Goal: Task Accomplishment & Management: Manage account settings

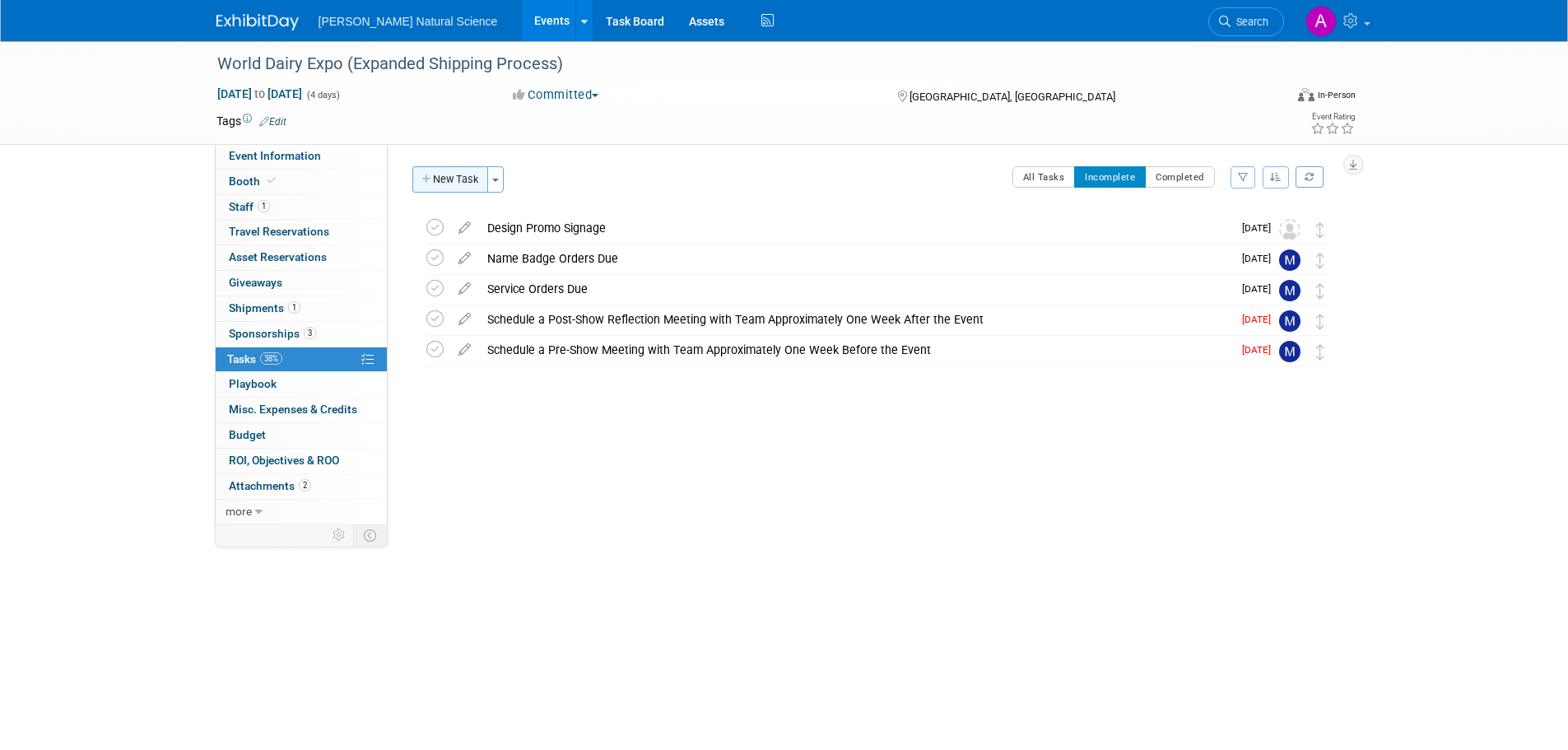
click at [476, 180] on button "New Task" at bounding box center [451, 179] width 76 height 26
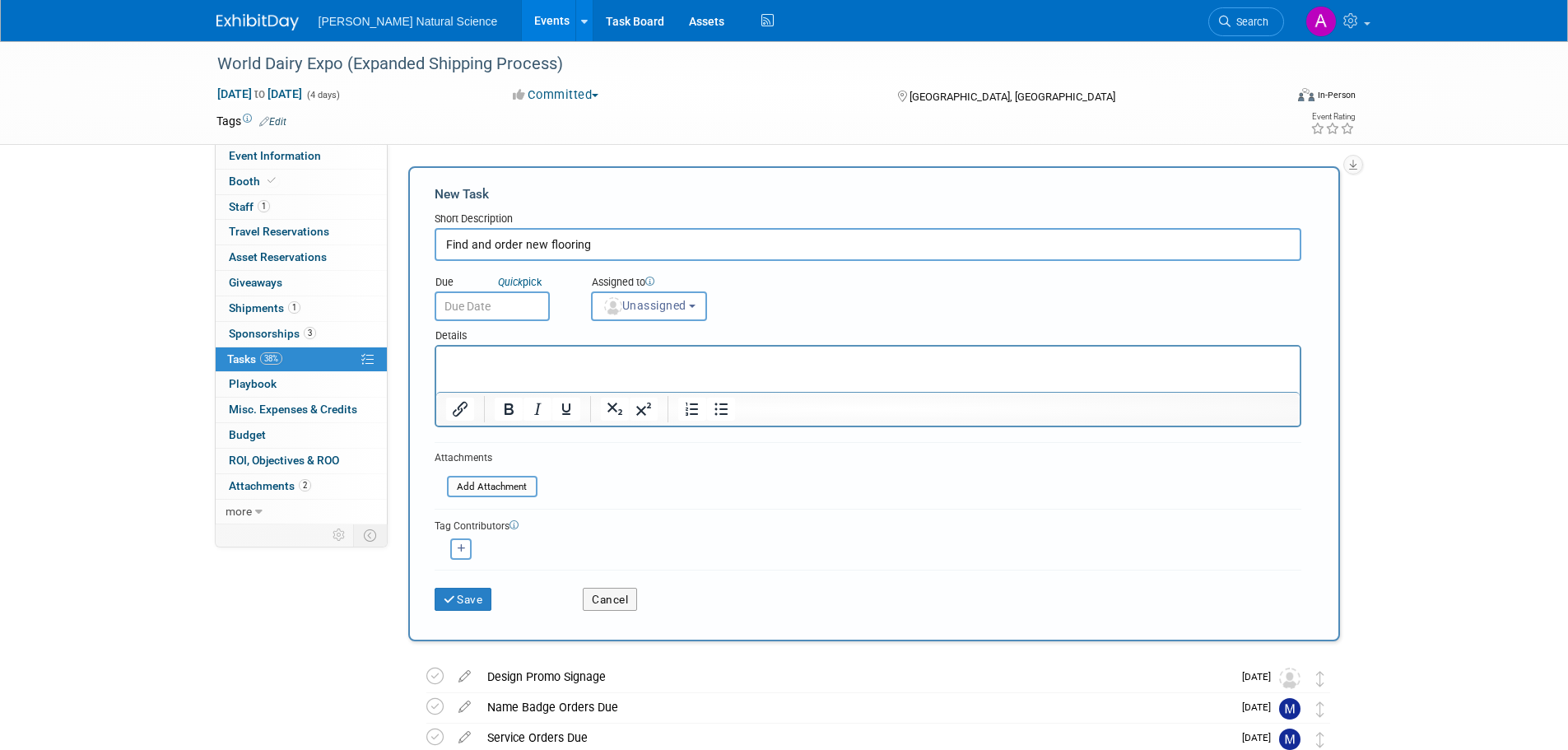
type input "Find and order new flooring"
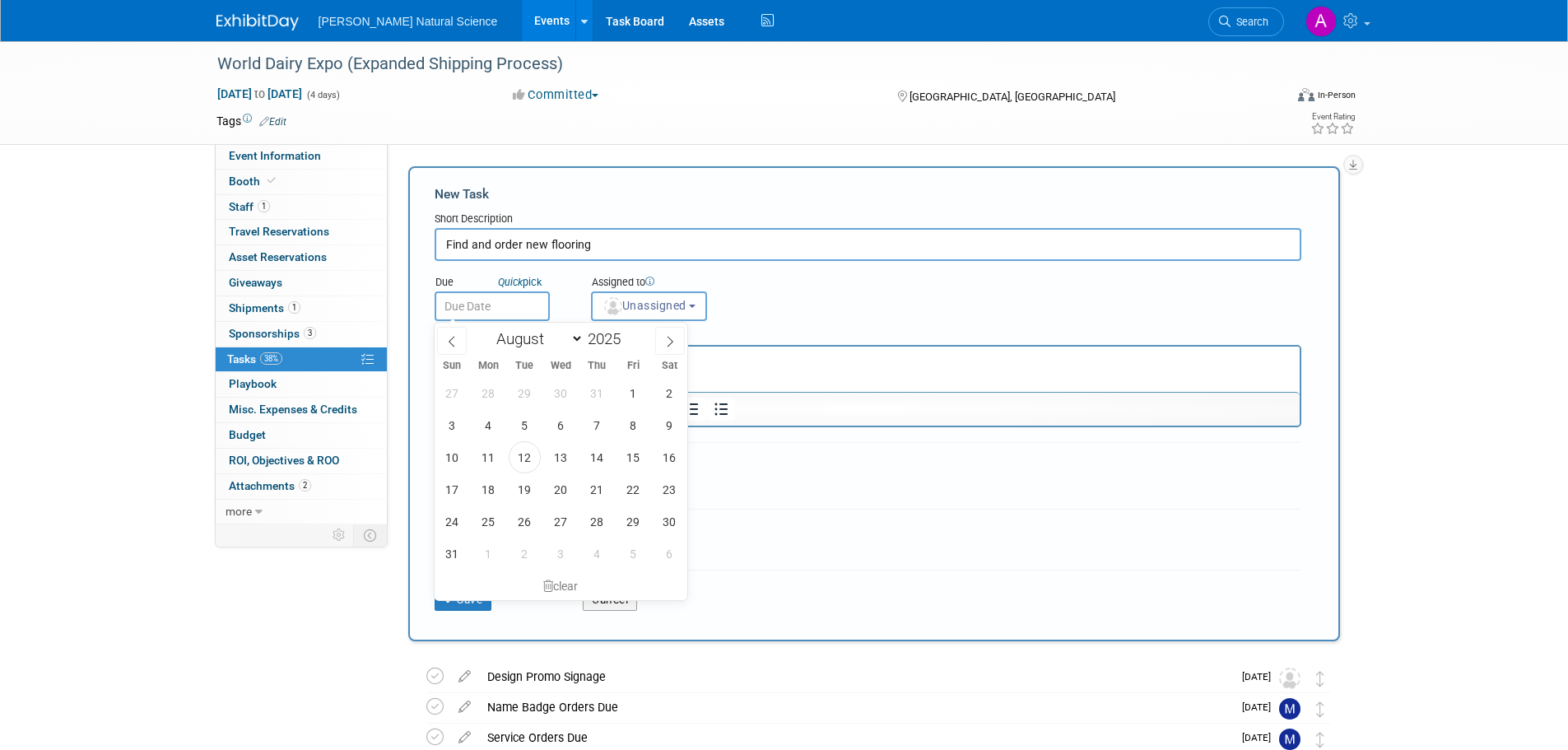
click at [852, 347] on html at bounding box center [867, 359] width 863 height 23
click at [863, 360] on p "Rich Text Area. Press ALT-0 for help." at bounding box center [867, 361] width 845 height 16
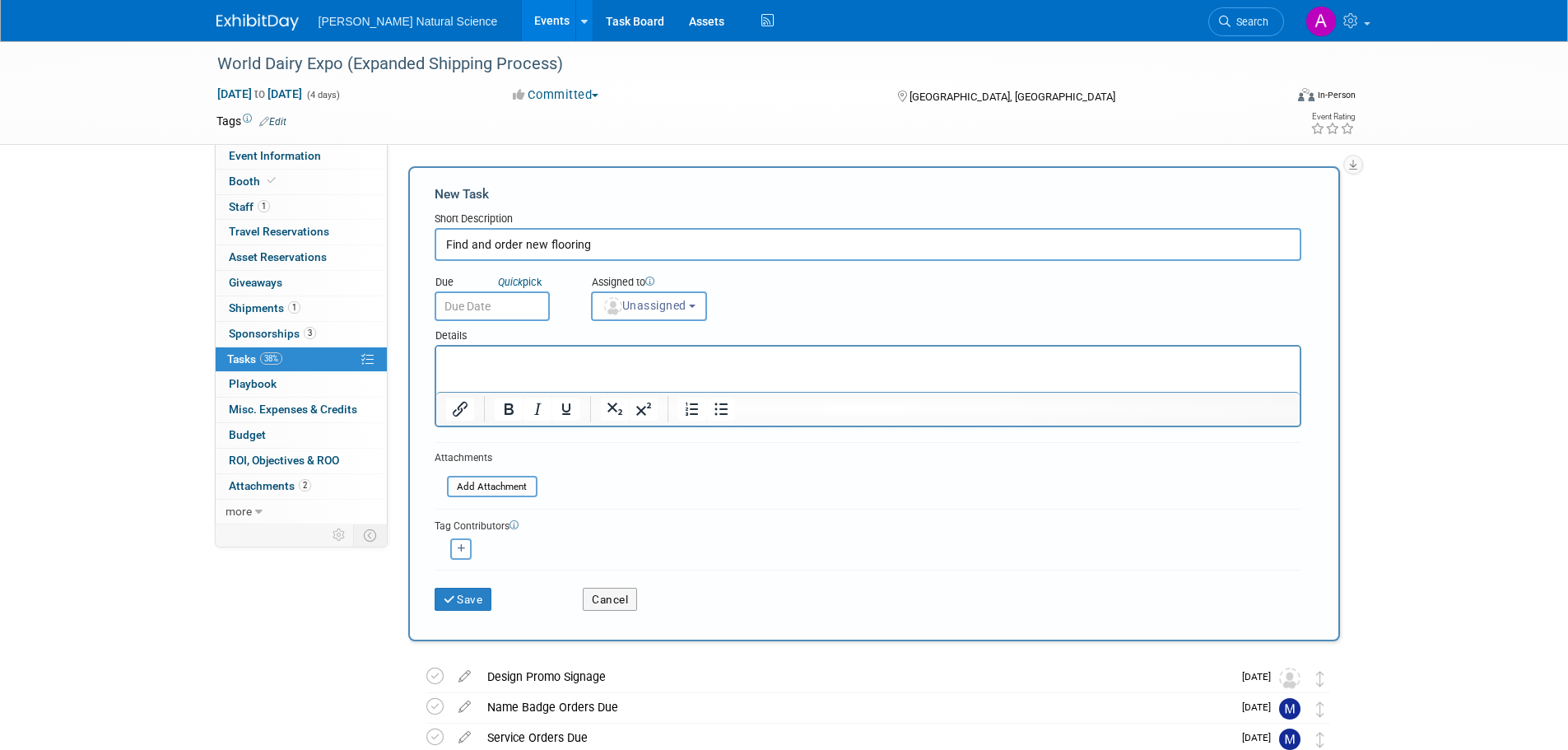
click at [848, 469] on form "New Task Short Description Find and order new flooring Due Quick pick Unassigne…" at bounding box center [873, 404] width 879 height 437
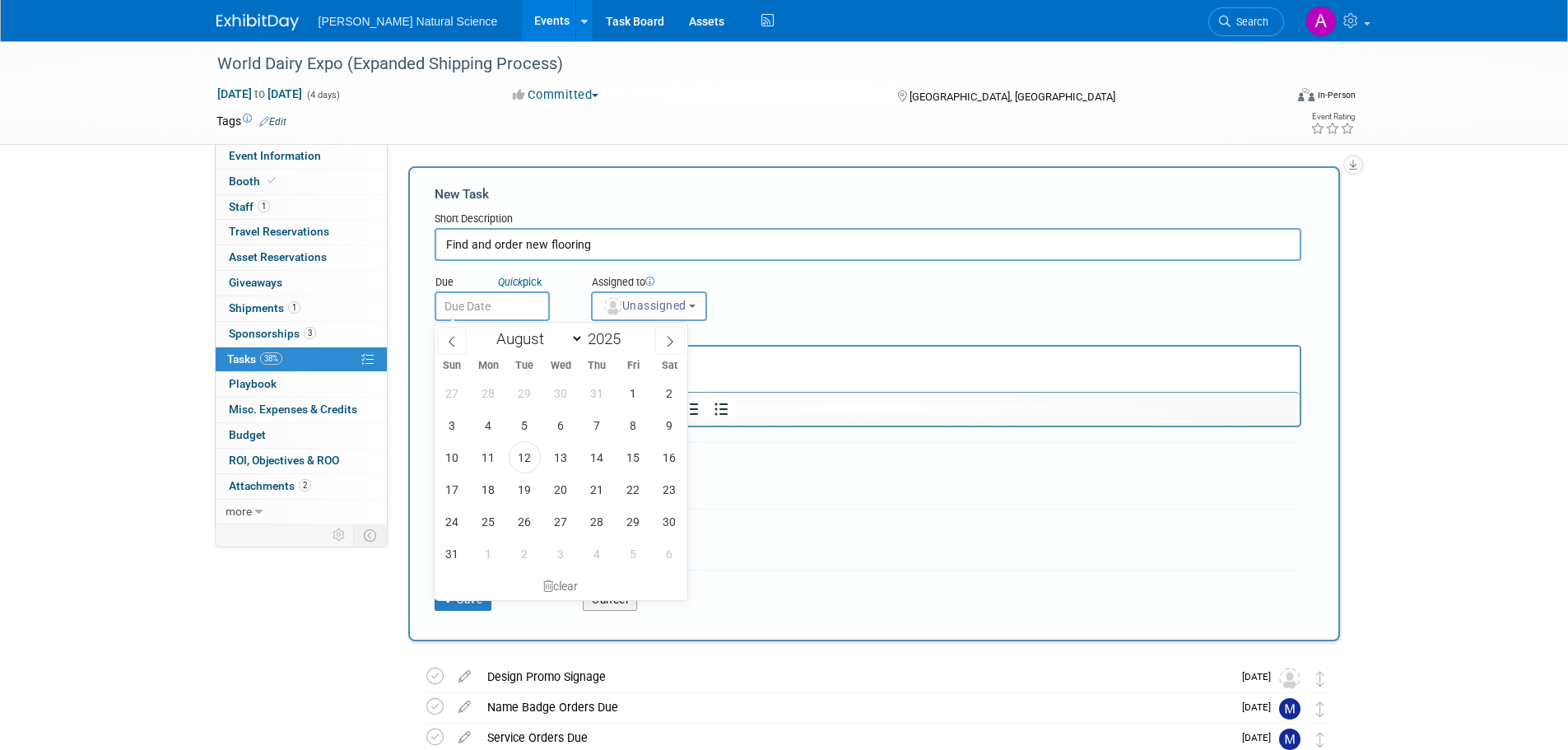
click at [488, 313] on input "text" at bounding box center [492, 306] width 116 height 30
click at [630, 460] on span "15" at bounding box center [634, 457] width 33 height 33
type input "[DATE]"
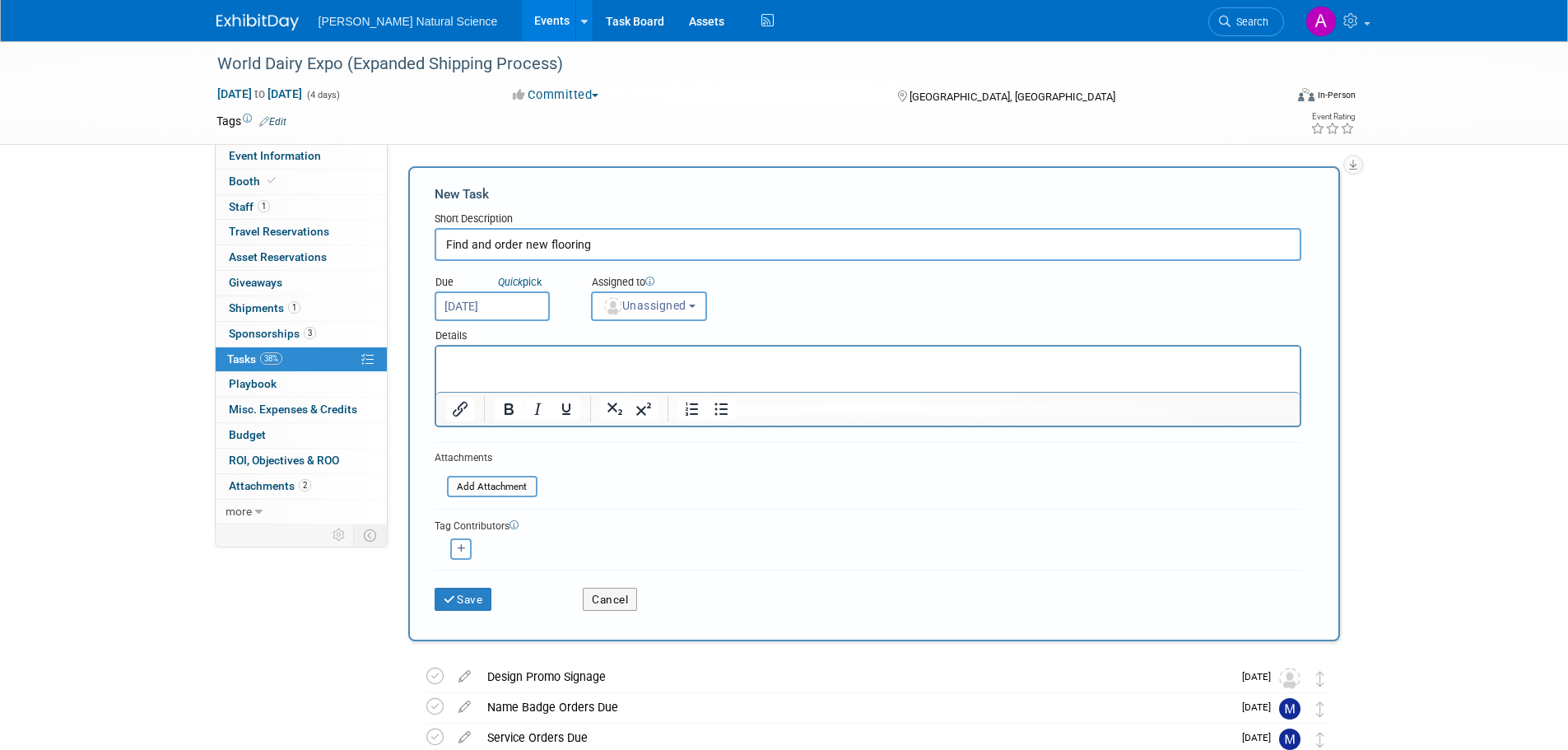
click at [568, 361] on p "Rich Text Area. Press ALT-0 for help." at bounding box center [867, 361] width 845 height 16
click at [478, 597] on button "Save" at bounding box center [463, 600] width 58 height 23
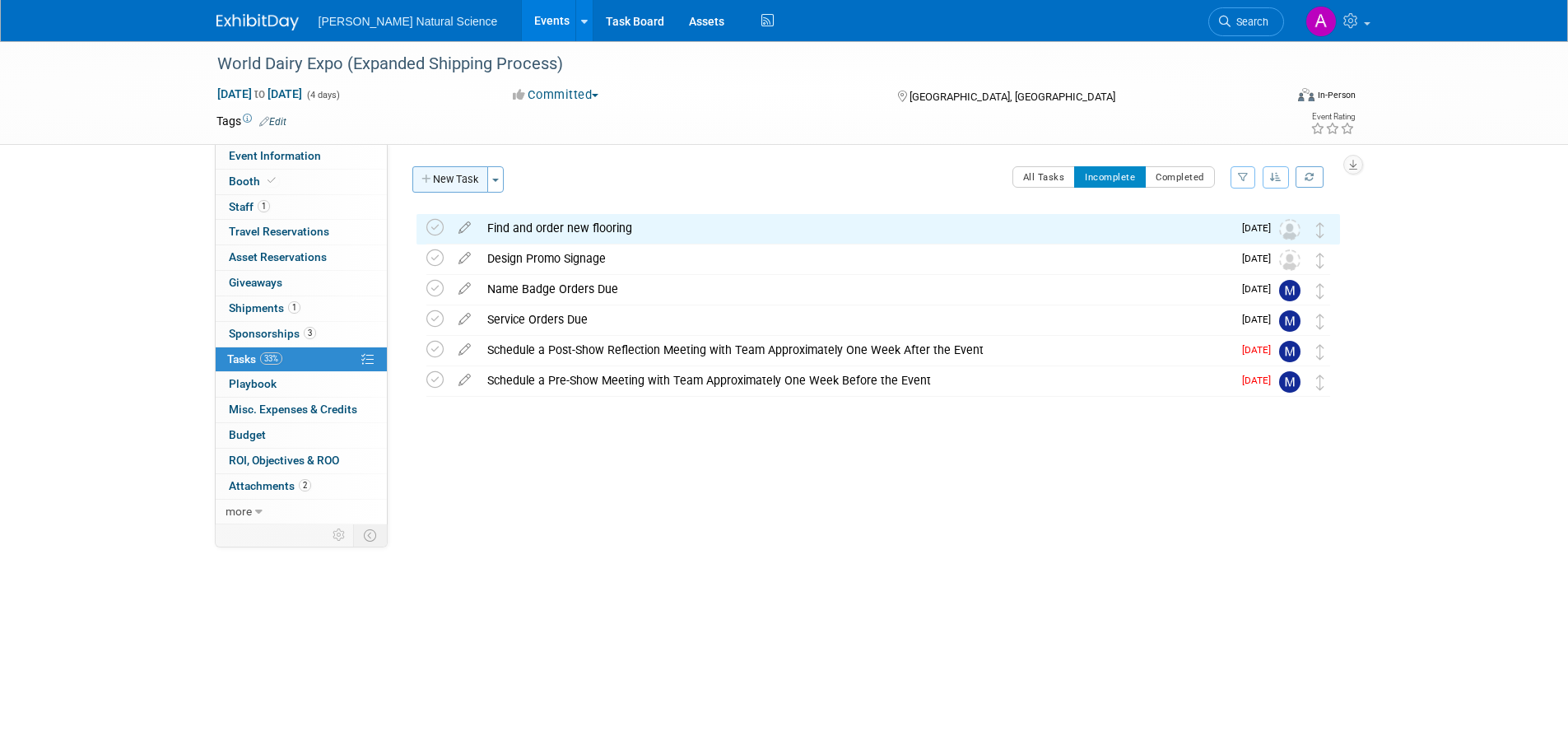
click at [451, 183] on button "New Task" at bounding box center [451, 179] width 76 height 26
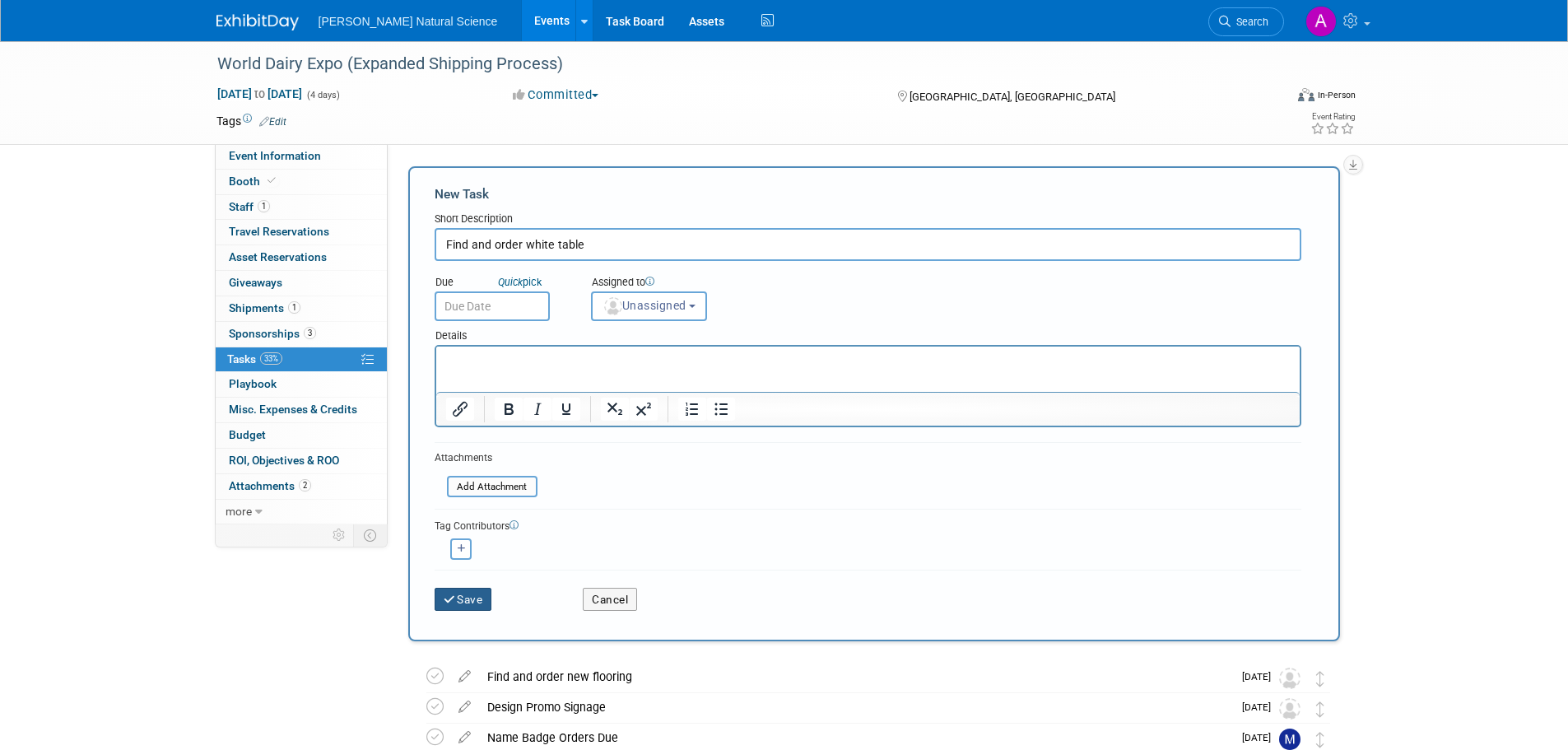
type input "Find and order white table"
click at [473, 601] on button "Save" at bounding box center [463, 600] width 58 height 23
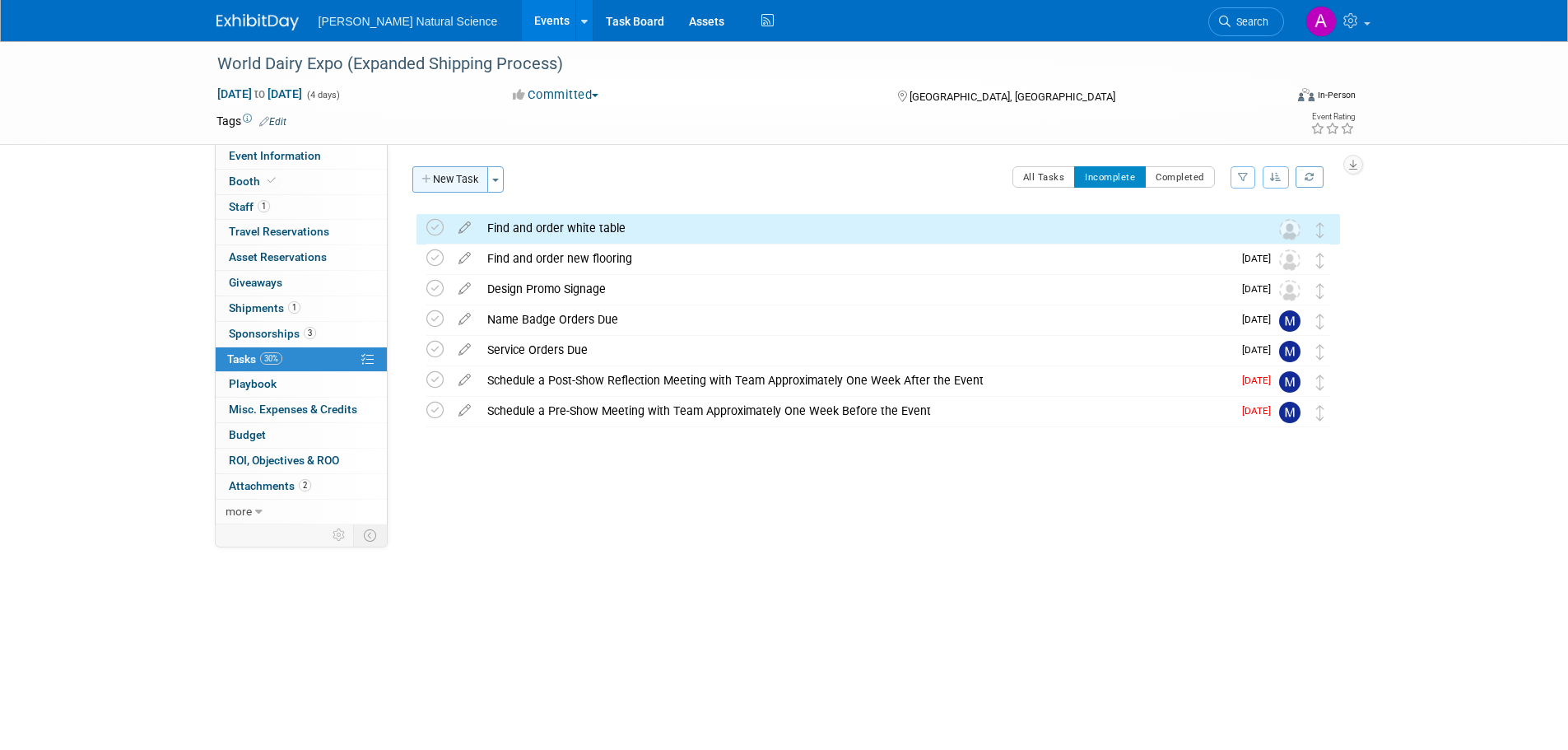
click at [447, 187] on button "New Task" at bounding box center [451, 179] width 76 height 26
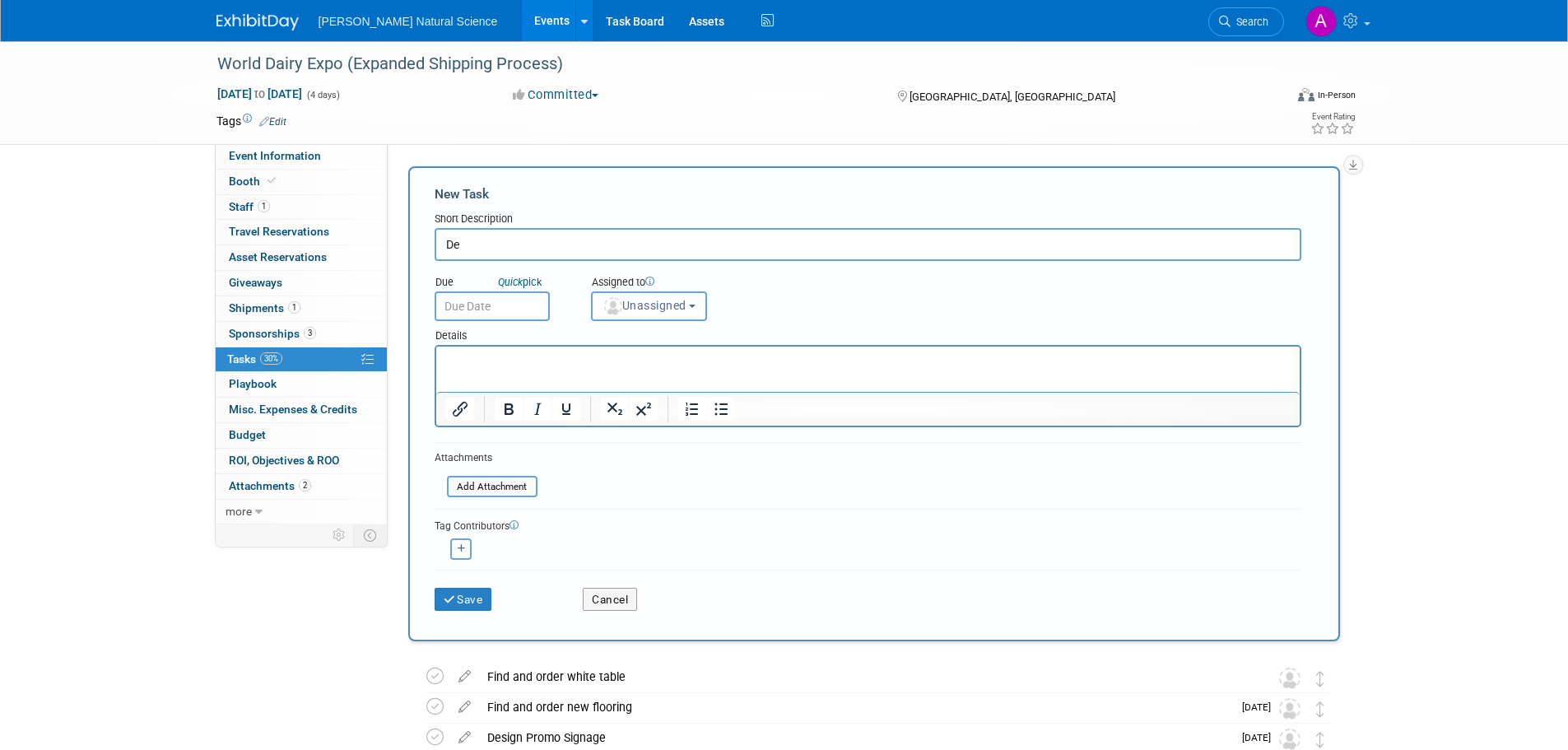
type input "D"
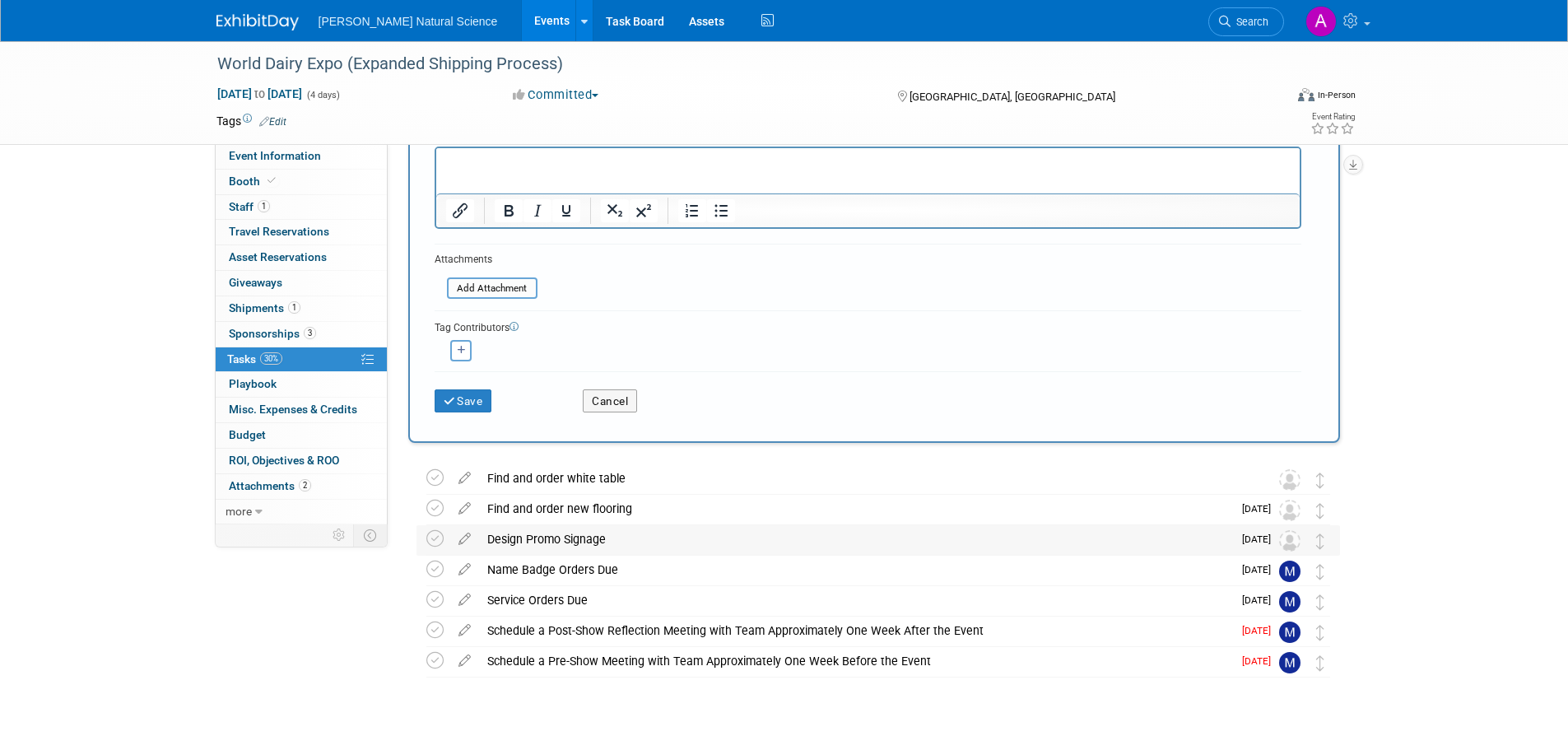
scroll to position [227, 0]
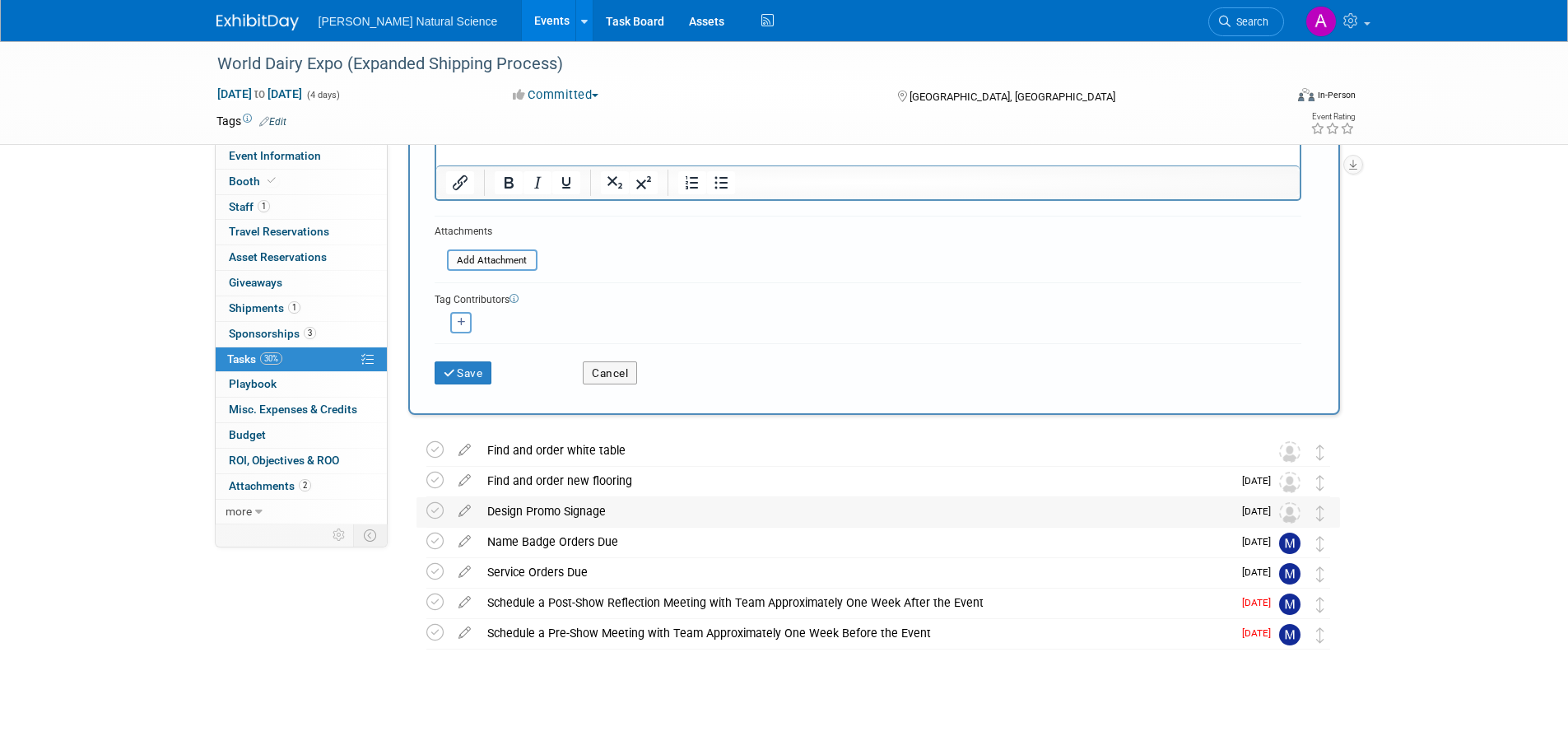
click at [608, 515] on div "Design Promo Signage" at bounding box center [855, 511] width 753 height 28
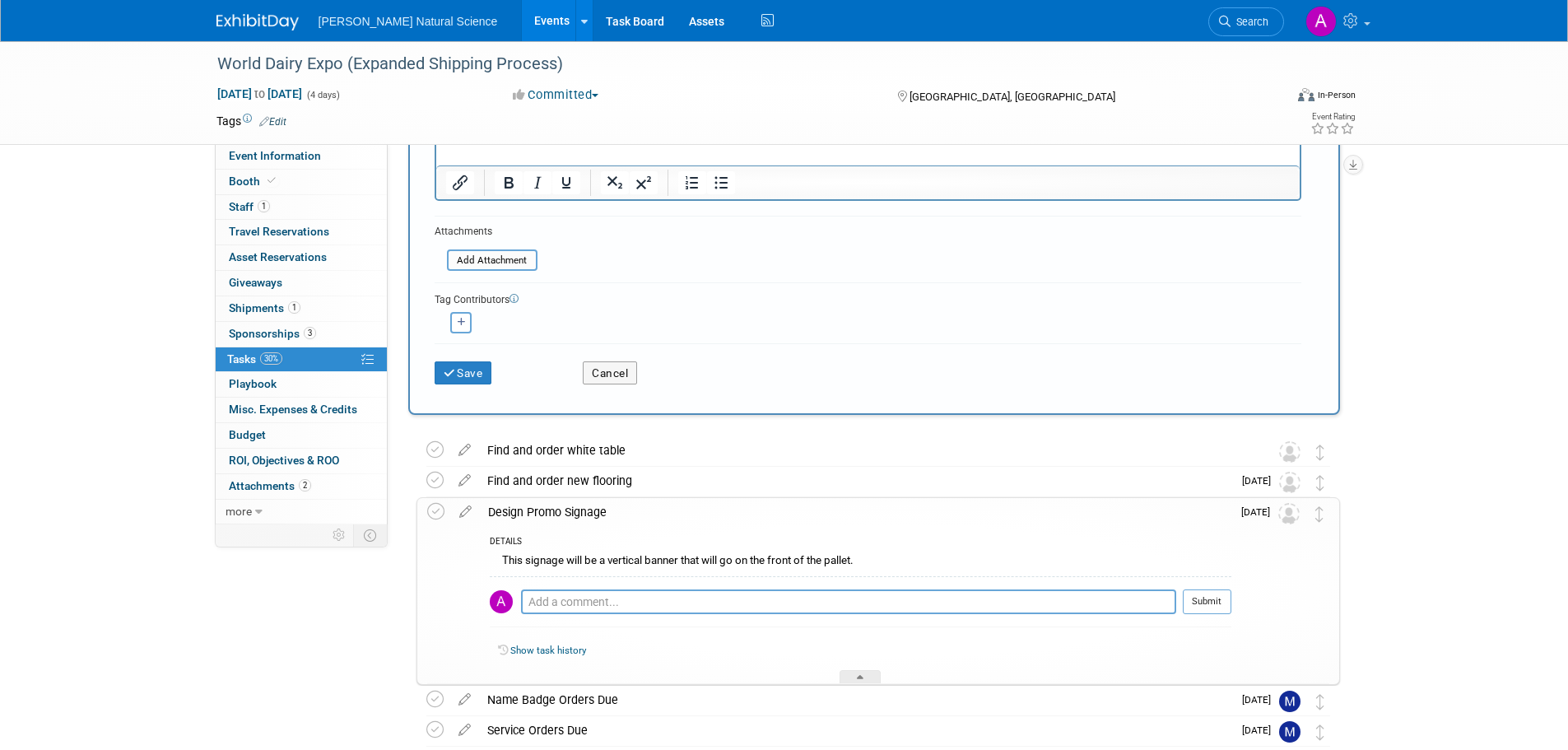
click at [543, 514] on div "Design Promo Signage" at bounding box center [855, 511] width 751 height 28
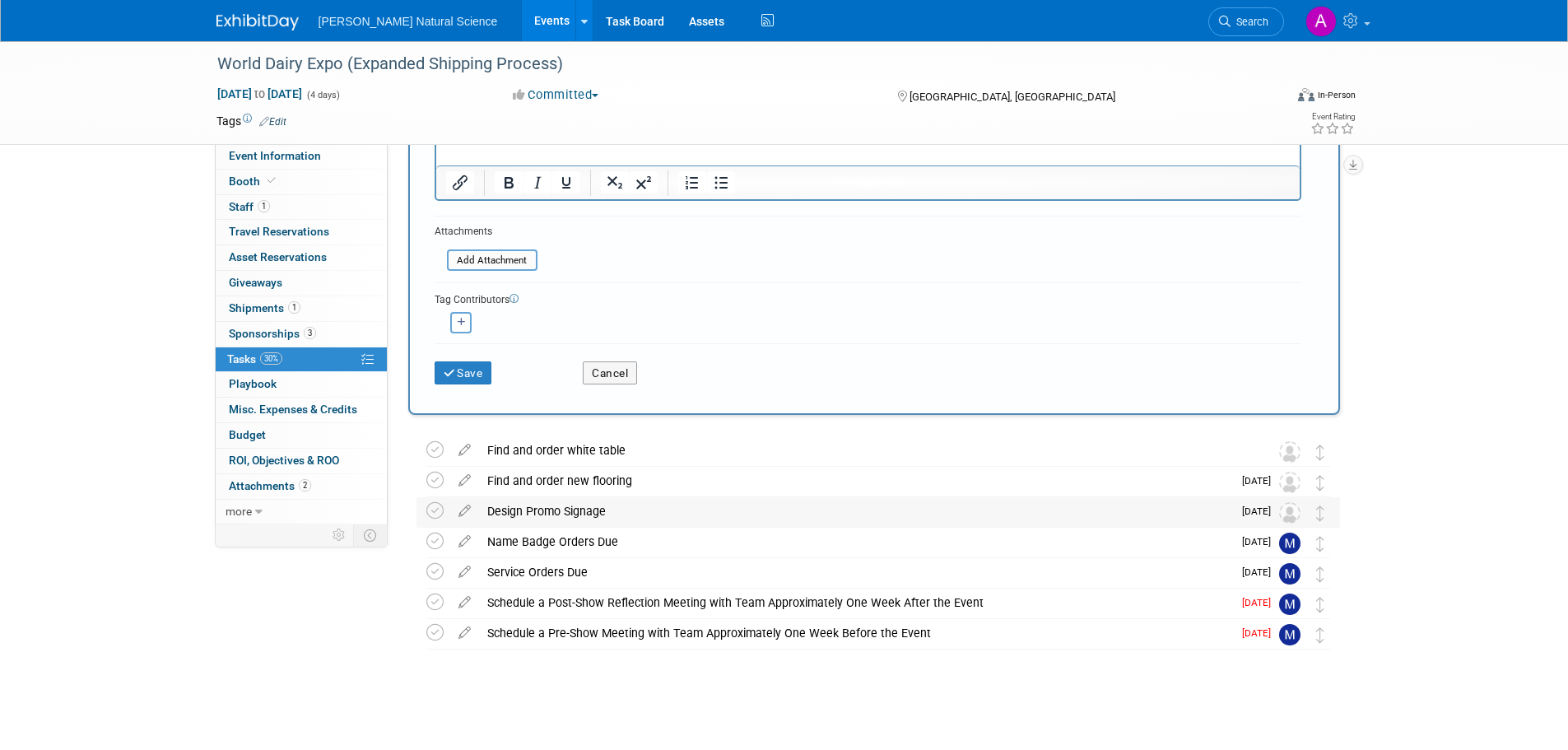
click at [542, 514] on div "Design Promo Signage" at bounding box center [855, 511] width 753 height 28
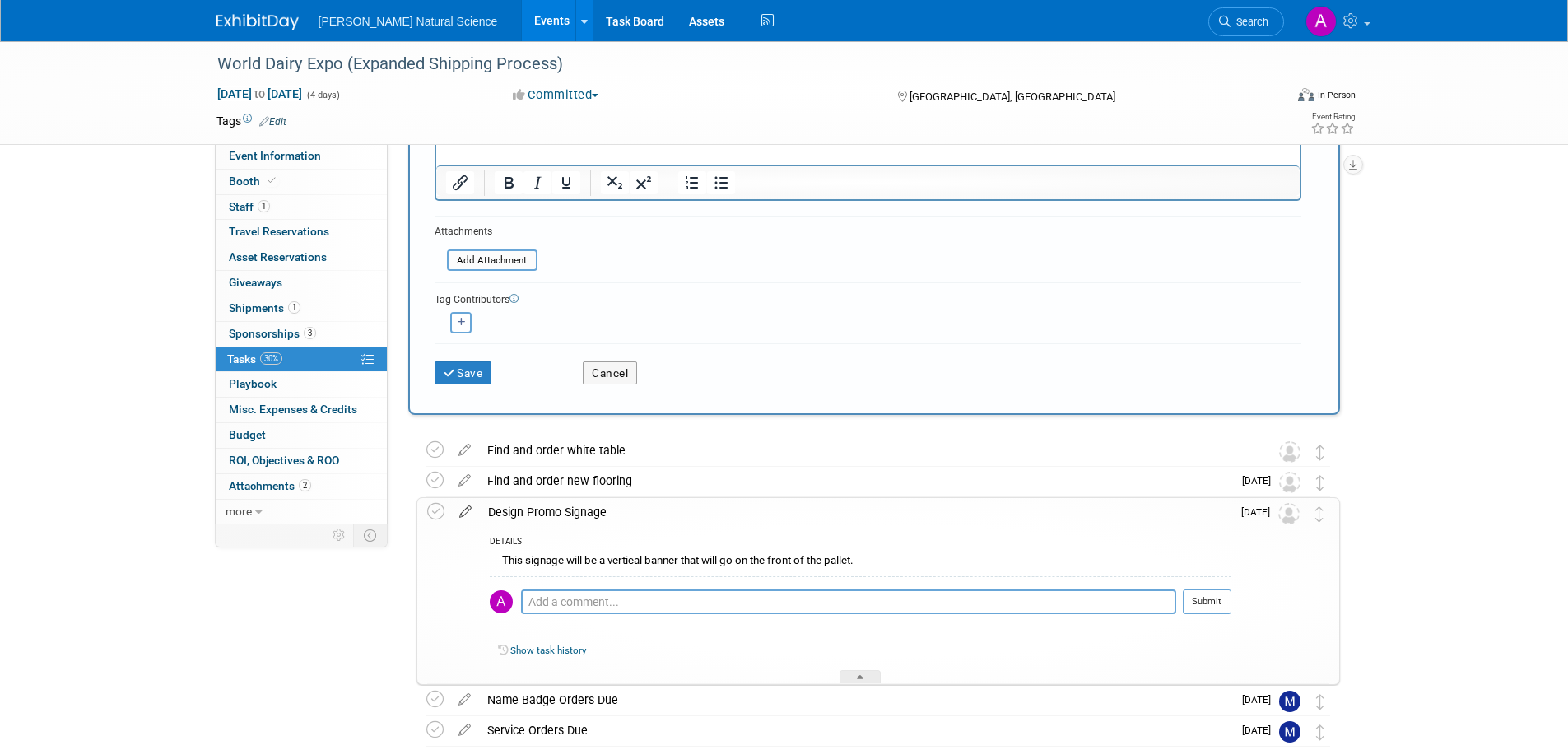
click at [465, 511] on icon at bounding box center [465, 508] width 29 height 21
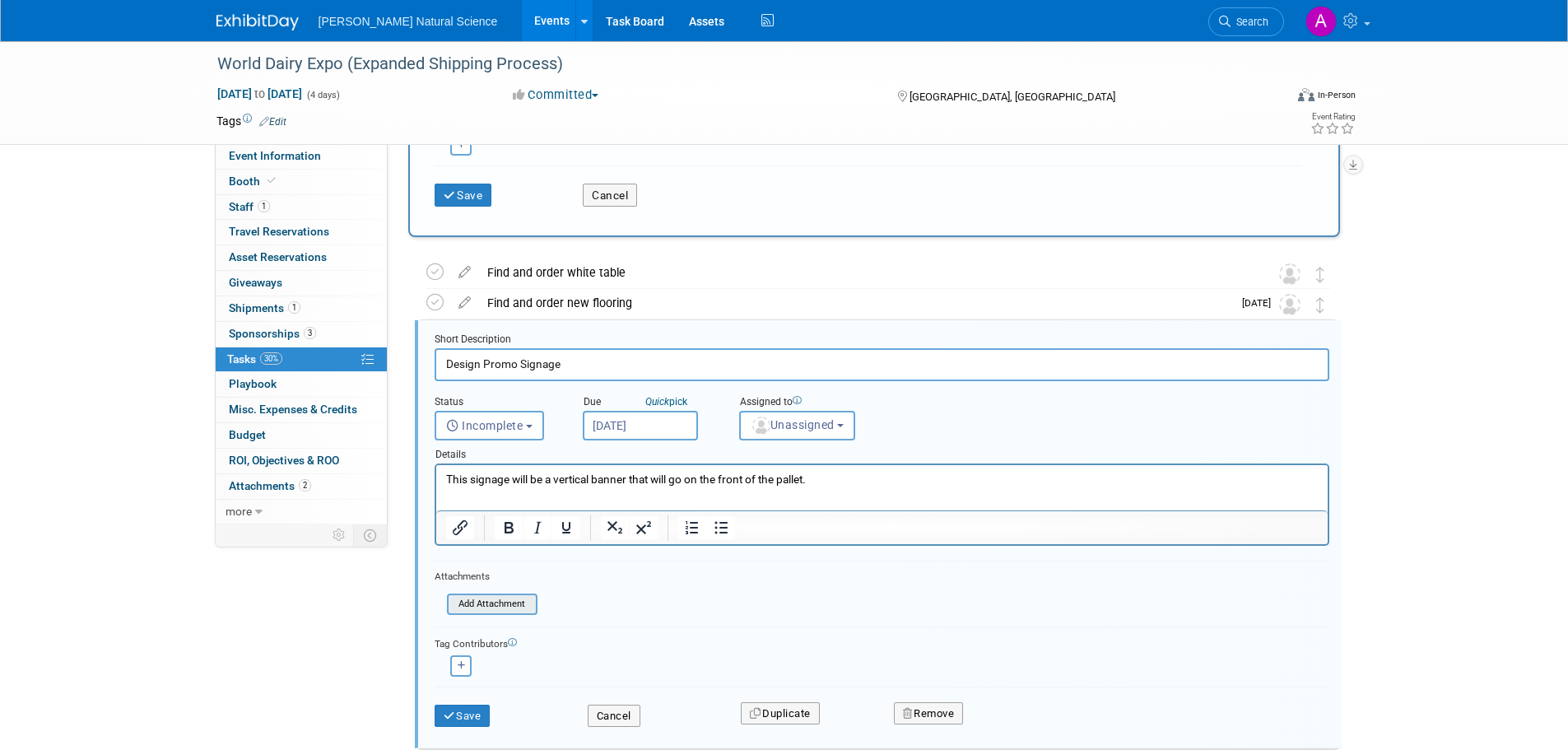
scroll to position [483, 0]
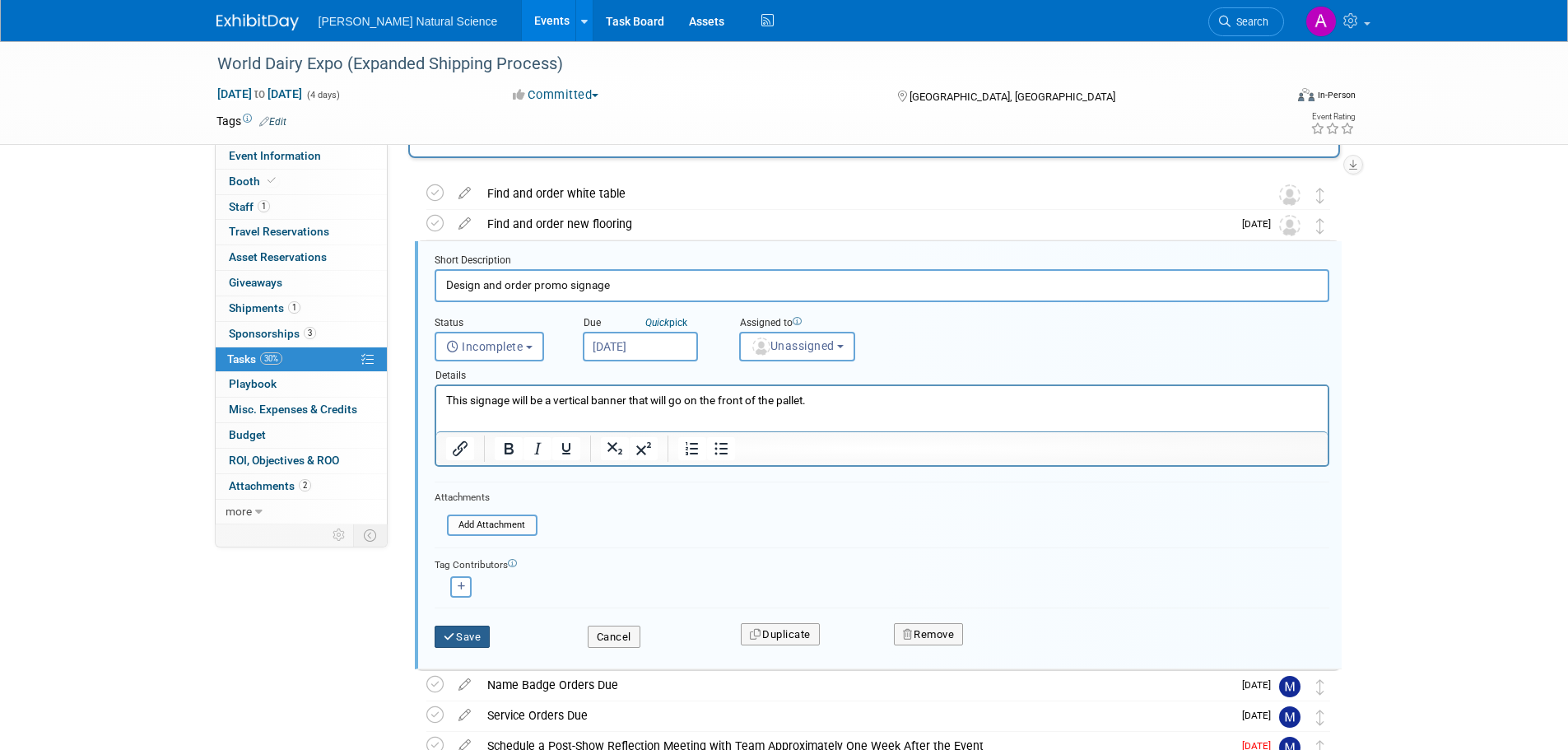
type input "Design and order promo signage"
click at [460, 636] on button "Save" at bounding box center [462, 638] width 56 height 23
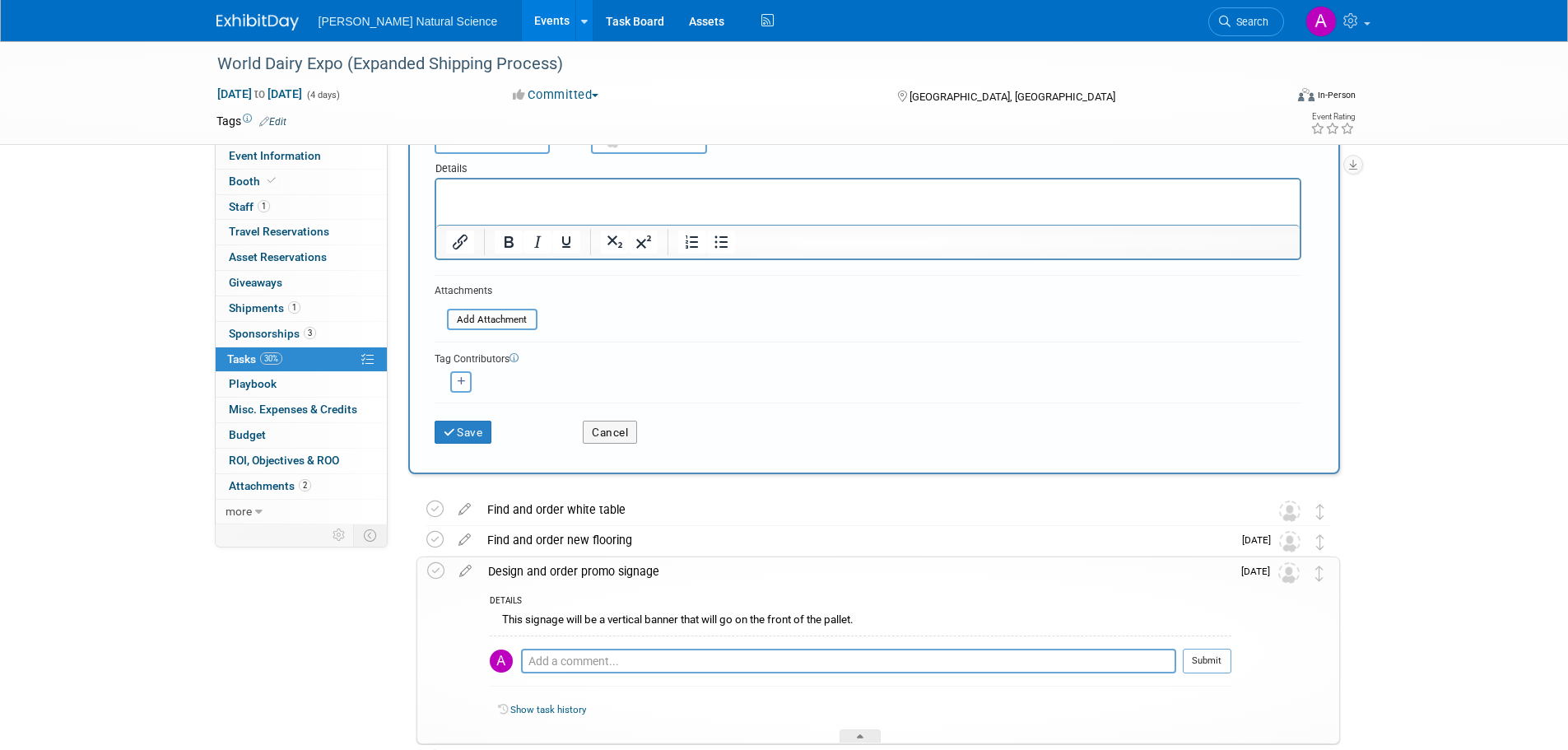
scroll to position [137, 0]
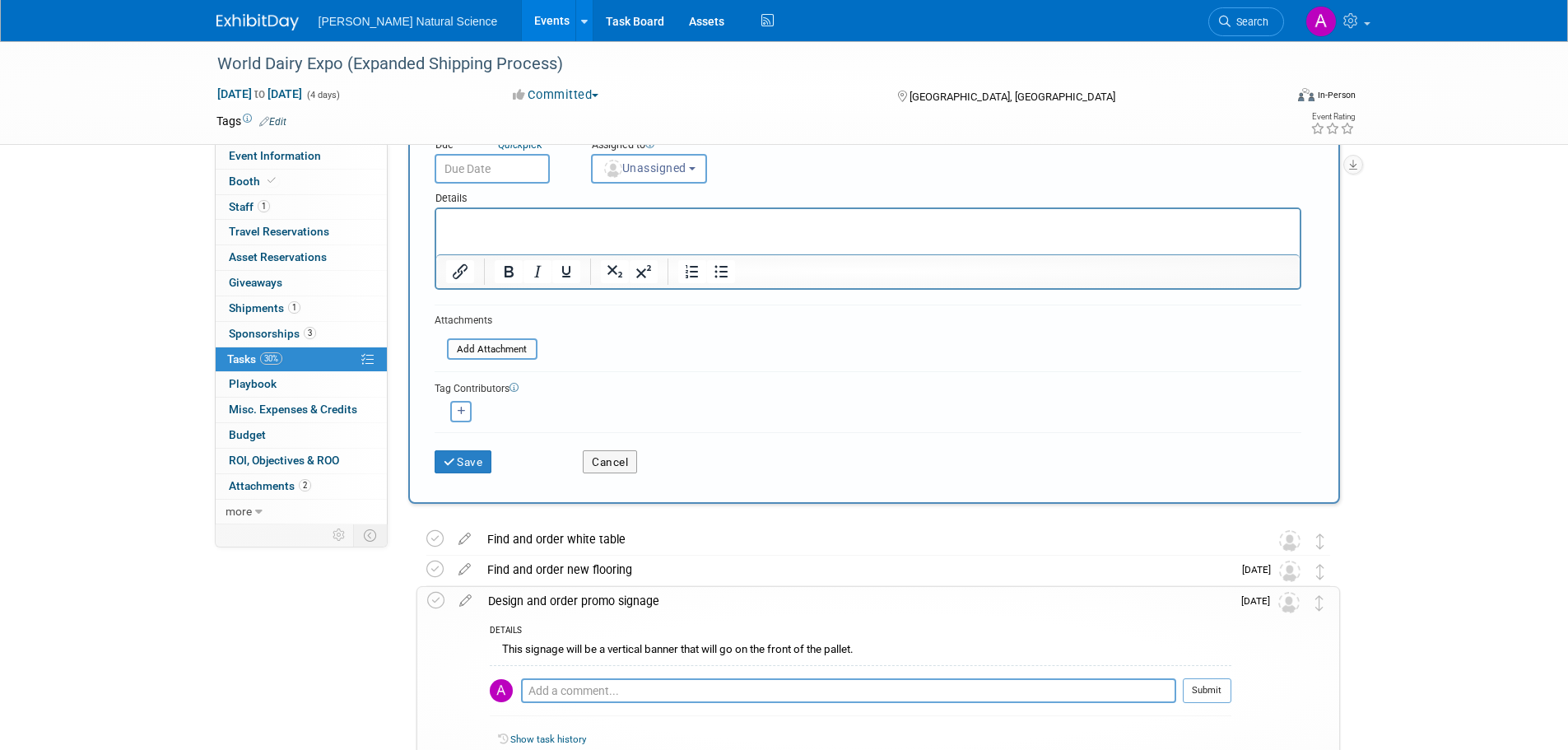
click at [1405, 478] on div "World Dairy Expo (Expanded Shipping Process) [DATE] to [DATE] (4 days) [DATE] t…" at bounding box center [784, 450] width 1568 height 1093
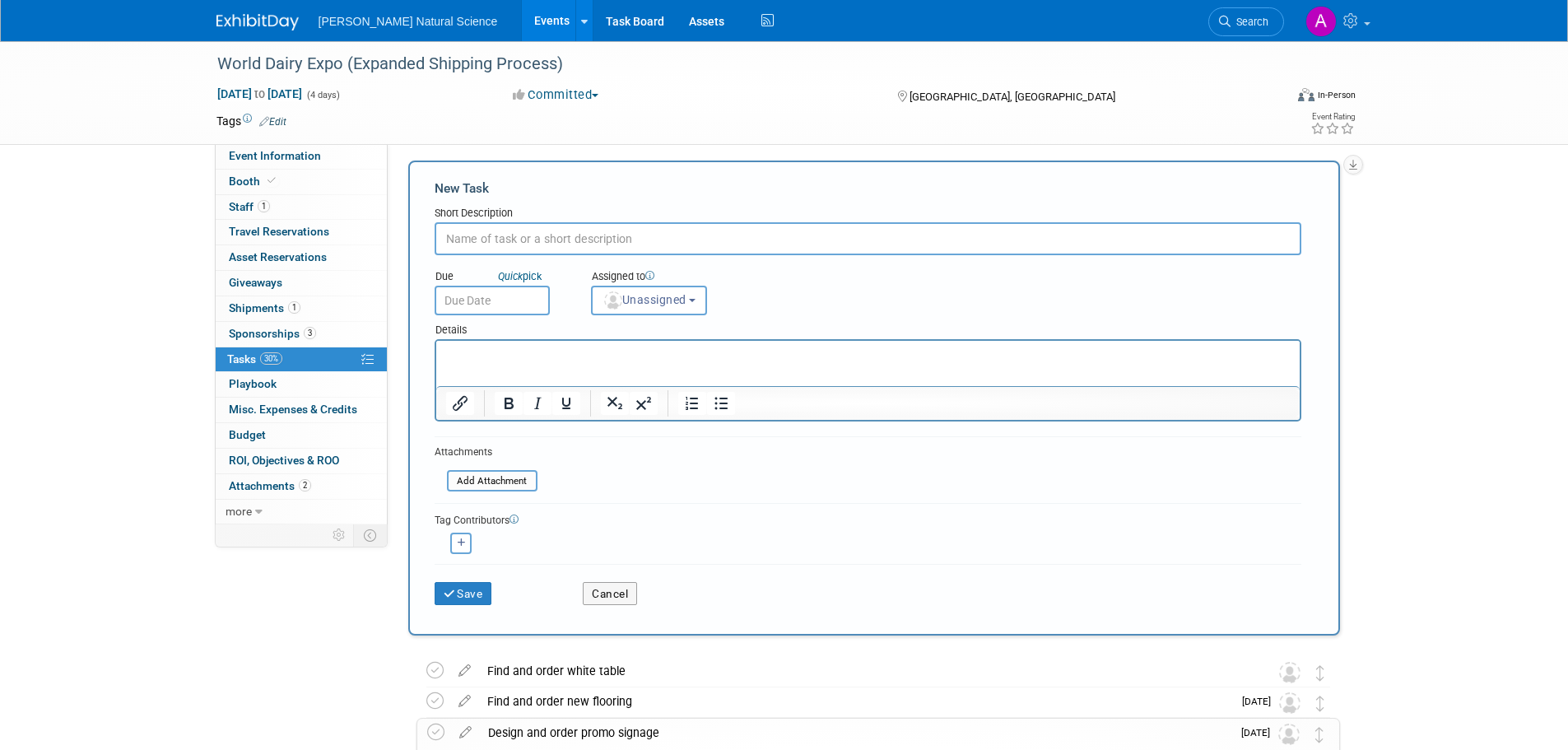
scroll to position [0, 0]
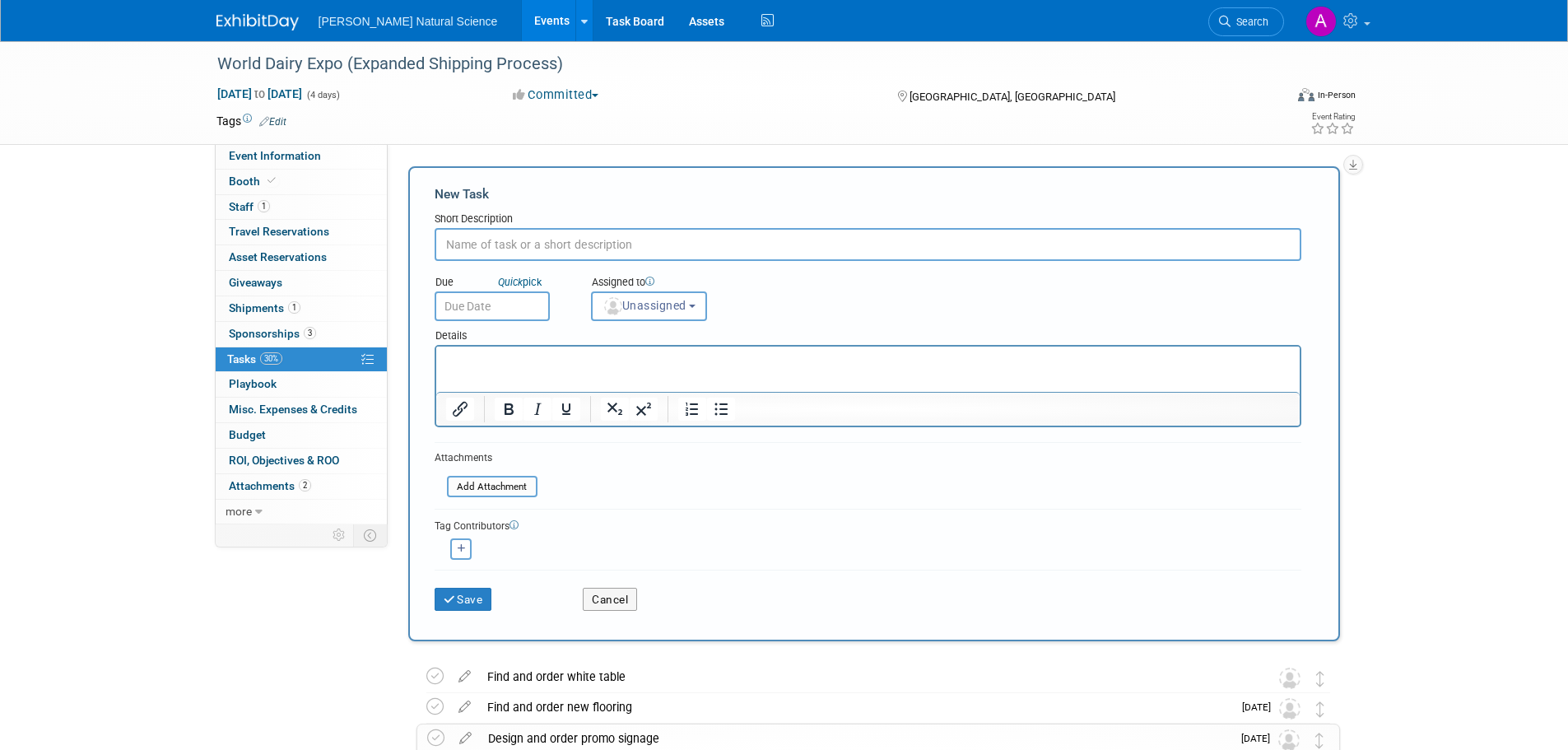
click at [664, 252] on input "text" at bounding box center [868, 244] width 867 height 33
type input "Create promo order forms"
click at [636, 362] on p "Rich Text Area. Press ALT-0 for help." at bounding box center [867, 361] width 845 height 16
click at [505, 309] on input "text" at bounding box center [492, 306] width 116 height 30
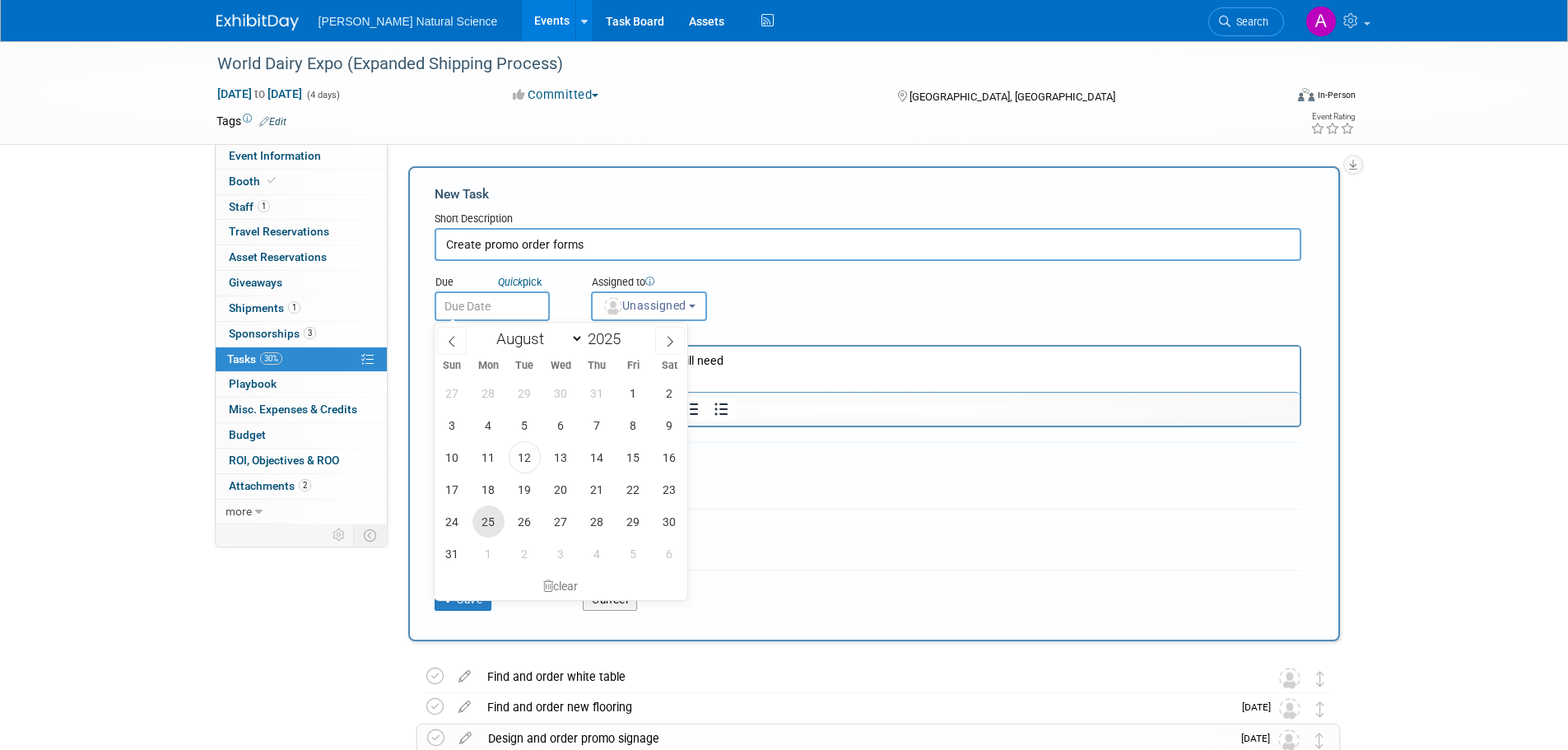
click at [494, 525] on span "25" at bounding box center [489, 522] width 33 height 33
type input "[DATE]"
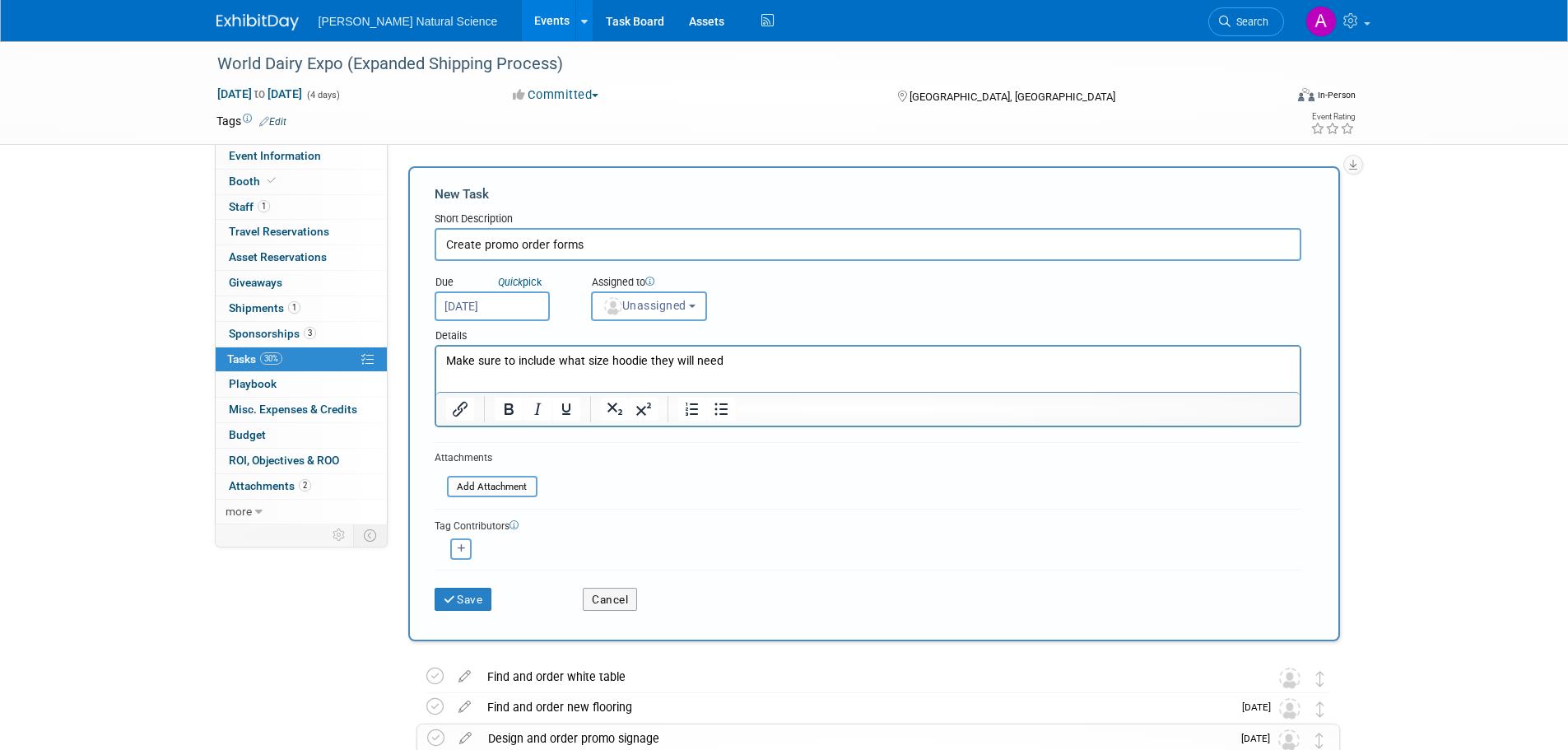
click at [735, 363] on p "Make sure to include what size hoodie they will need" at bounding box center [867, 361] width 845 height 16
click at [453, 599] on icon "submit" at bounding box center [450, 600] width 14 height 12
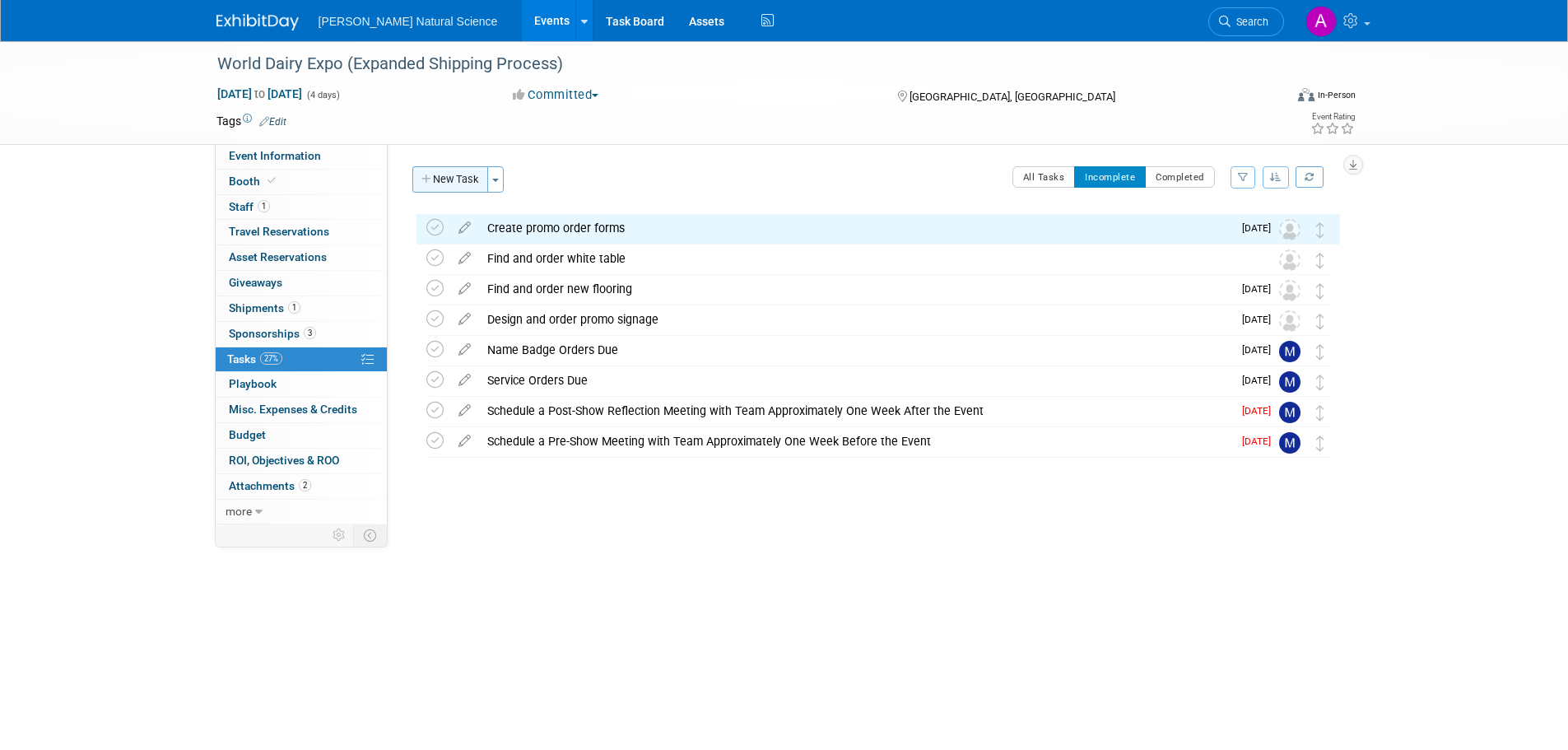
click at [455, 183] on button "New Task" at bounding box center [451, 179] width 76 height 26
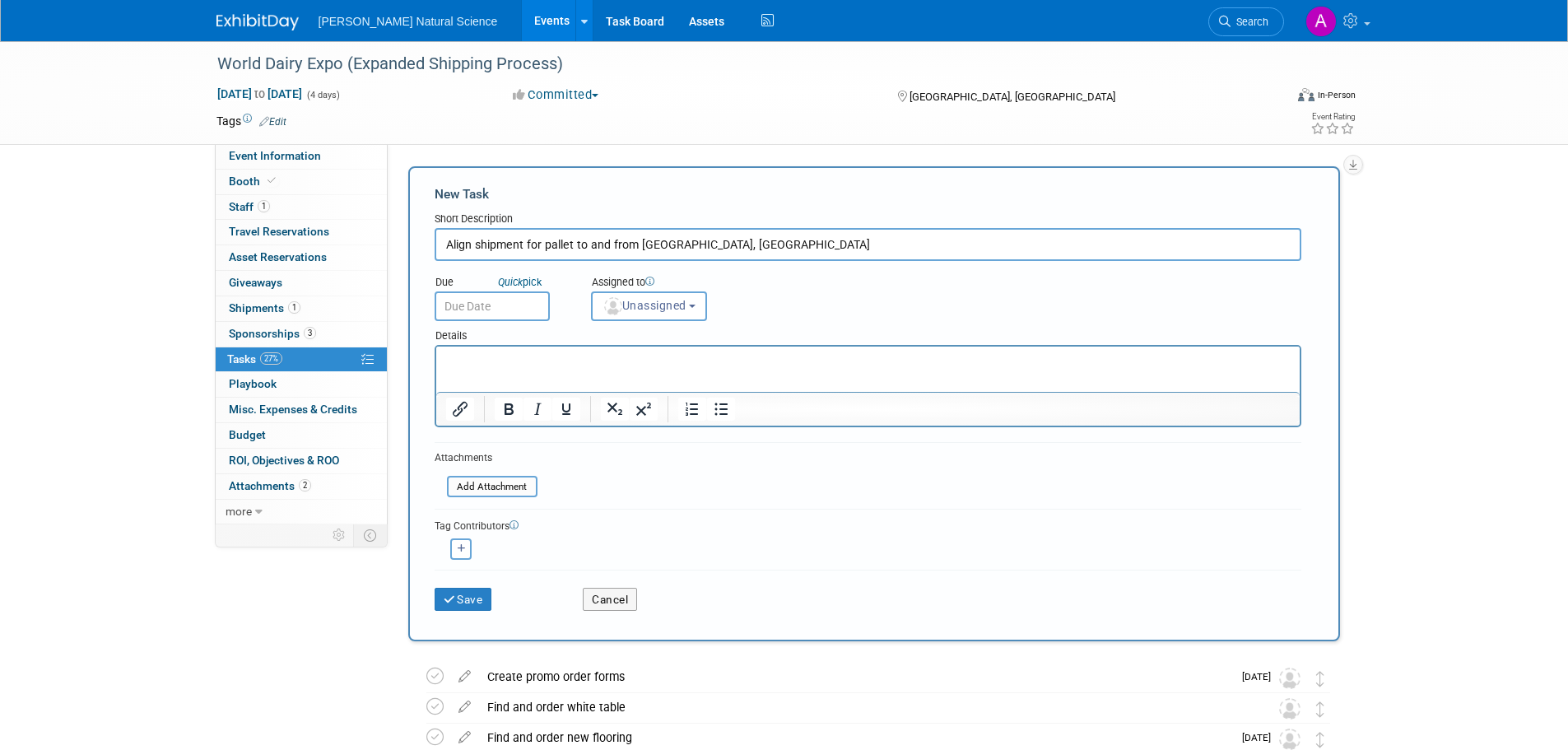
type input "Align shipment for pallet to and from [GEOGRAPHIC_DATA], [GEOGRAPHIC_DATA]"
click at [544, 366] on p "Rich Text Area. Press ALT-0 for help." at bounding box center [867, 361] width 845 height 16
drag, startPoint x: 611, startPoint y: 361, endPoint x: 562, endPoint y: 360, distance: 49.0
click at [562, 360] on p "35 bags on the pallet (height" at bounding box center [867, 361] width 845 height 16
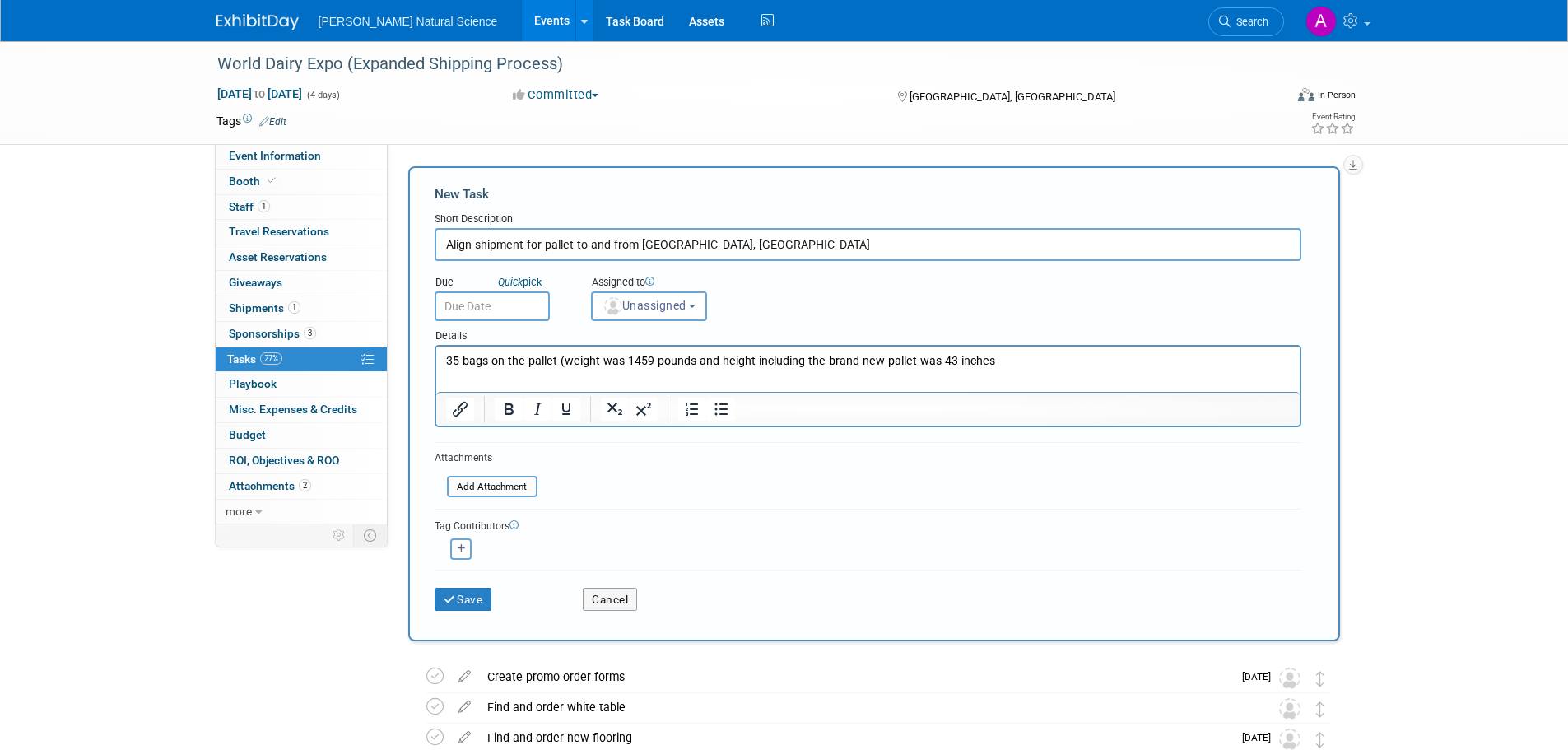
click at [1022, 359] on p "35 bags on the pallet (weight was 1459 pounds and height including the brand ne…" at bounding box center [867, 361] width 845 height 16
click at [490, 590] on button "Save" at bounding box center [463, 600] width 58 height 23
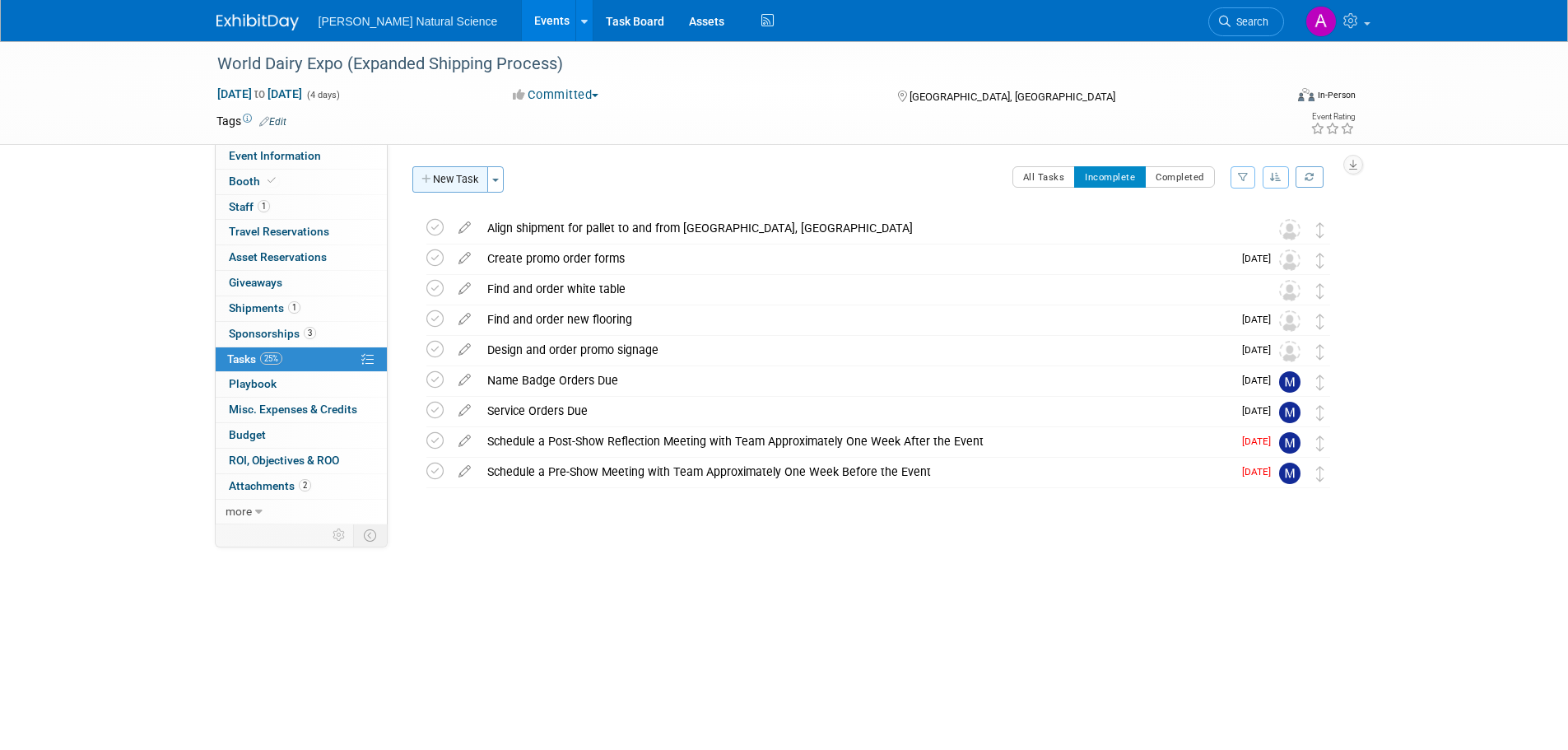
click at [434, 184] on button "New Task" at bounding box center [451, 179] width 76 height 26
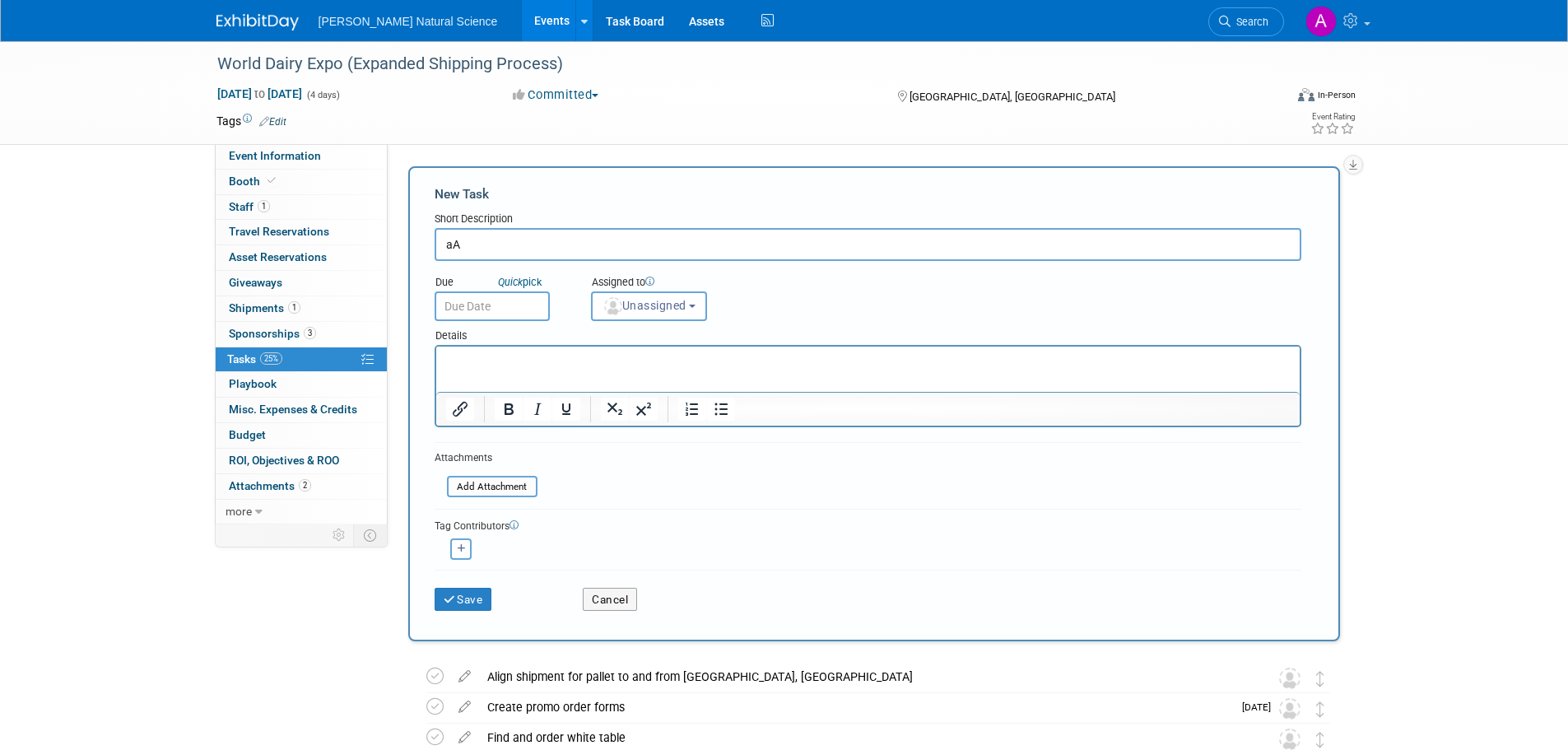
type input "a"
type input "Align shipment for IntegriVIX buckets to and from [GEOGRAPHIC_DATA], [GEOGRAPHI…"
click at [538, 358] on p "Rich Text Area. Press ALT-0 for help." at bounding box center [867, 361] width 845 height 16
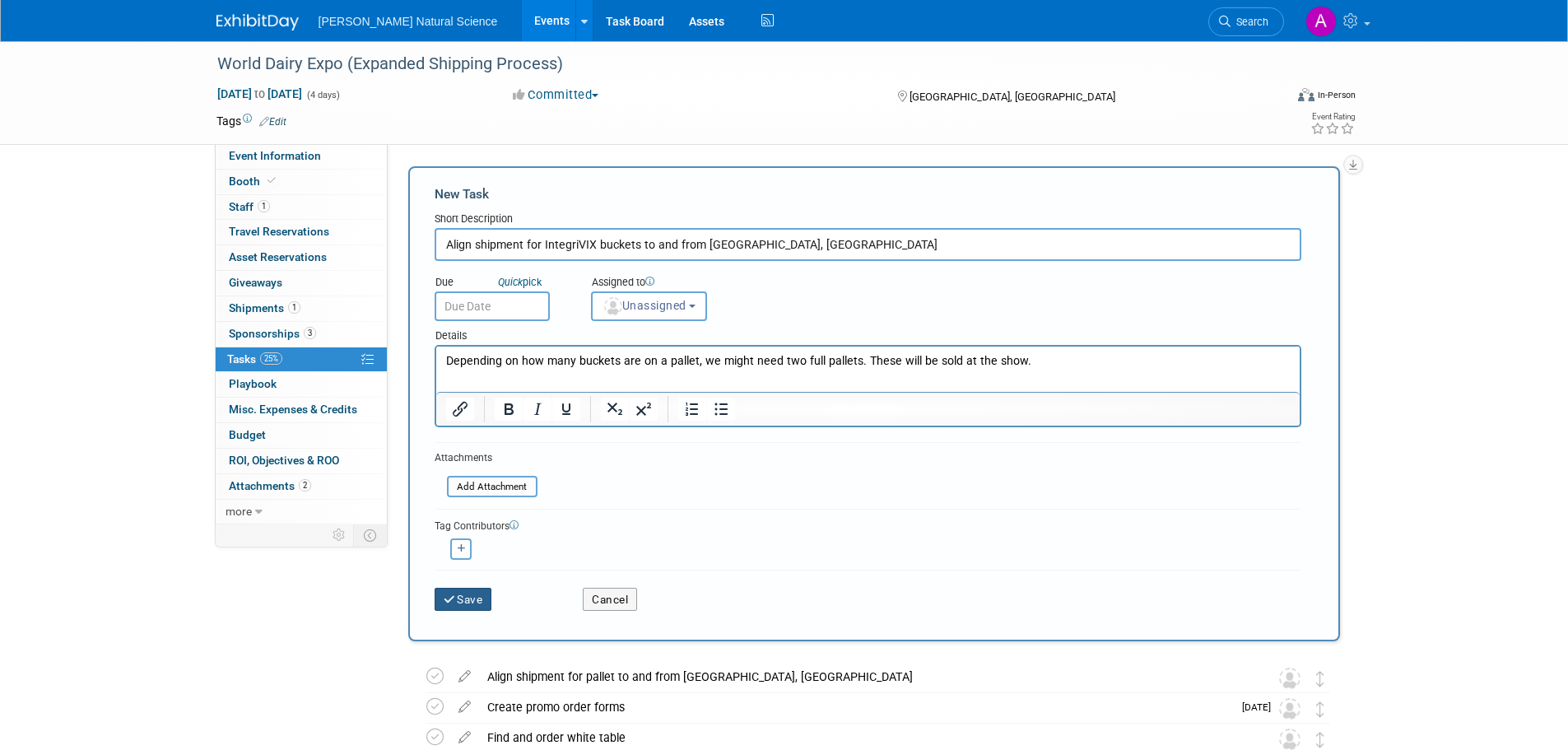
click at [479, 599] on button "Save" at bounding box center [463, 600] width 58 height 23
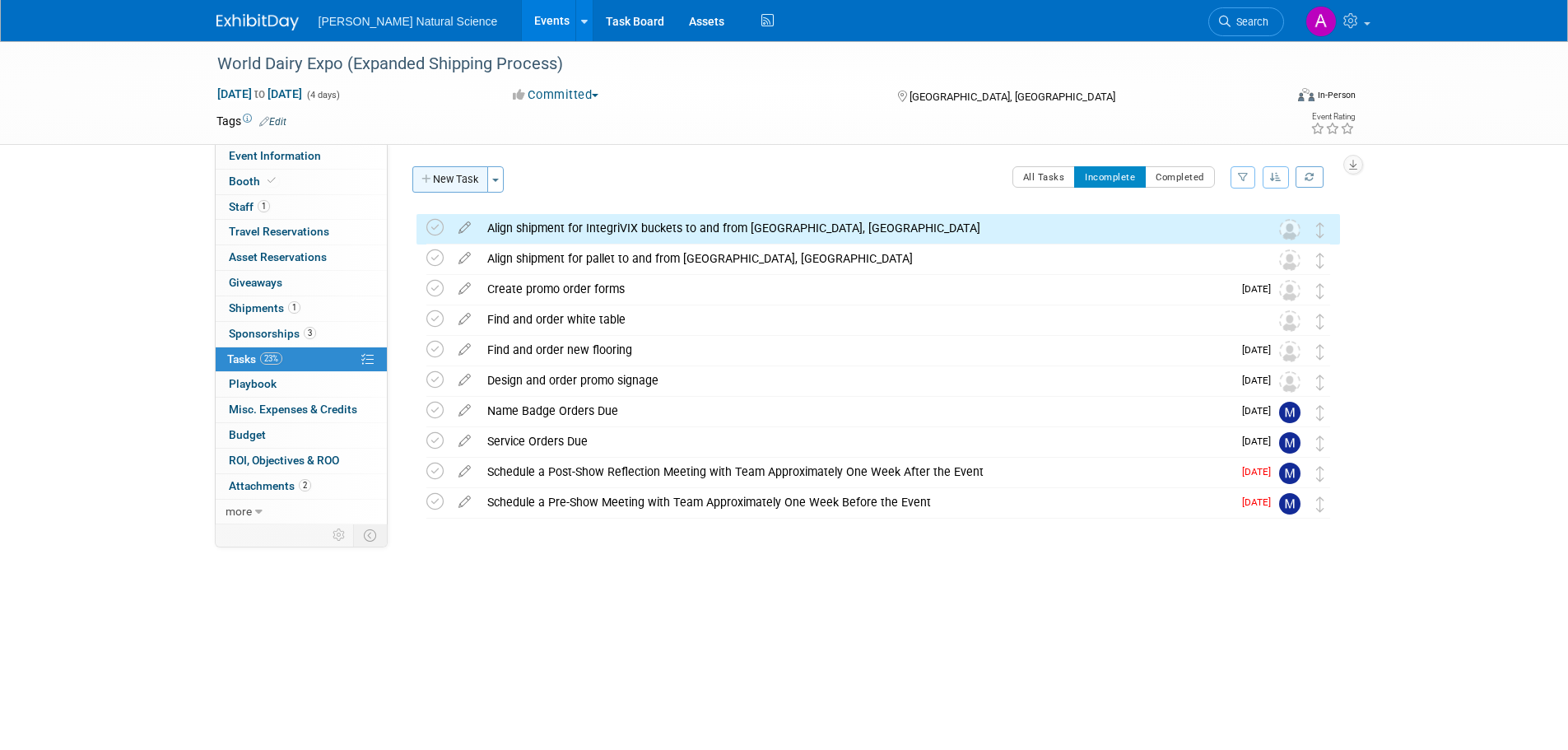
click at [443, 179] on button "New Task" at bounding box center [451, 179] width 76 height 26
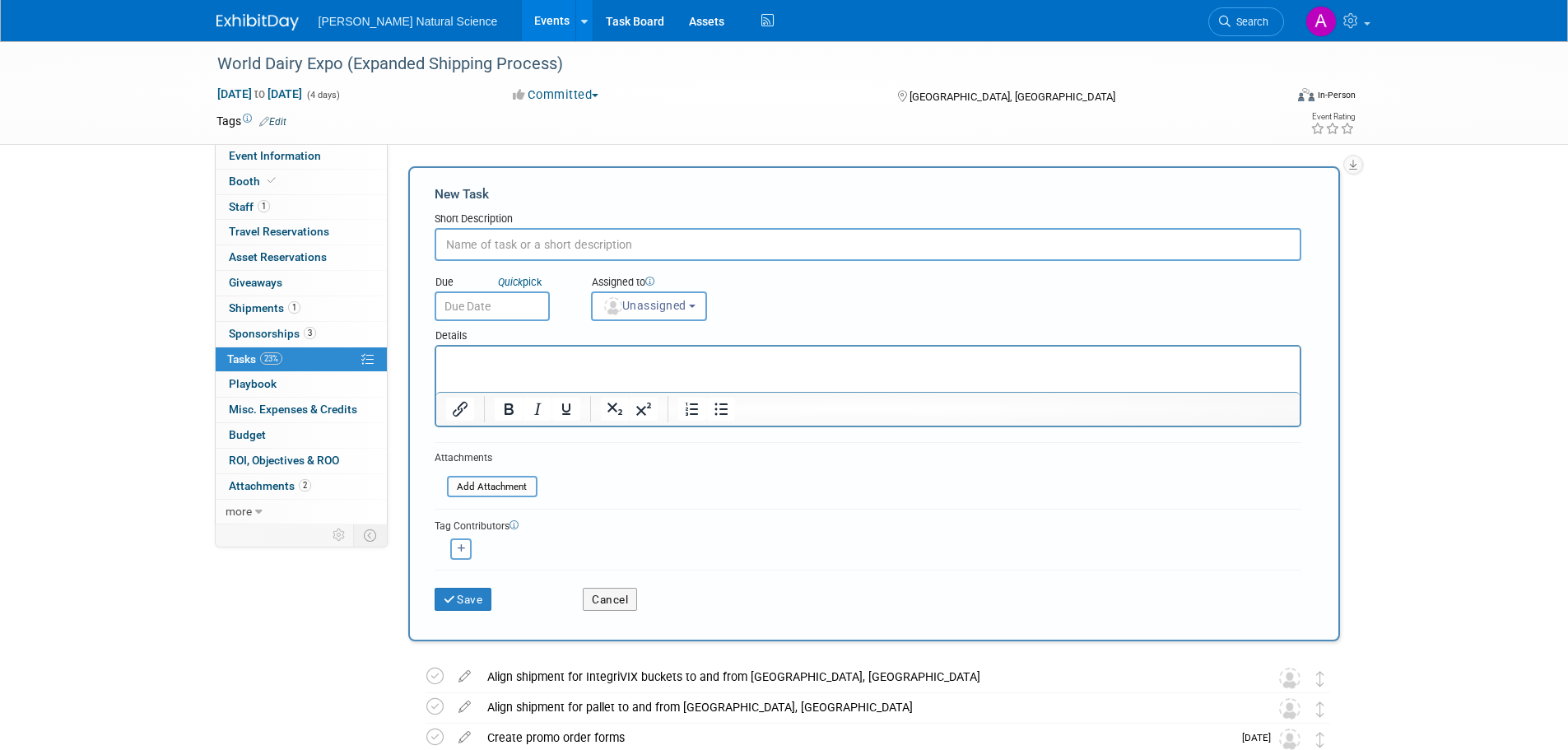
type input "C"
type input "Credit Card/Venmo for bucket sales"
click at [502, 369] on html at bounding box center [867, 359] width 863 height 23
click at [451, 606] on button "Save" at bounding box center [463, 600] width 58 height 23
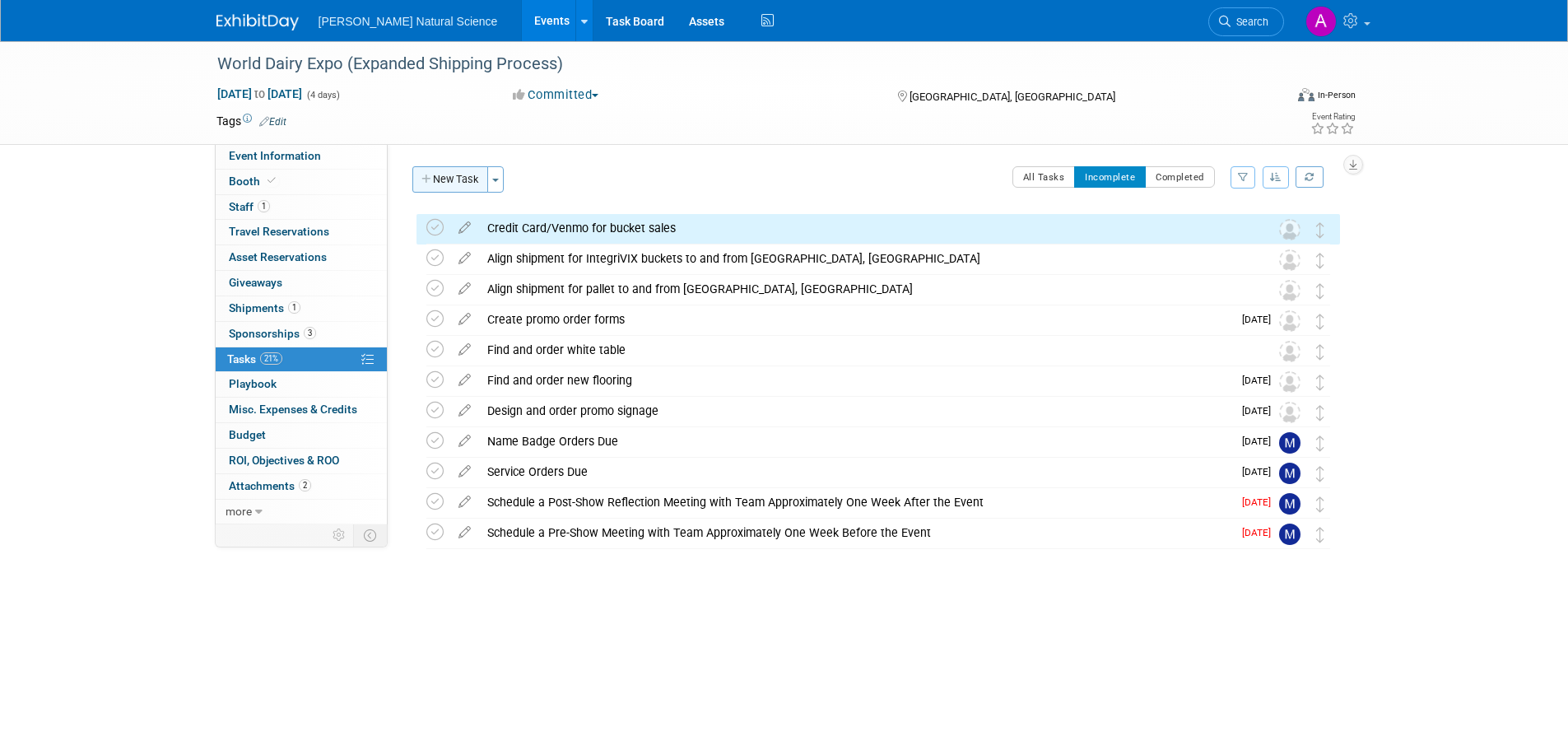
click at [456, 191] on button "New Task" at bounding box center [451, 179] width 76 height 26
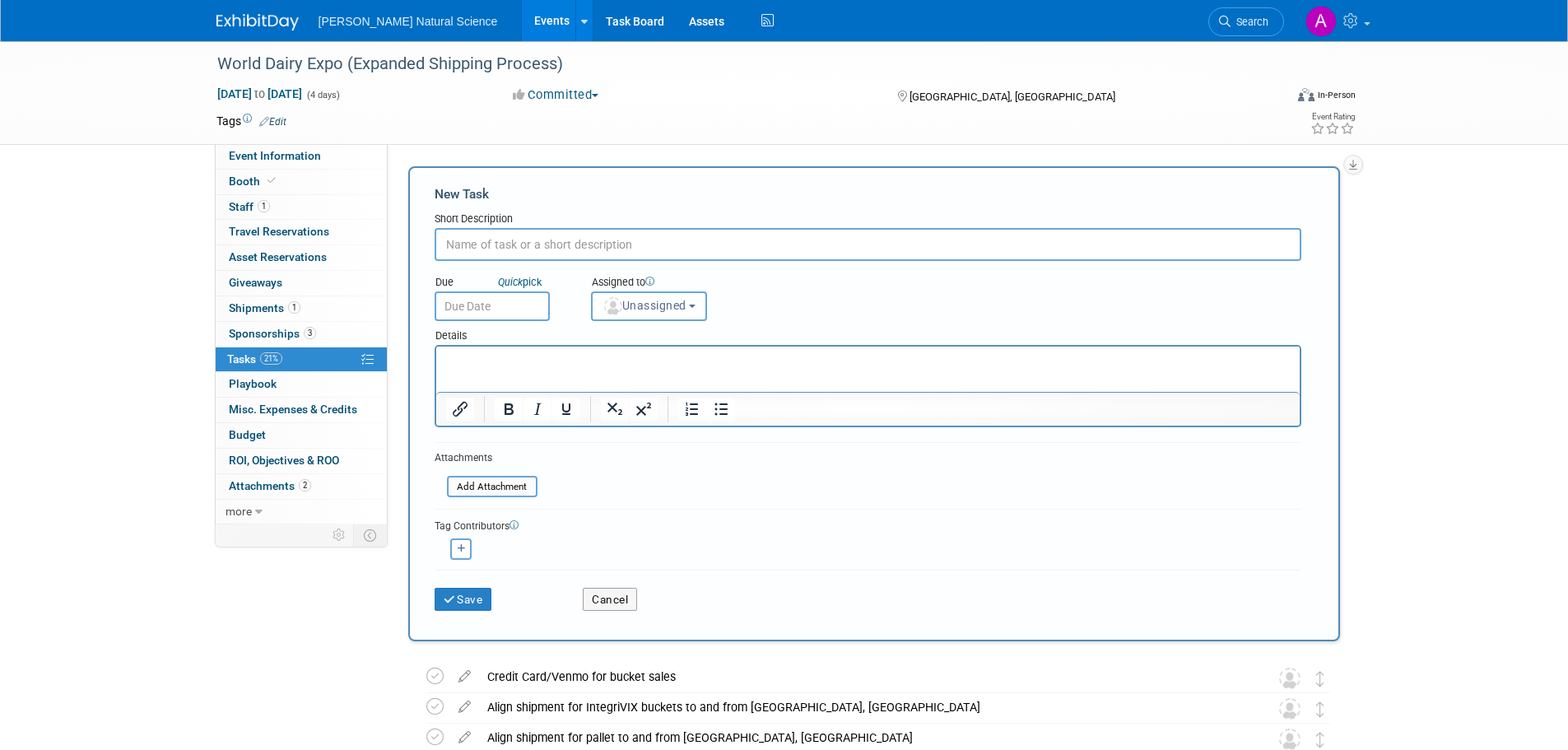
click at [537, 238] on input "text" at bounding box center [868, 244] width 867 height 33
type input "Fill roughly 1000 2oz IntegriVIX samples"
click at [574, 370] on html at bounding box center [867, 359] width 863 height 23
click at [463, 599] on button "Save" at bounding box center [463, 600] width 58 height 23
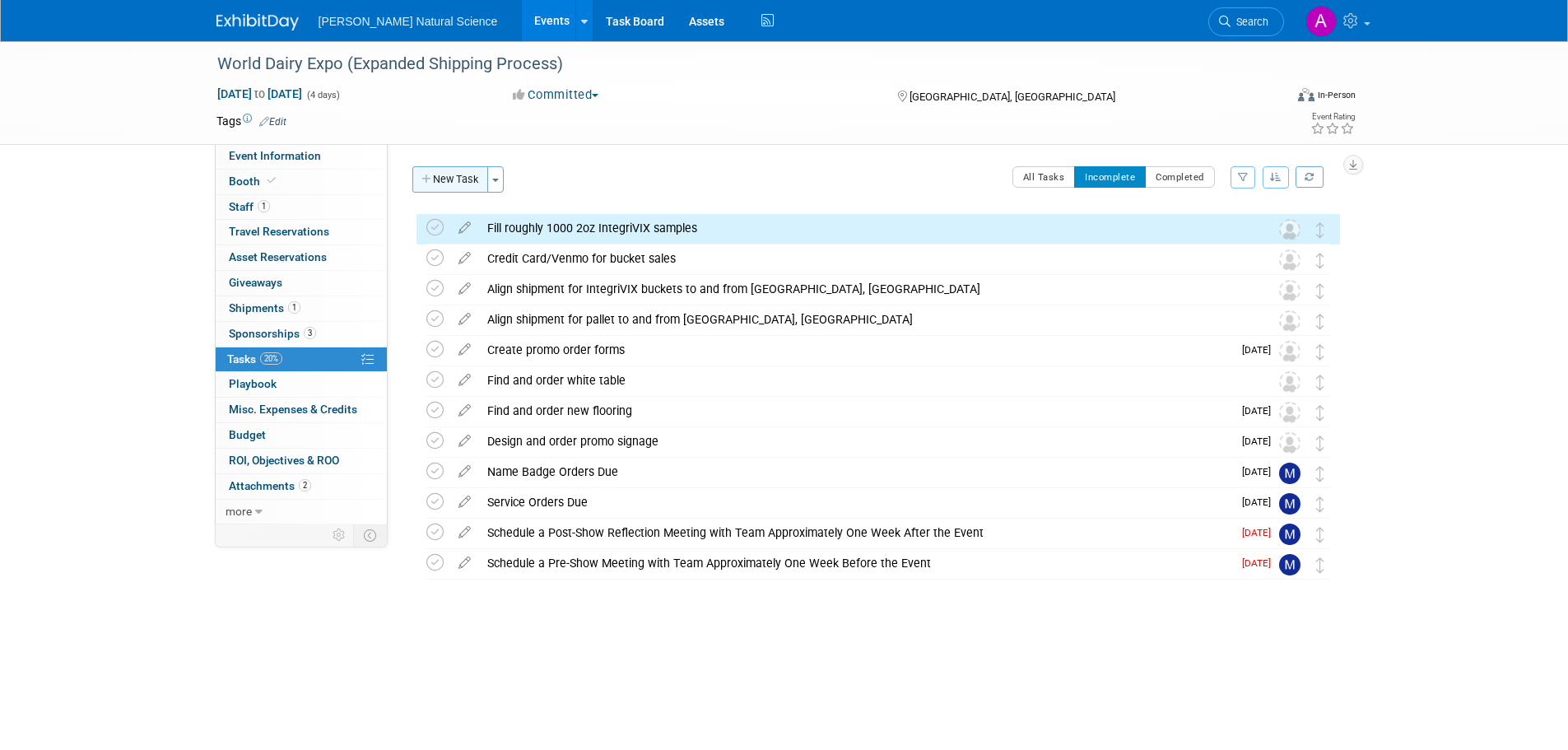
click at [434, 183] on button "New Task" at bounding box center [451, 179] width 76 height 26
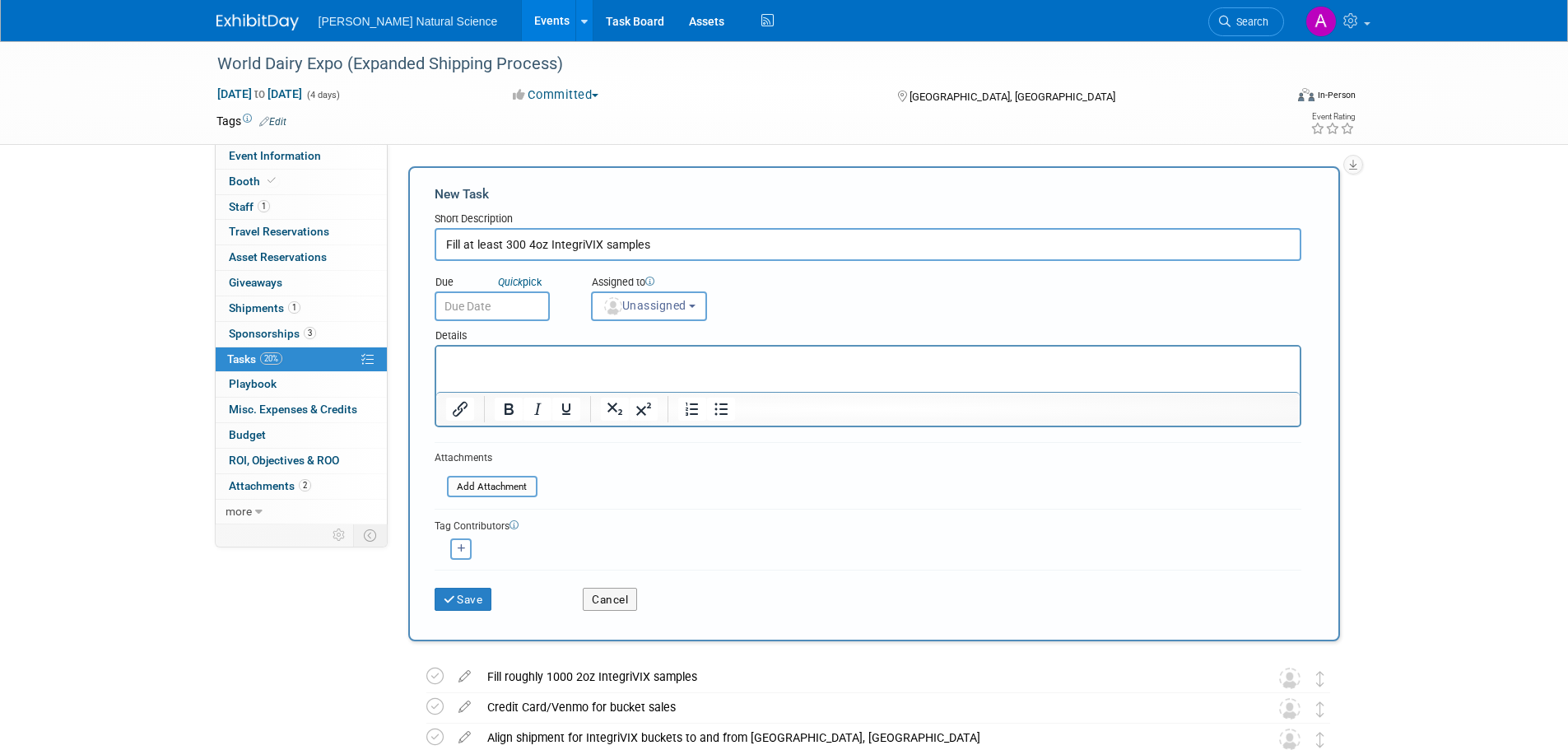
type input "Fill at least 300 4oz IntegriVIX samples"
click at [511, 356] on p "Rich Text Area. Press ALT-0 for help." at bounding box center [867, 361] width 845 height 16
click at [473, 597] on button "Save" at bounding box center [463, 600] width 58 height 23
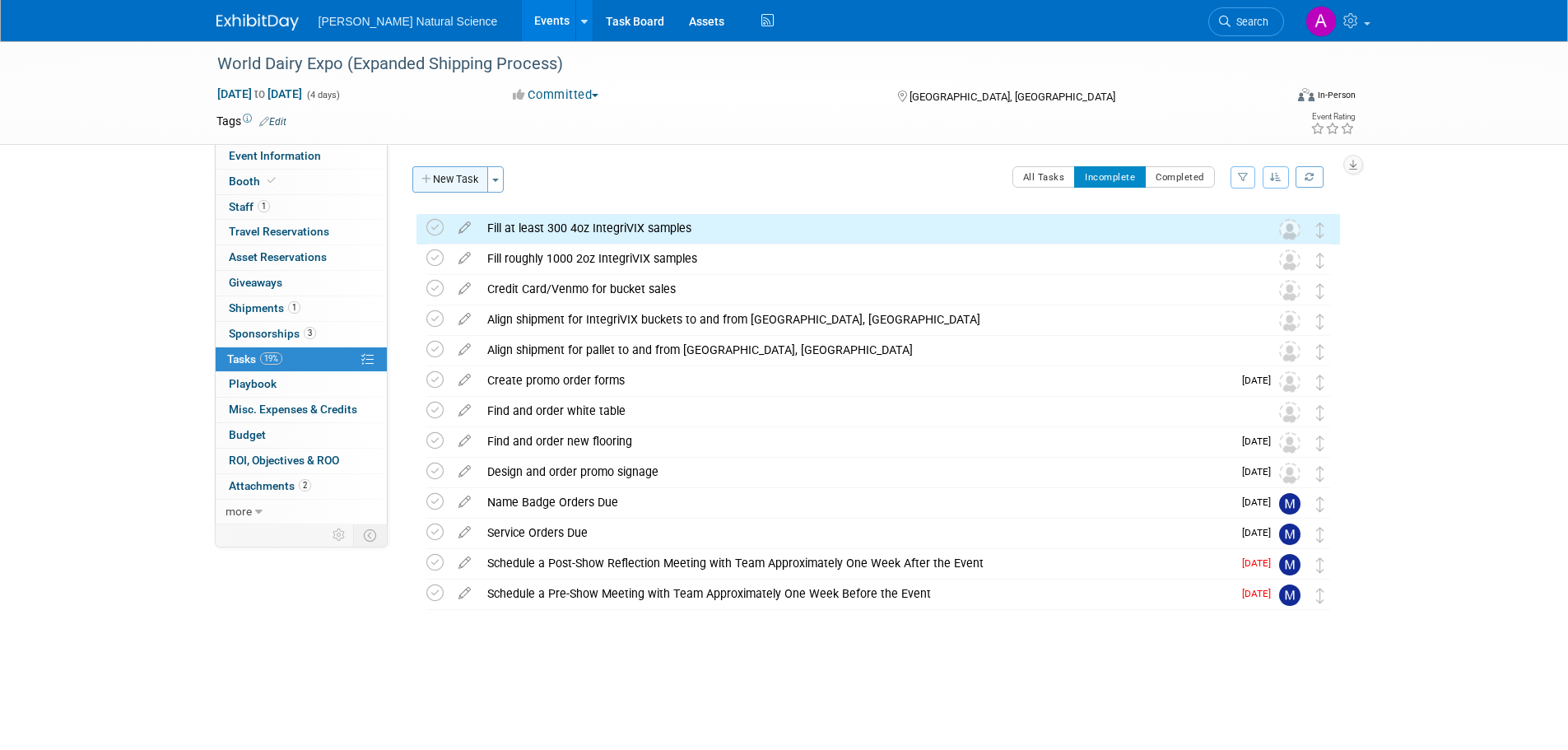
click at [460, 178] on button "New Task" at bounding box center [451, 179] width 76 height 26
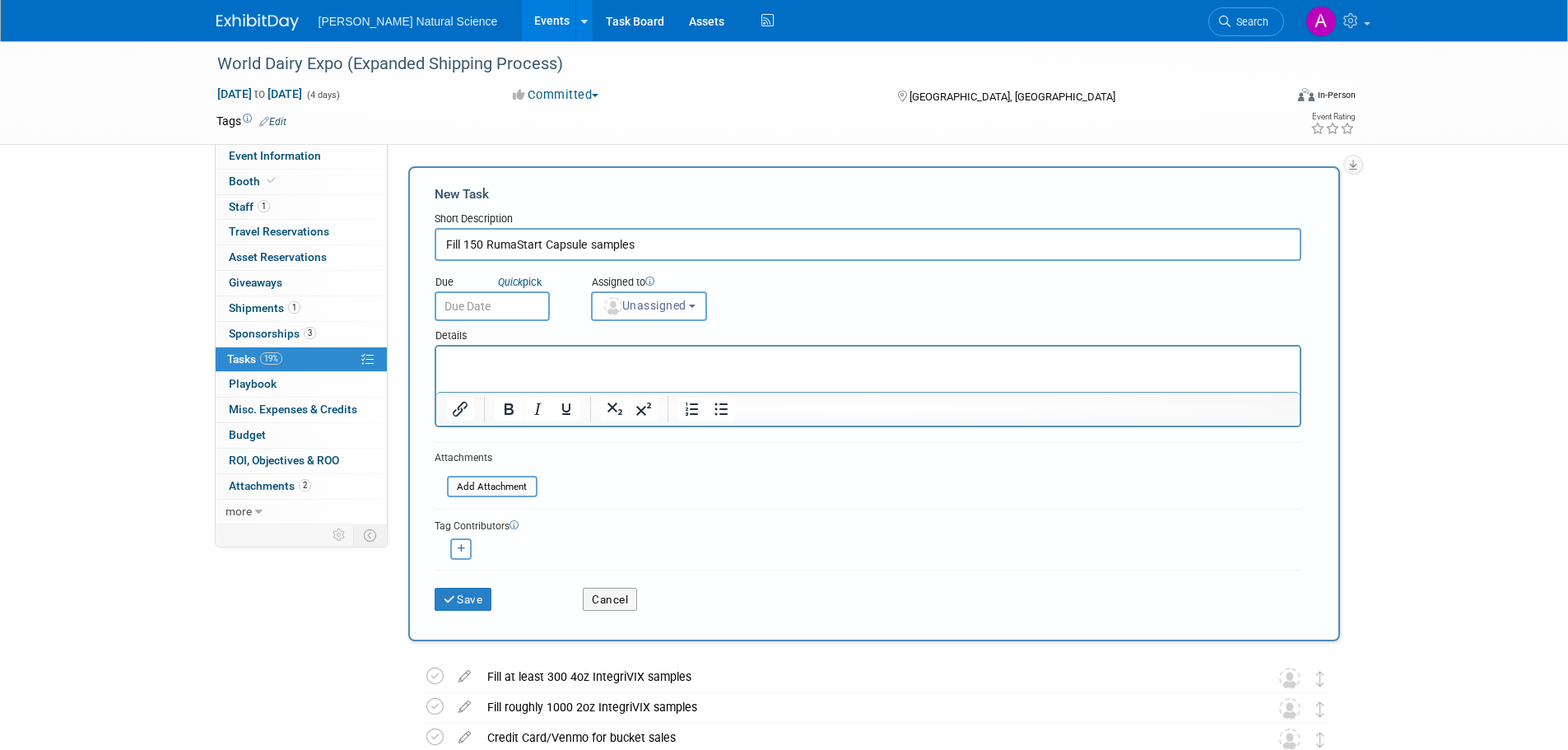
type input "Fill 150 RumaStart Capsule samples"
click at [499, 360] on p "Rich Text Area. Press ALT-0 for help." at bounding box center [867, 361] width 845 height 16
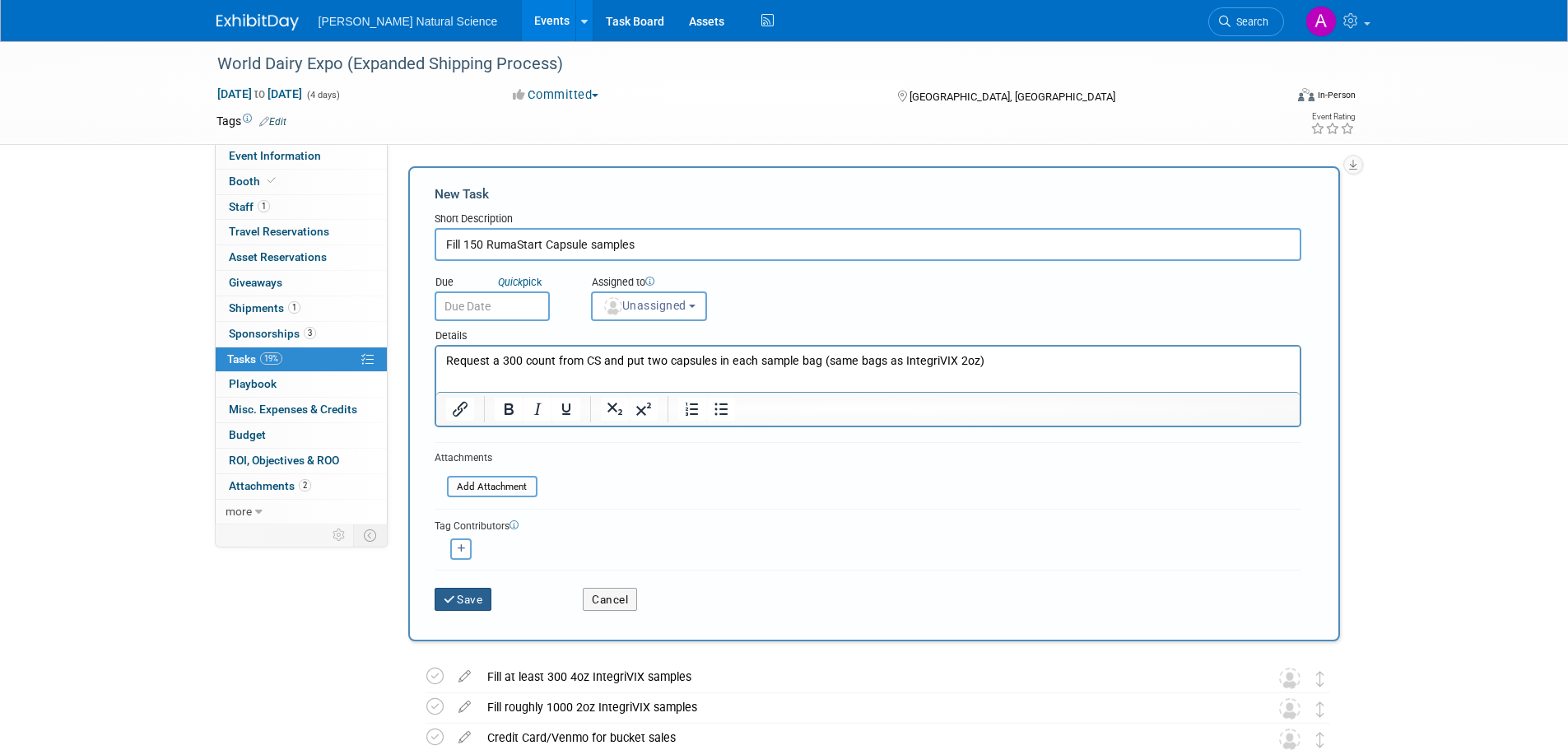
click at [470, 595] on button "Save" at bounding box center [463, 600] width 58 height 23
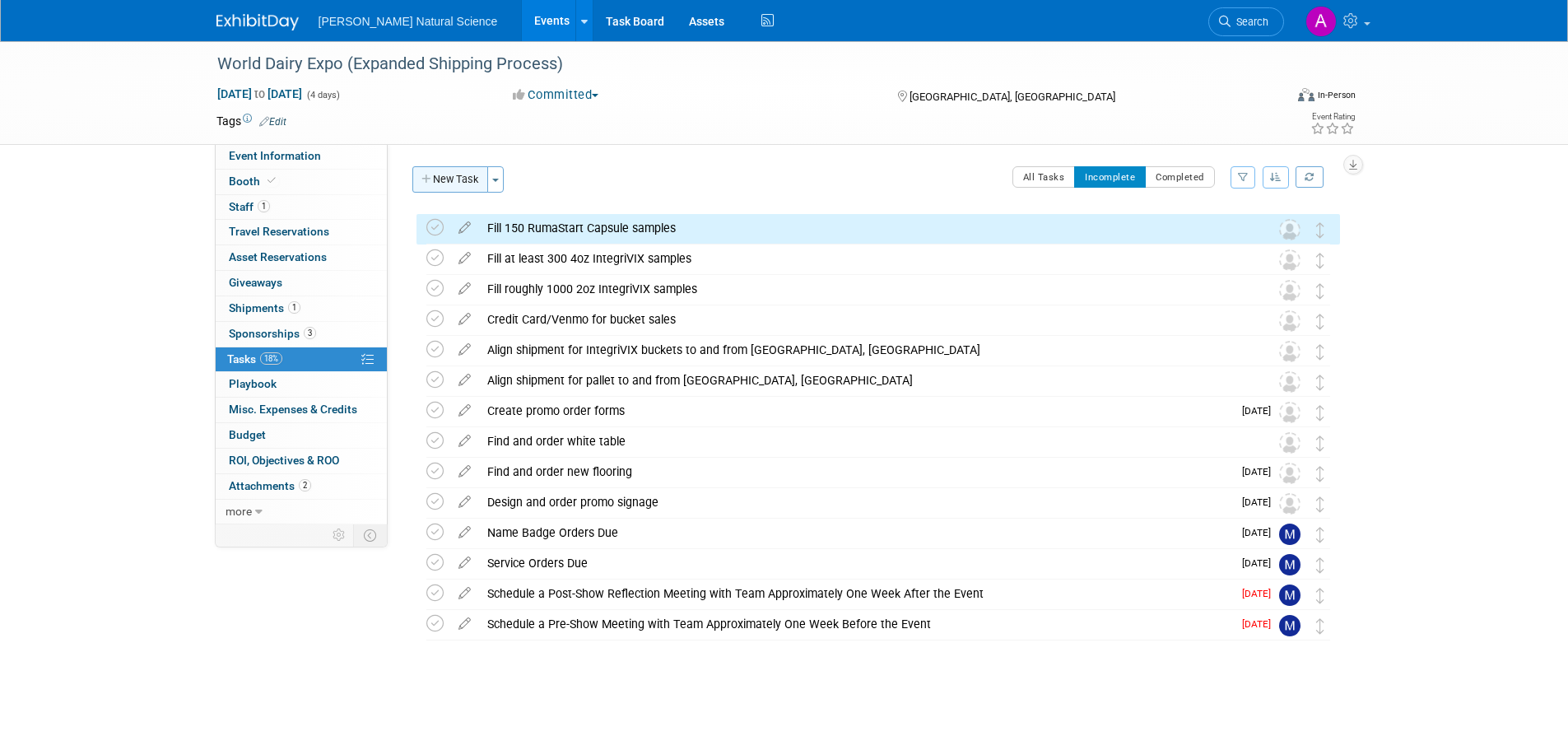
click at [441, 182] on button "New Task" at bounding box center [451, 179] width 76 height 26
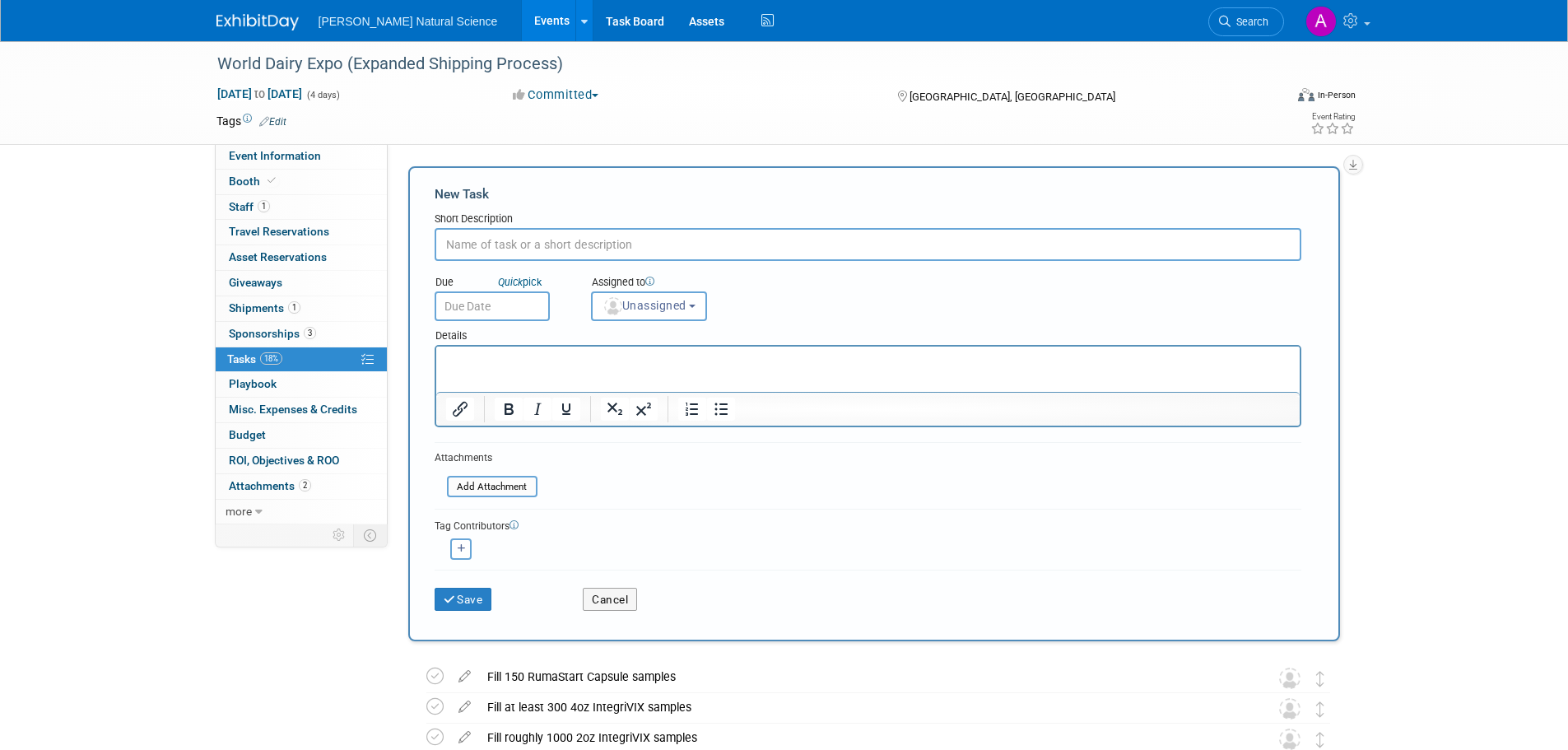
click at [565, 237] on input "text" at bounding box center [868, 244] width 867 height 33
type input "Create and order T-shirts for Ice Cream Social"
click at [587, 348] on html at bounding box center [867, 359] width 863 height 23
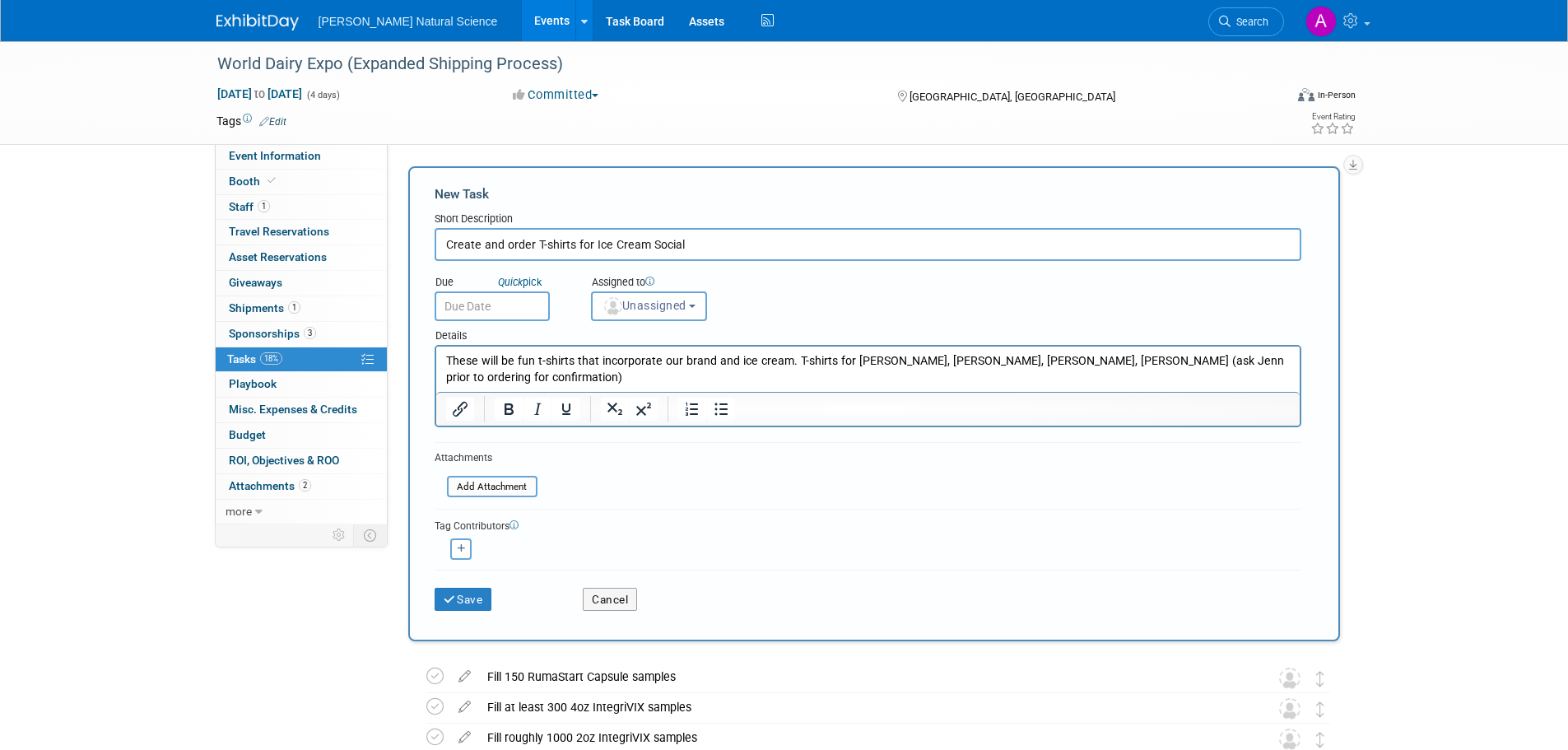
click at [1225, 359] on p "These will be fun t-shirts that incorporate our brand and ice cream. T-shirts f…" at bounding box center [867, 370] width 845 height 33
click at [468, 599] on button "Save" at bounding box center [463, 600] width 58 height 23
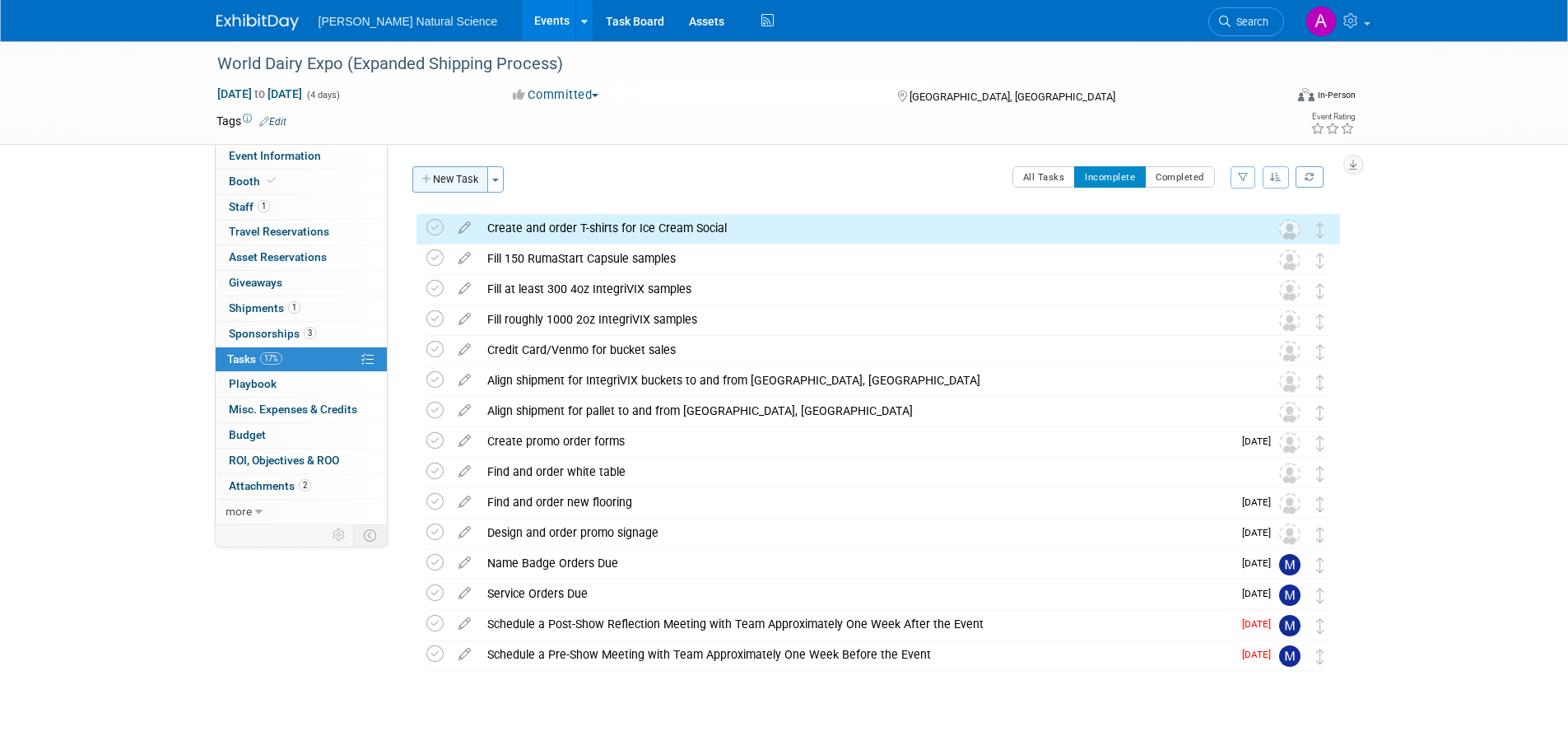
click at [460, 179] on button "New Task" at bounding box center [451, 179] width 76 height 26
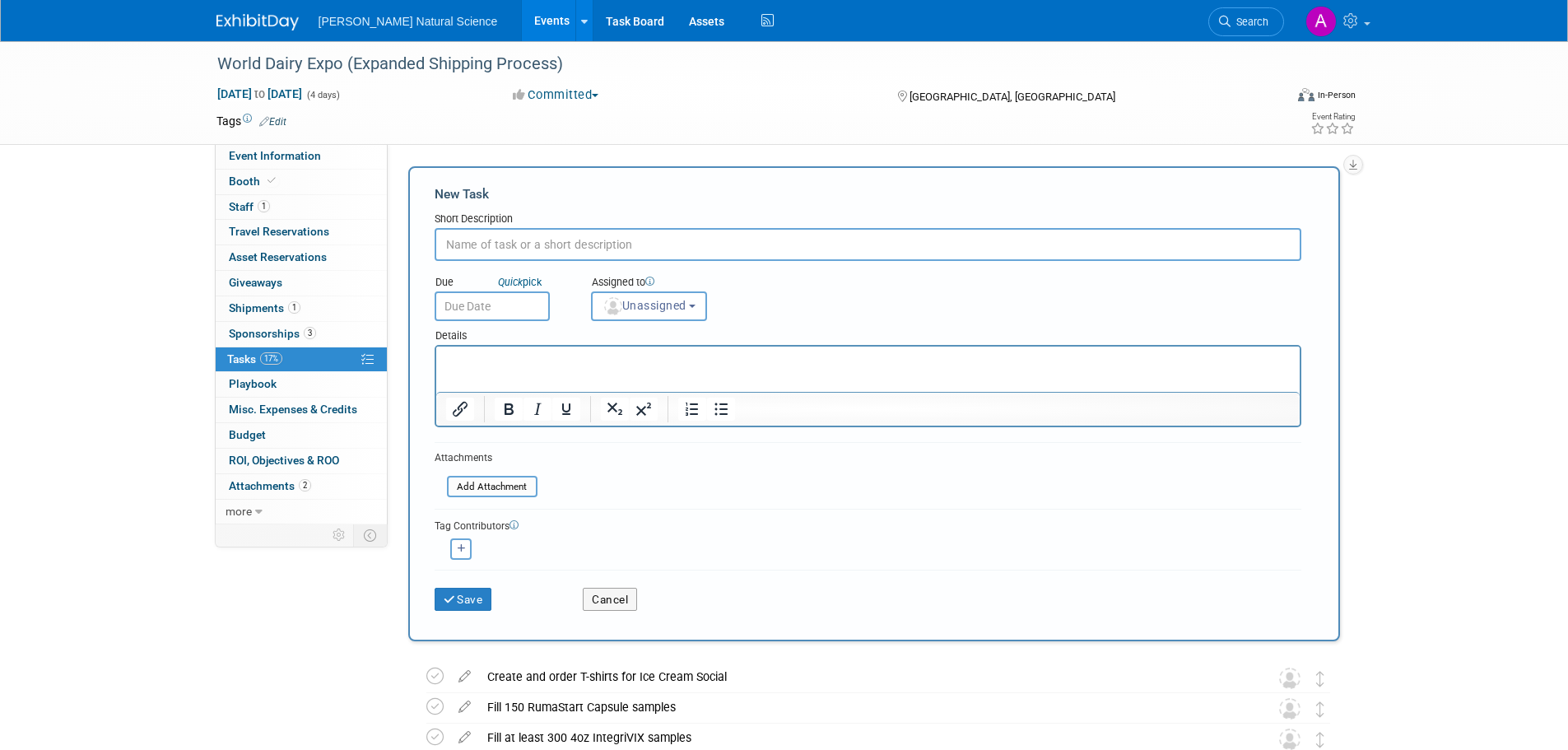
click at [532, 239] on input "text" at bounding box center [868, 244] width 867 height 33
type input "Order [PERSON_NAME] branded plastic bags for All-Greet"
click at [453, 595] on icon "submit" at bounding box center [450, 600] width 14 height 12
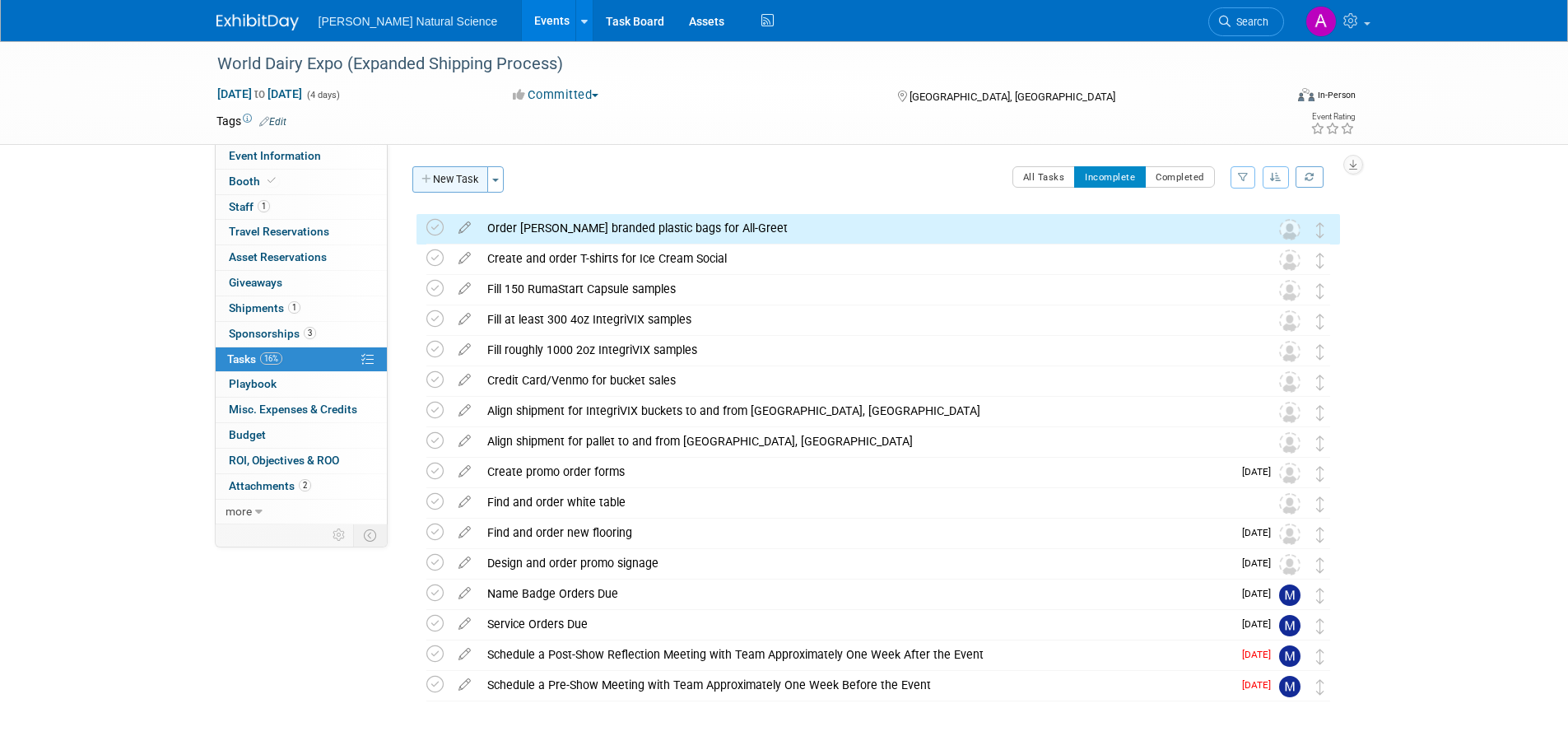
click at [454, 183] on button "New Task" at bounding box center [451, 179] width 76 height 26
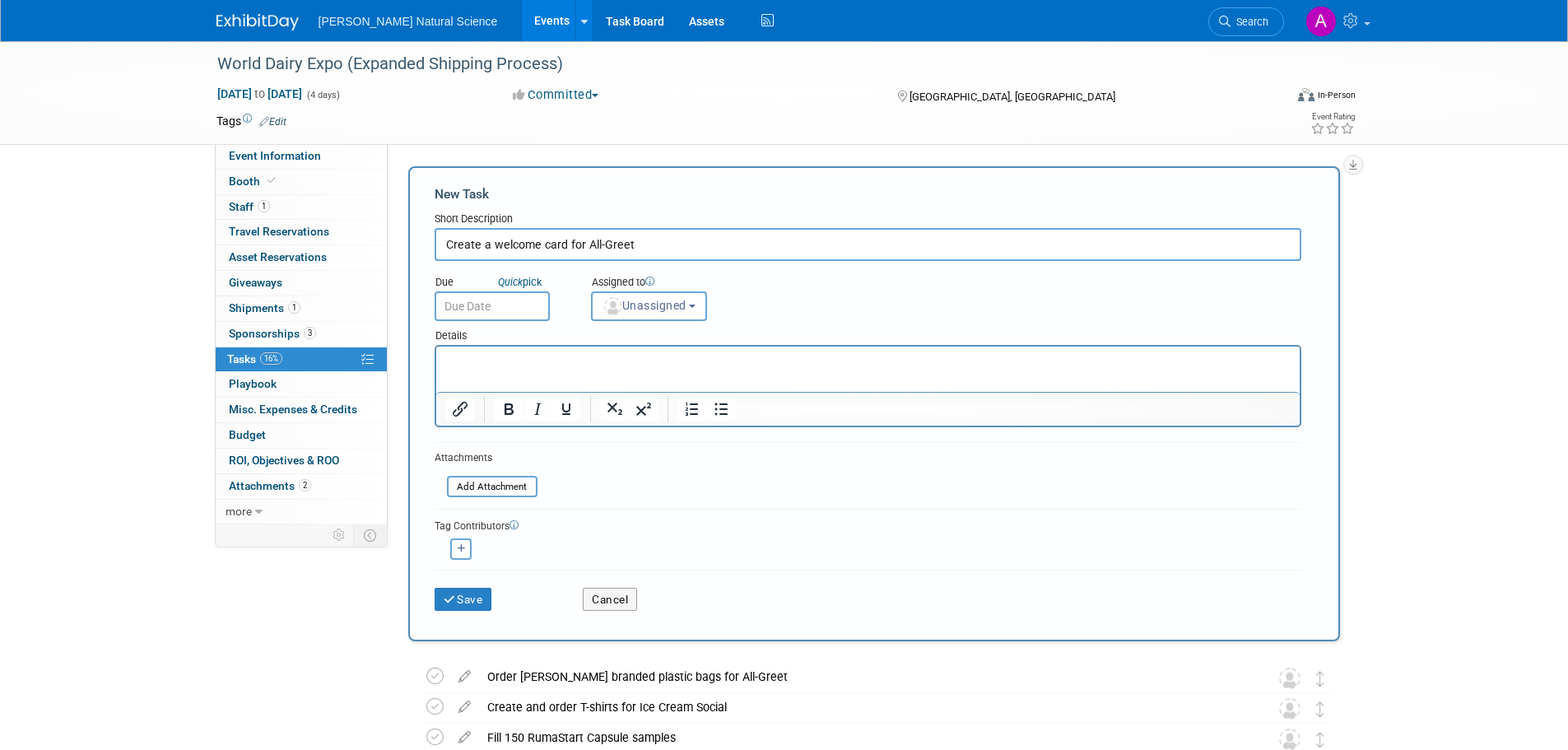
type input "Create a welcome card for All-Greet"
click at [525, 357] on p "Rich Text Area. Press ALT-0 for help." at bounding box center [867, 361] width 845 height 16
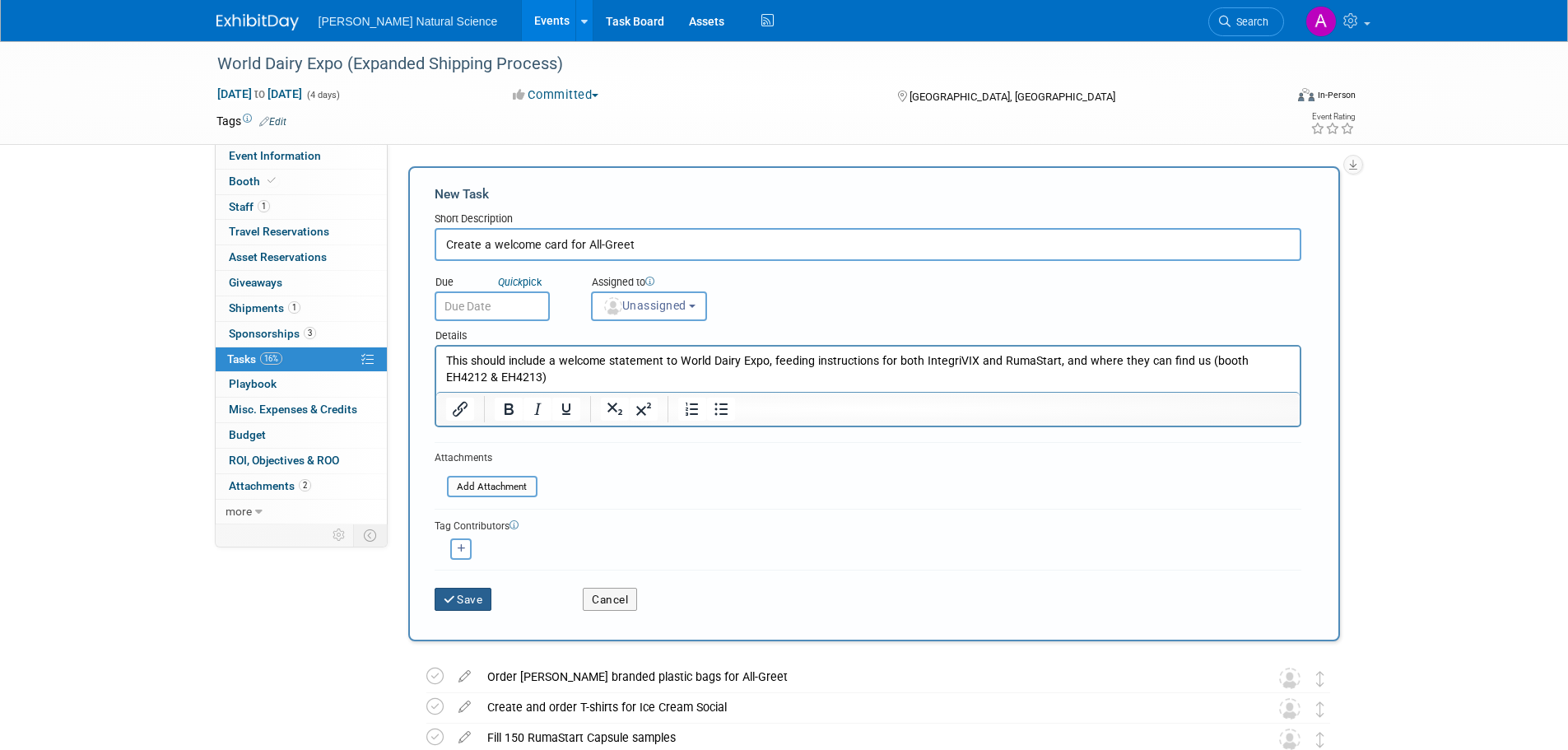
click at [453, 605] on icon "submit" at bounding box center [450, 600] width 14 height 12
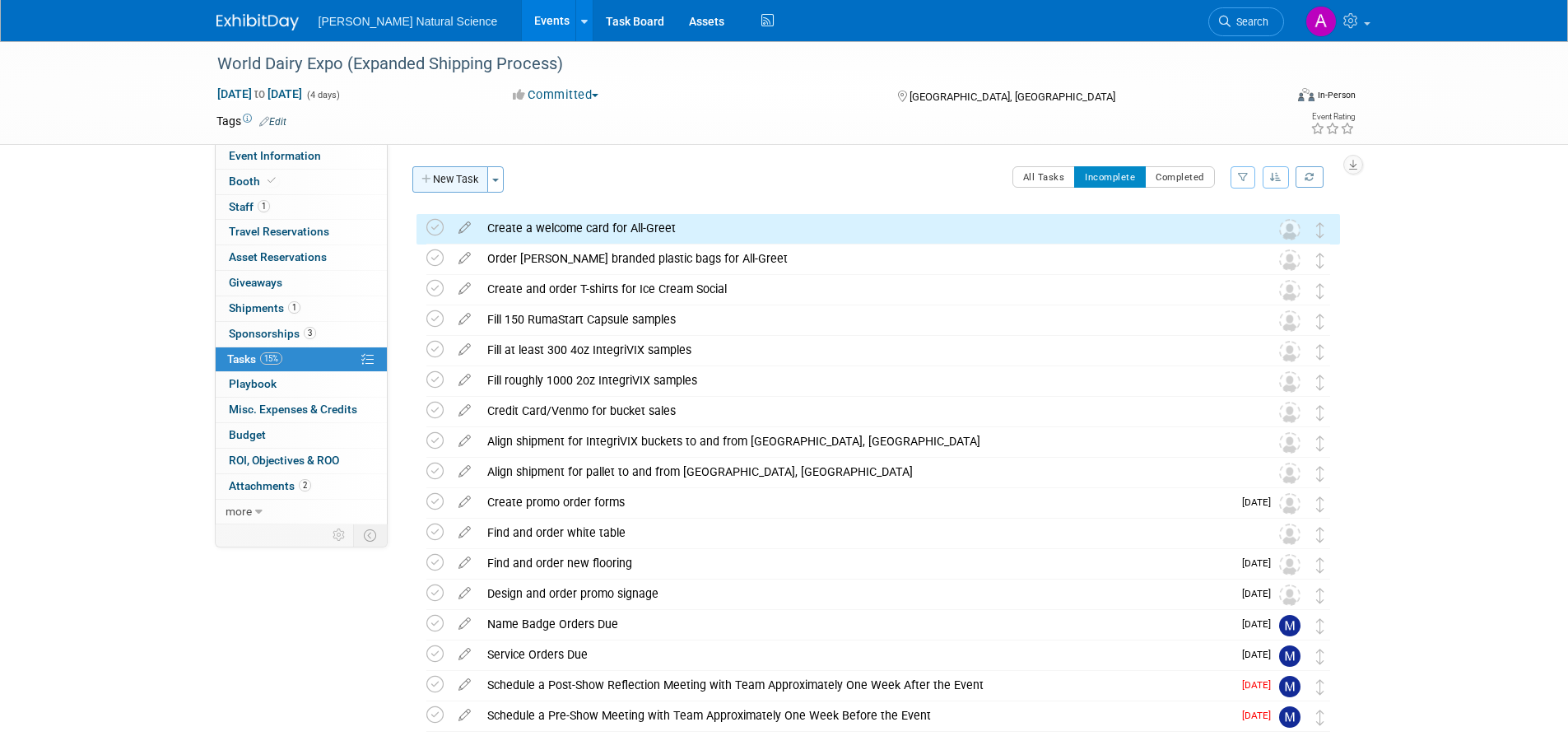
click at [464, 183] on button "New Task" at bounding box center [451, 179] width 76 height 26
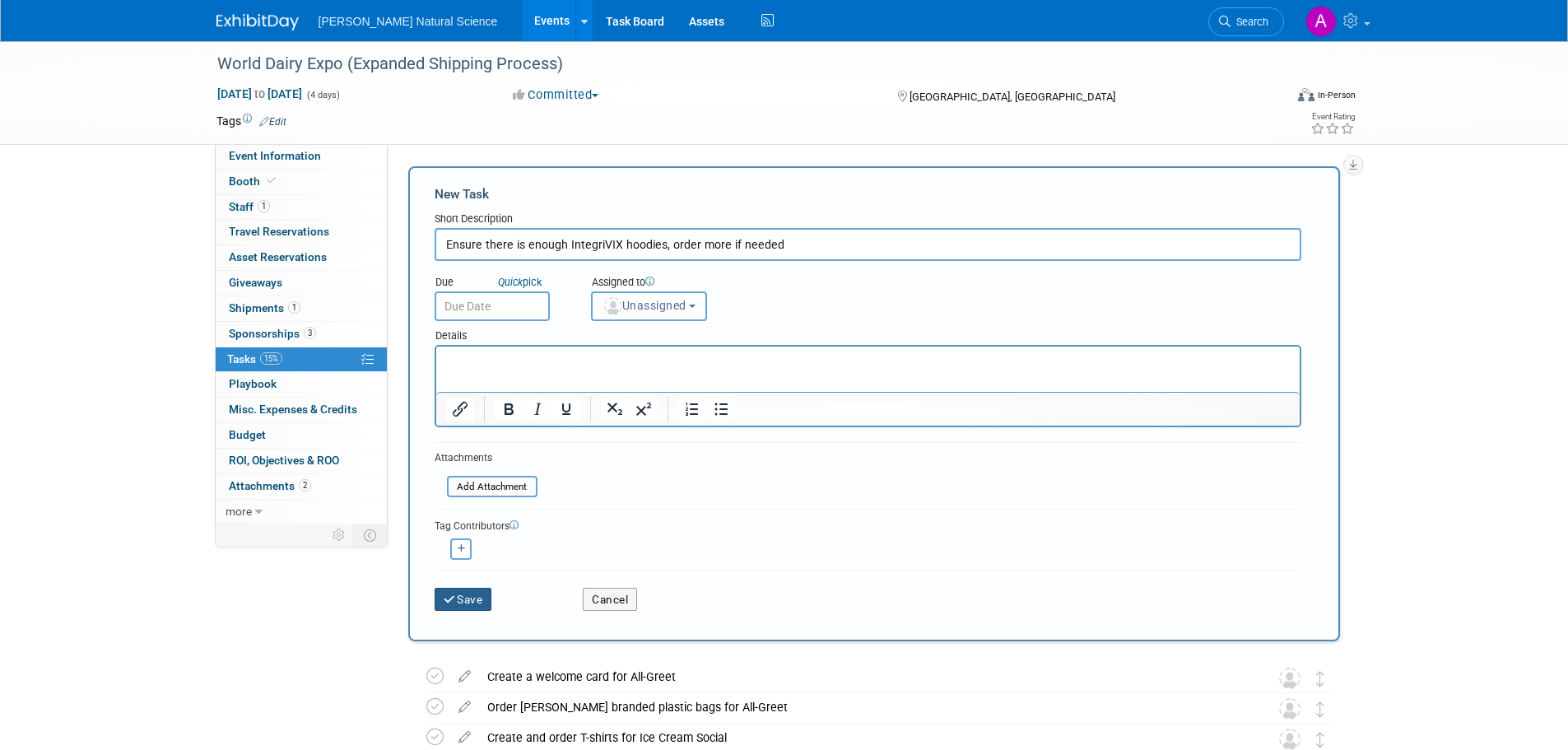
type input "Ensure there is enough IntegriVIX hoodies, order more if needed"
click at [488, 591] on button "Save" at bounding box center [463, 600] width 58 height 23
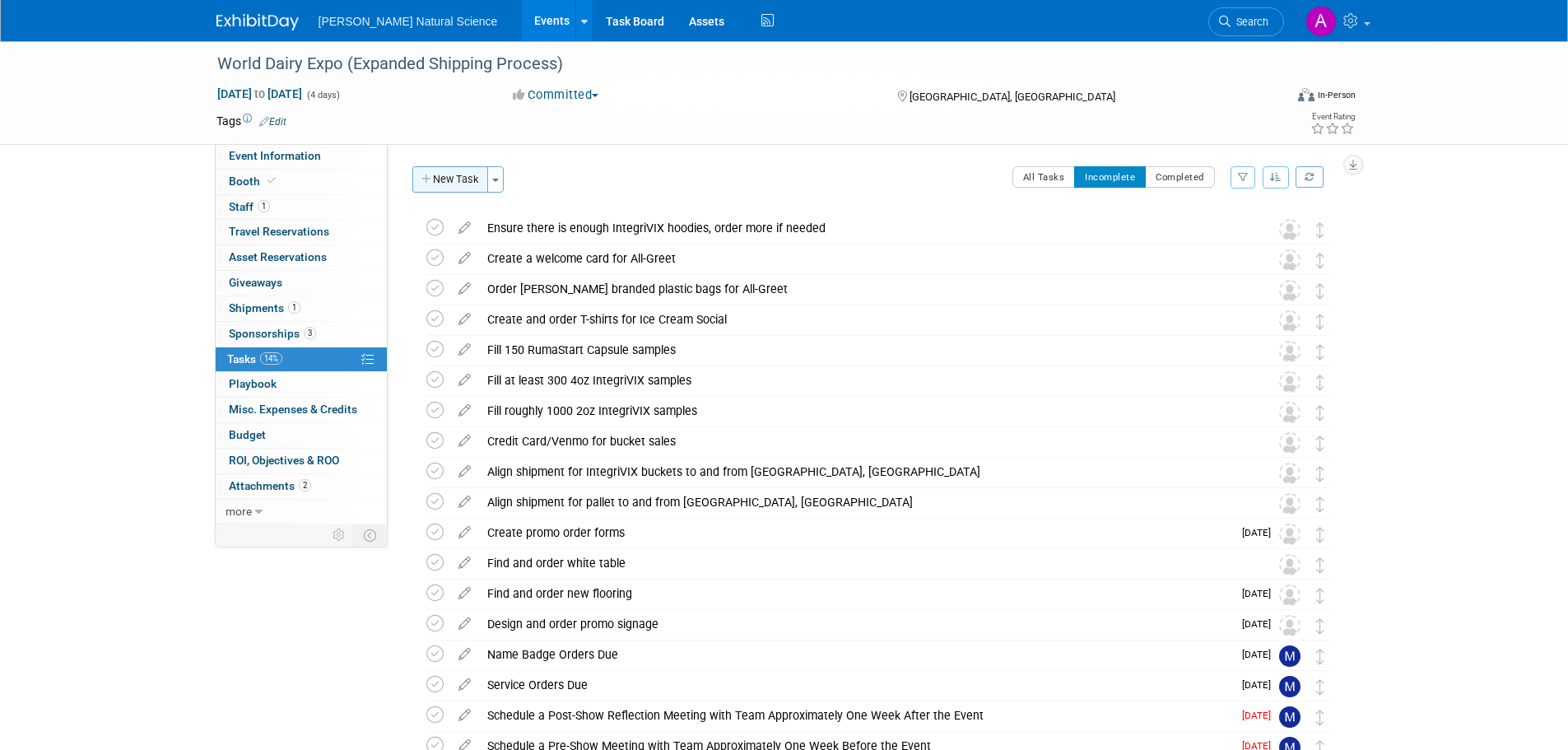
click at [453, 178] on button "New Task" at bounding box center [451, 179] width 76 height 26
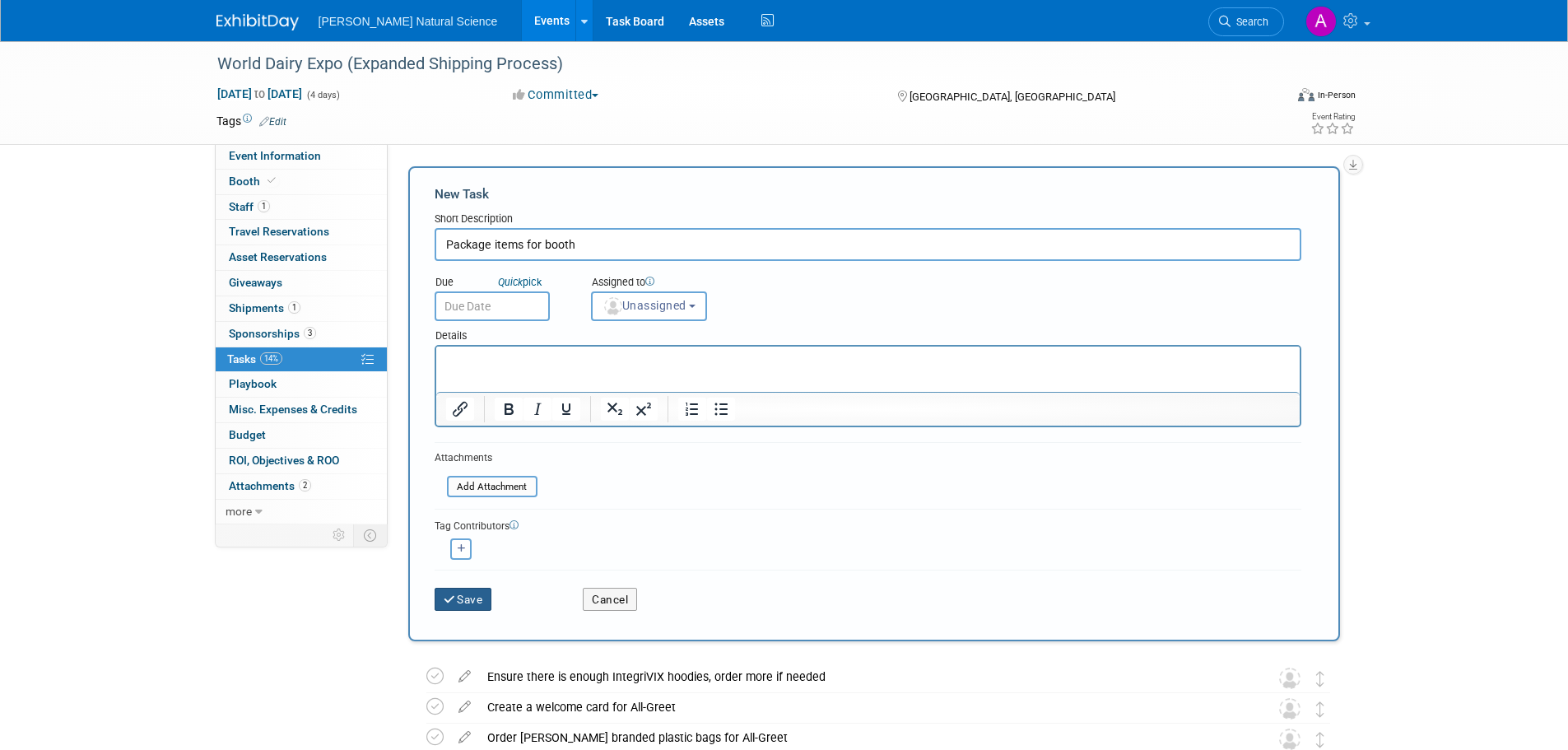
type input "Package items for booth"
click at [468, 596] on button "Save" at bounding box center [463, 600] width 58 height 23
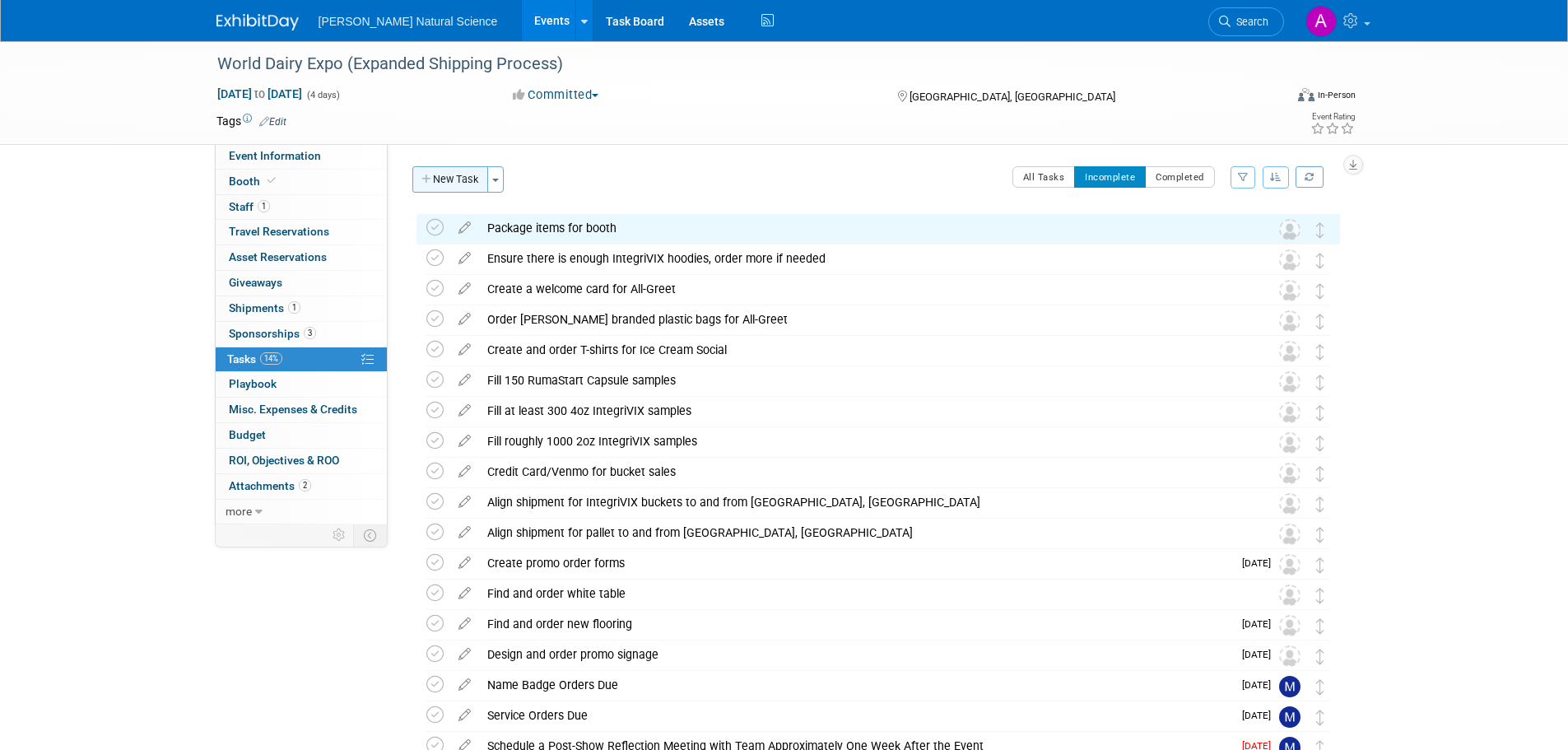
click at [460, 172] on button "New Task" at bounding box center [451, 179] width 76 height 26
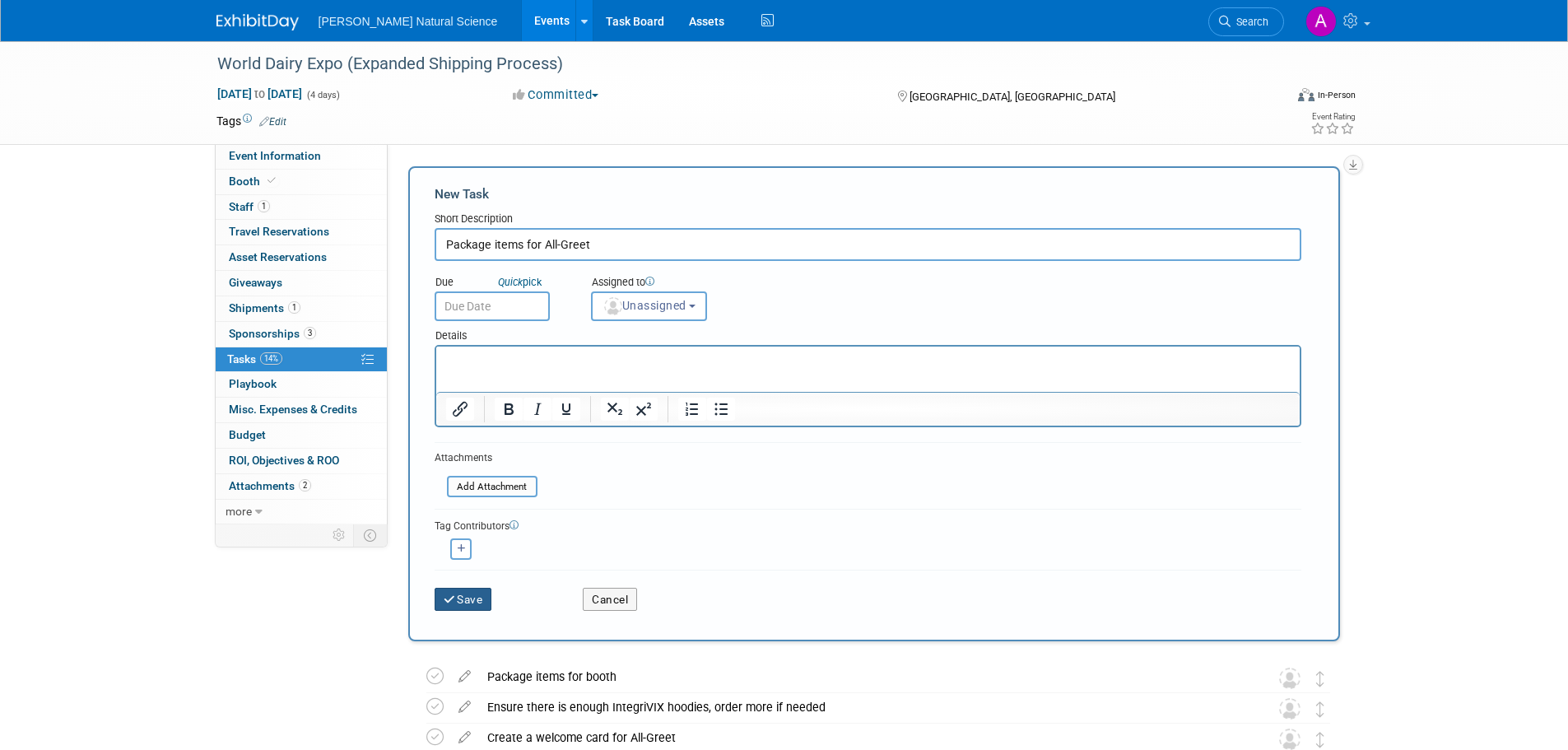
type input "Package items for All-Greet"
click at [469, 605] on button "Save" at bounding box center [463, 600] width 58 height 23
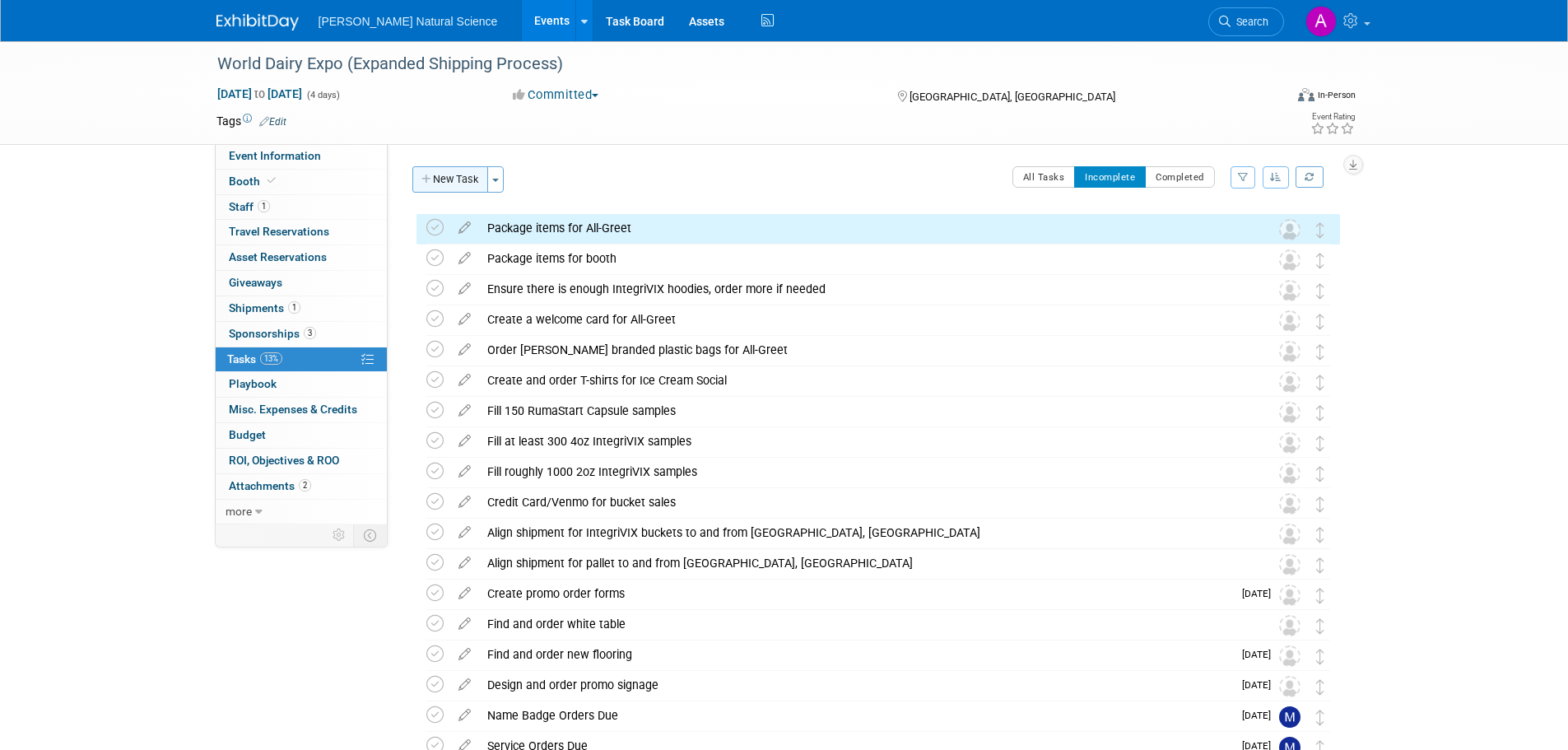
click at [441, 184] on button "New Task" at bounding box center [451, 179] width 76 height 26
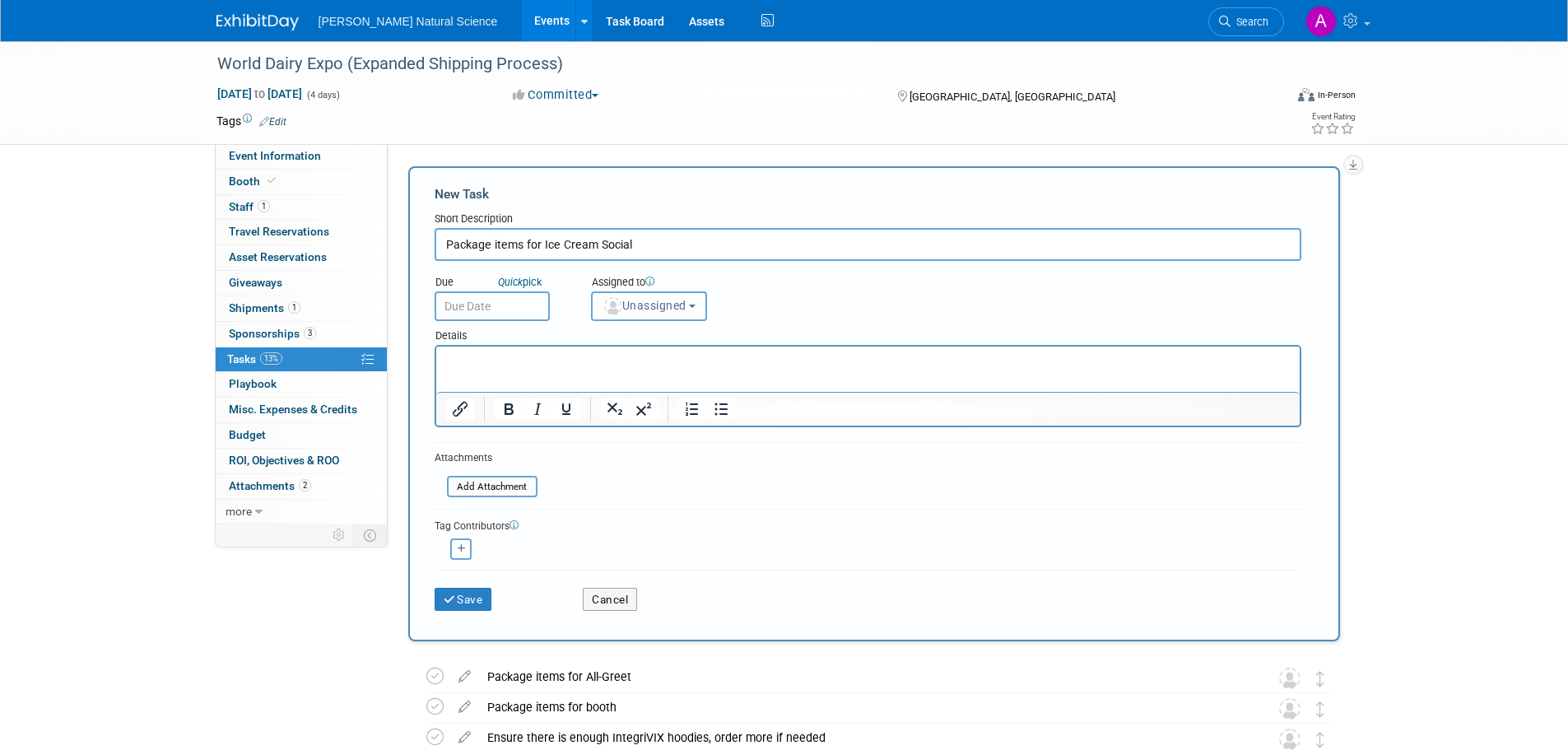
type input "Package items for Ice Cream Social"
click at [589, 342] on div "Details" at bounding box center [868, 333] width 867 height 23
click at [594, 364] on p "Rich Text Area. Press ALT-0 for help." at bounding box center [867, 361] width 845 height 16
drag, startPoint x: 471, startPoint y: 606, endPoint x: 471, endPoint y: 597, distance: 9.0
click at [471, 606] on button "Save" at bounding box center [463, 600] width 58 height 23
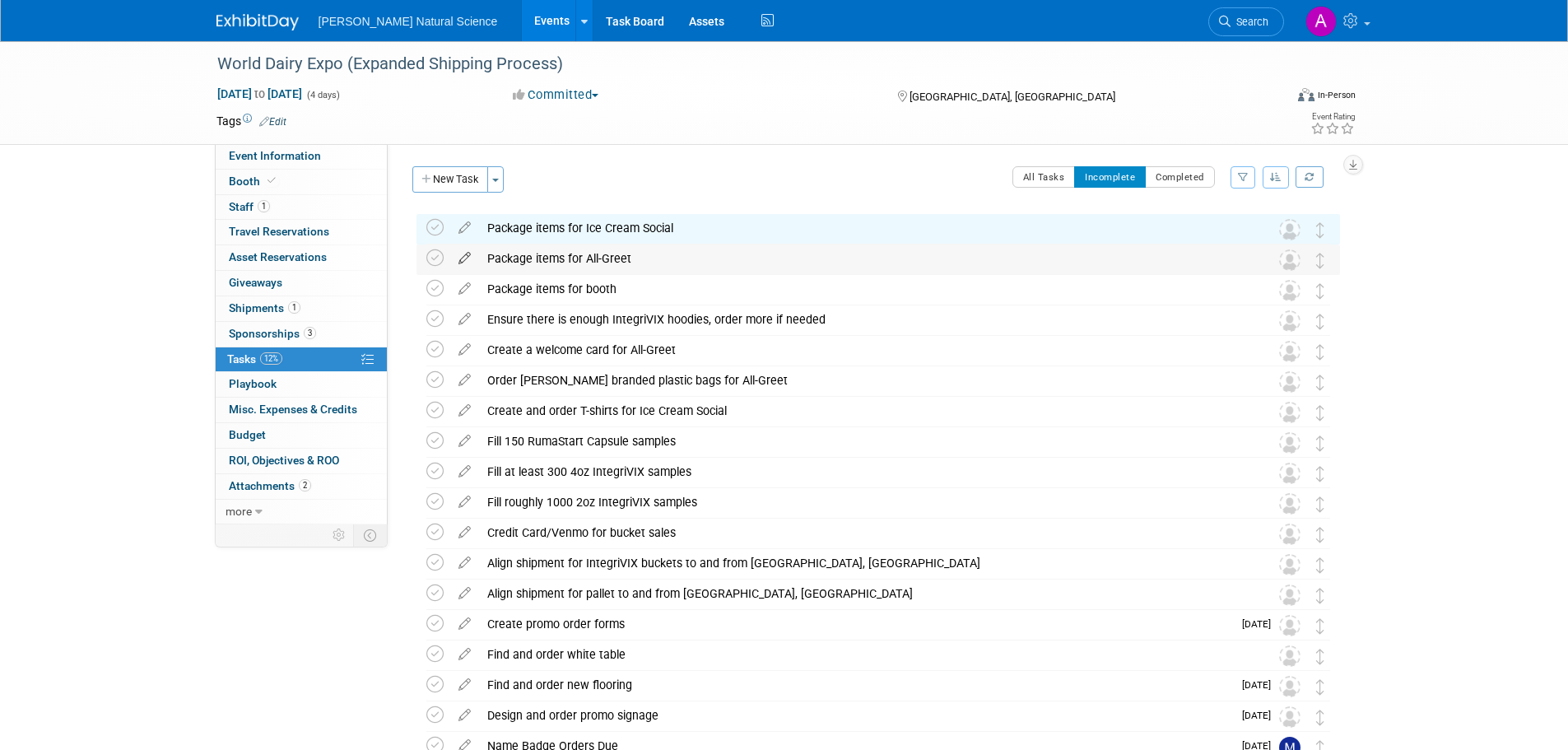
click at [466, 256] on icon at bounding box center [465, 255] width 29 height 21
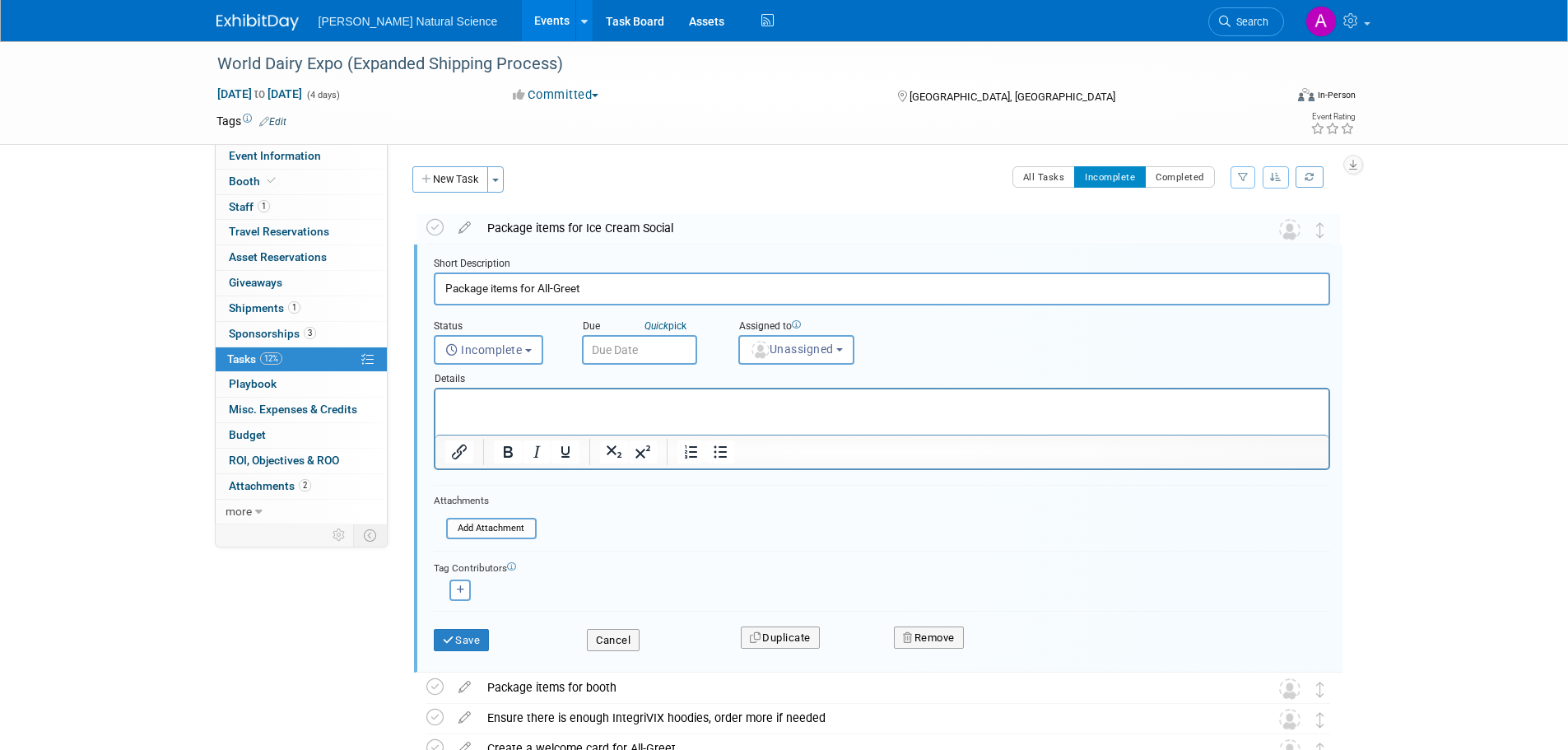
scroll to position [4, 0]
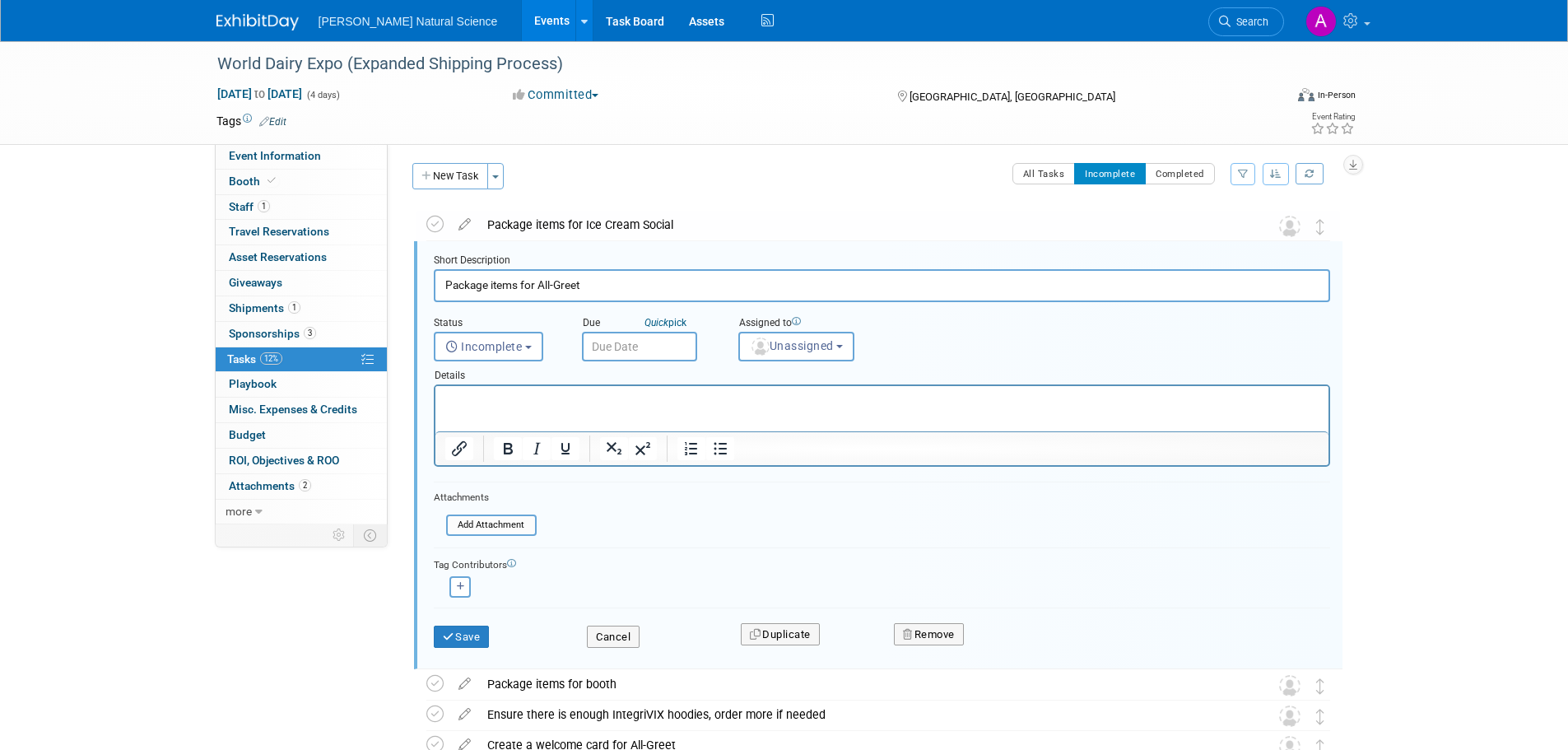
click at [546, 393] on p "Rich Text Area. Press ALT-0 for help." at bounding box center [882, 400] width 874 height 15
click at [468, 637] on button "Save" at bounding box center [462, 638] width 56 height 23
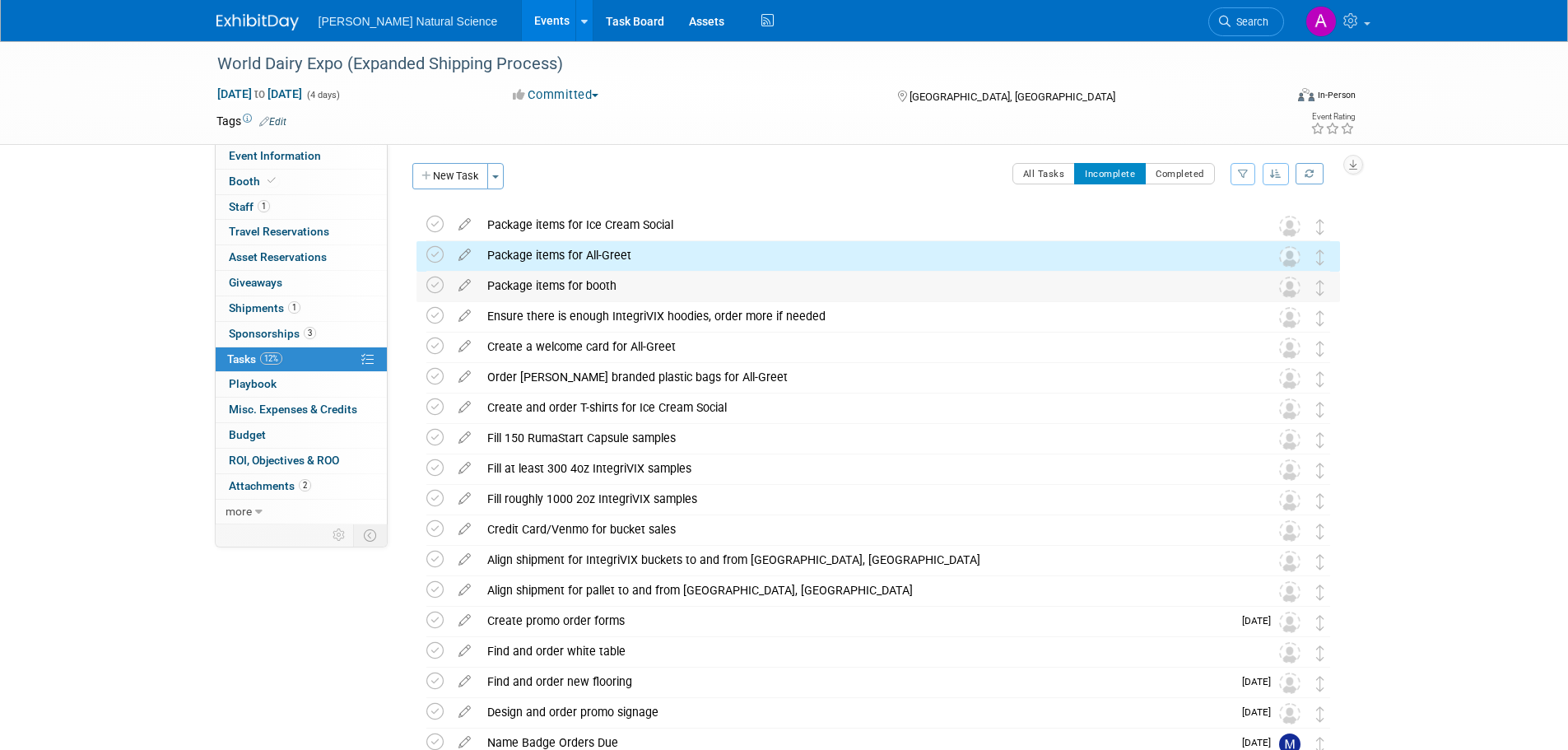
click at [617, 280] on div "Package items for booth" at bounding box center [862, 286] width 767 height 28
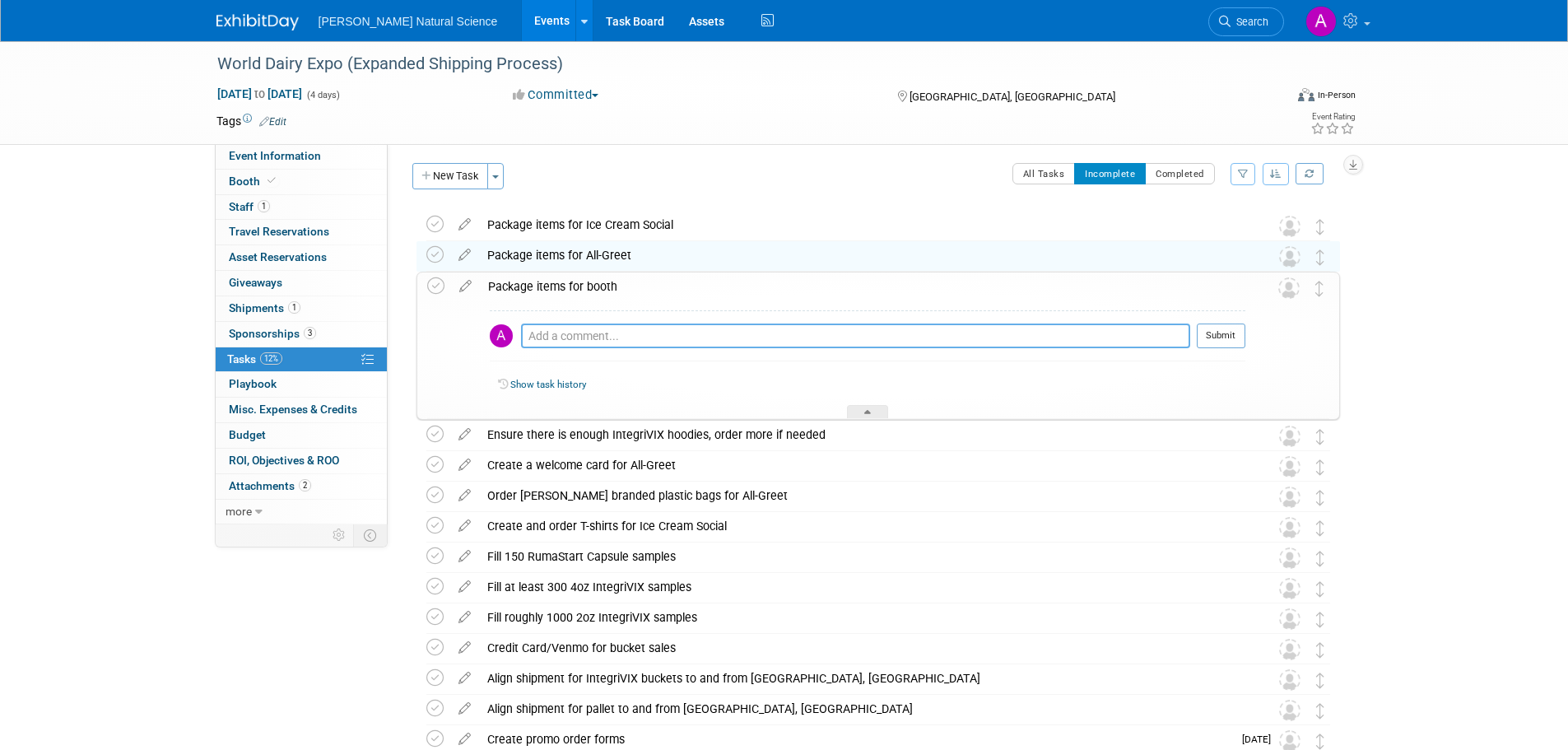
click at [595, 332] on textarea at bounding box center [855, 335] width 669 height 24
click at [473, 286] on icon at bounding box center [465, 283] width 29 height 21
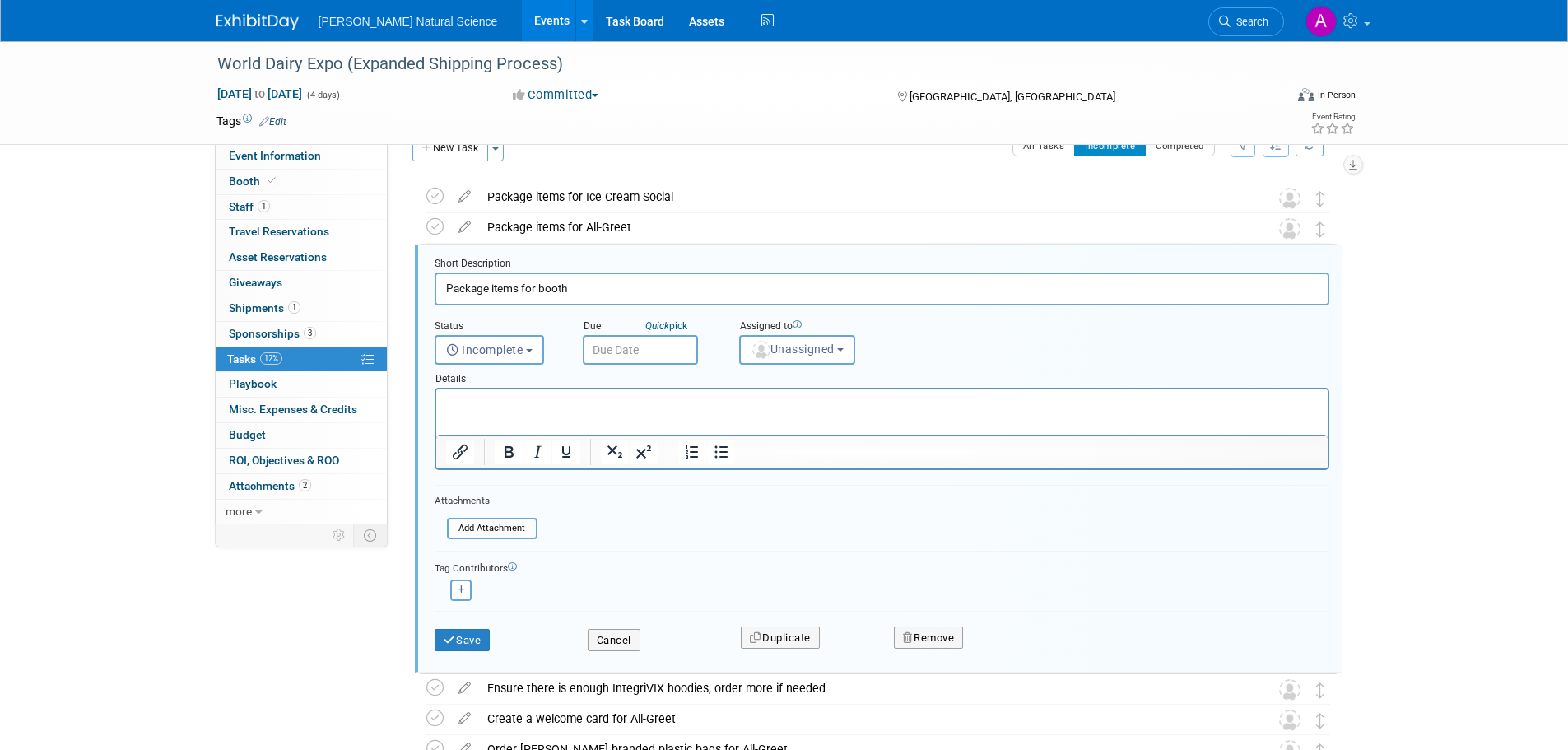
scroll to position [34, 0]
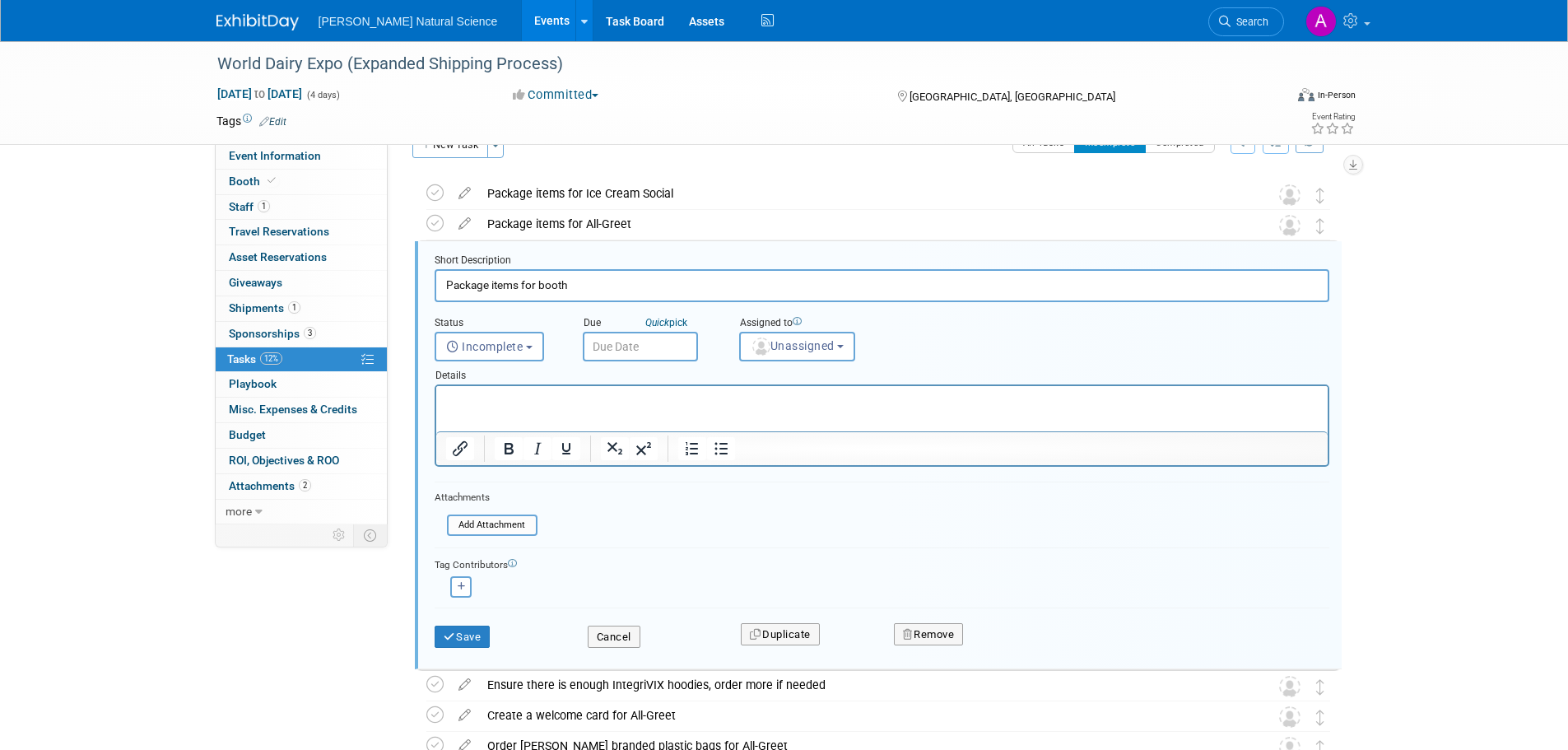
click at [549, 386] on iframe at bounding box center [882, 408] width 891 height 45
click at [552, 390] on html at bounding box center [881, 397] width 891 height 23
click at [788, 416] on p "Ideal date of arrival would be the week of [DATE]" at bounding box center [882, 416] width 873 height 15
click at [444, 413] on body "If there is extra room, [PERSON_NAME] will take some items. Ship majority of th…" at bounding box center [882, 408] width 874 height 32
click at [1137, 402] on p "If there is extra room, [PERSON_NAME] will take some items. Ship majority of th…" at bounding box center [882, 400] width 873 height 15
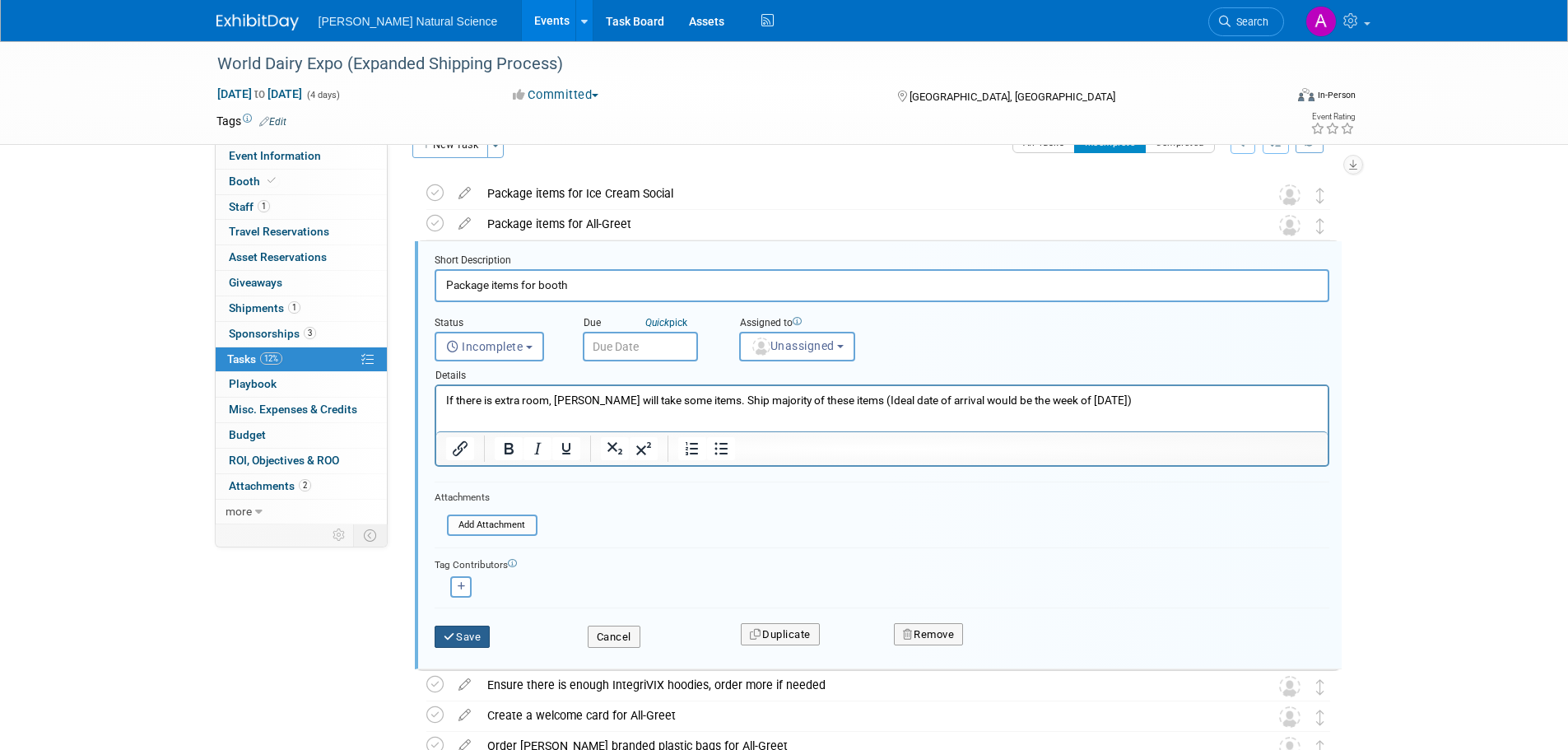
click at [451, 633] on icon "submit" at bounding box center [450, 637] width 14 height 11
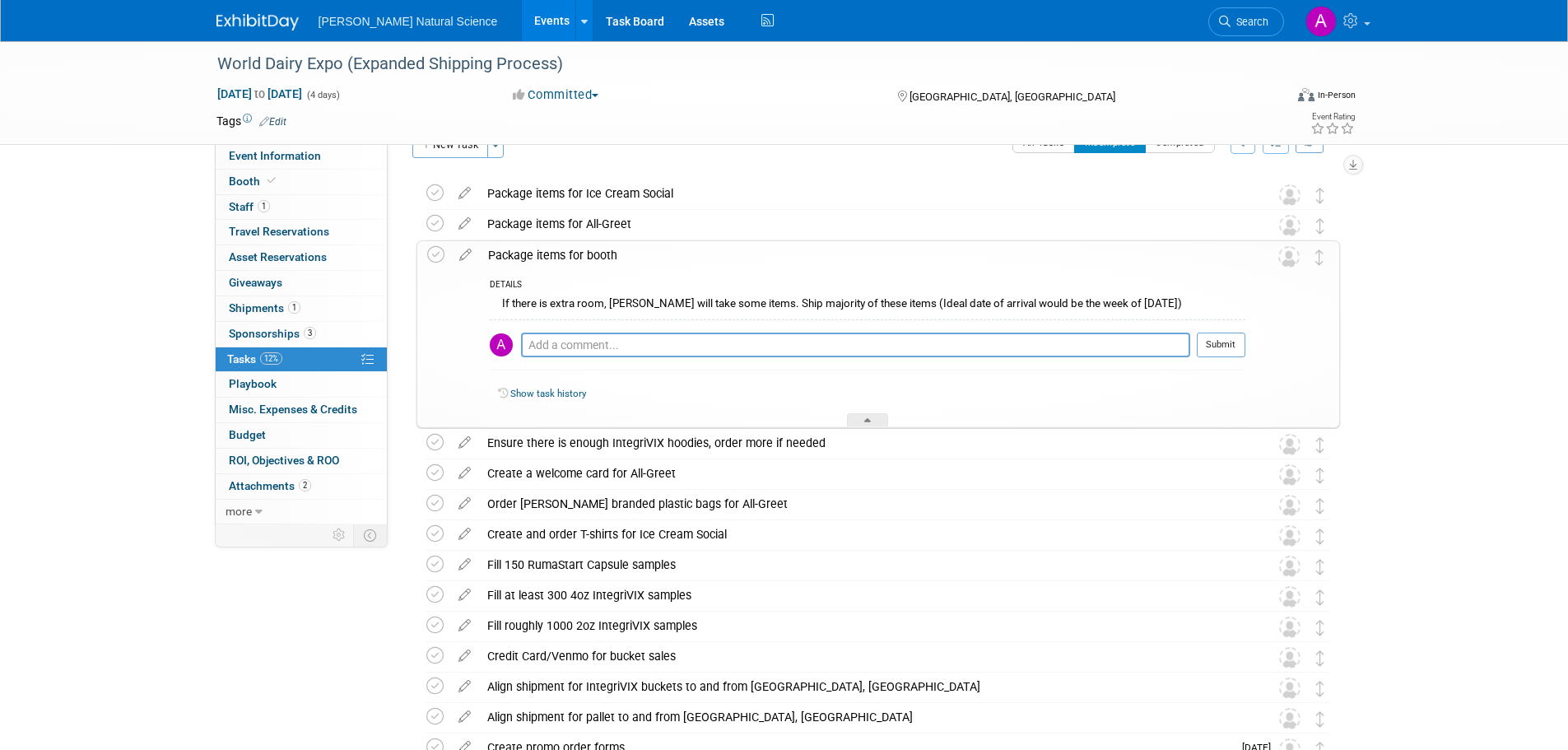
click at [1498, 355] on div "World Dairy Expo (Expanded Shipping Process) [DATE] to [DATE] (4 days) [DATE] t…" at bounding box center [784, 542] width 1568 height 1072
click at [1438, 358] on div "World Dairy Expo (Expanded Shipping Process) [DATE] to [DATE] (4 days) [DATE] t…" at bounding box center [784, 542] width 1568 height 1072
click at [856, 420] on div at bounding box center [868, 419] width 42 height 14
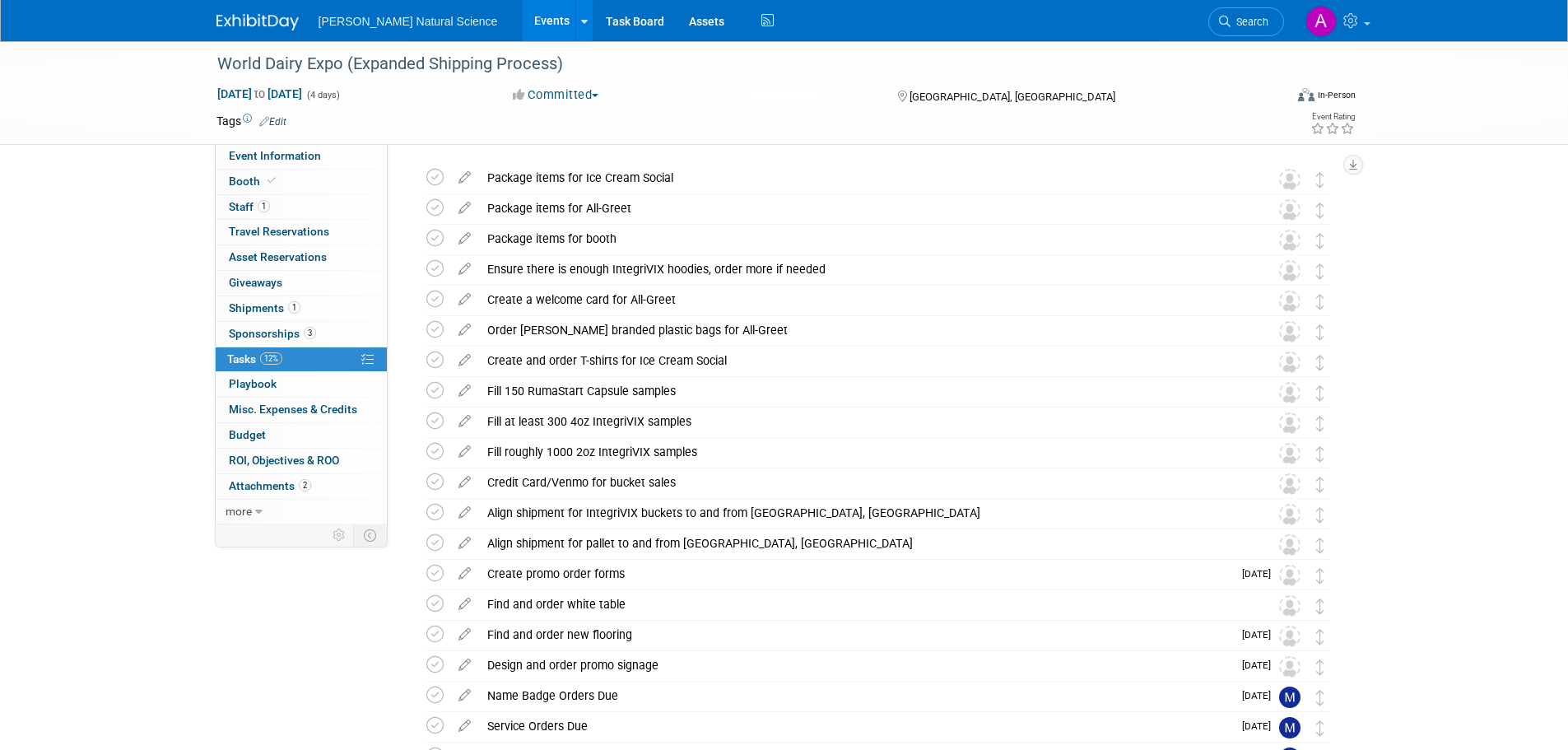
scroll to position [0, 0]
